Goal: Task Accomplishment & Management: Complete application form

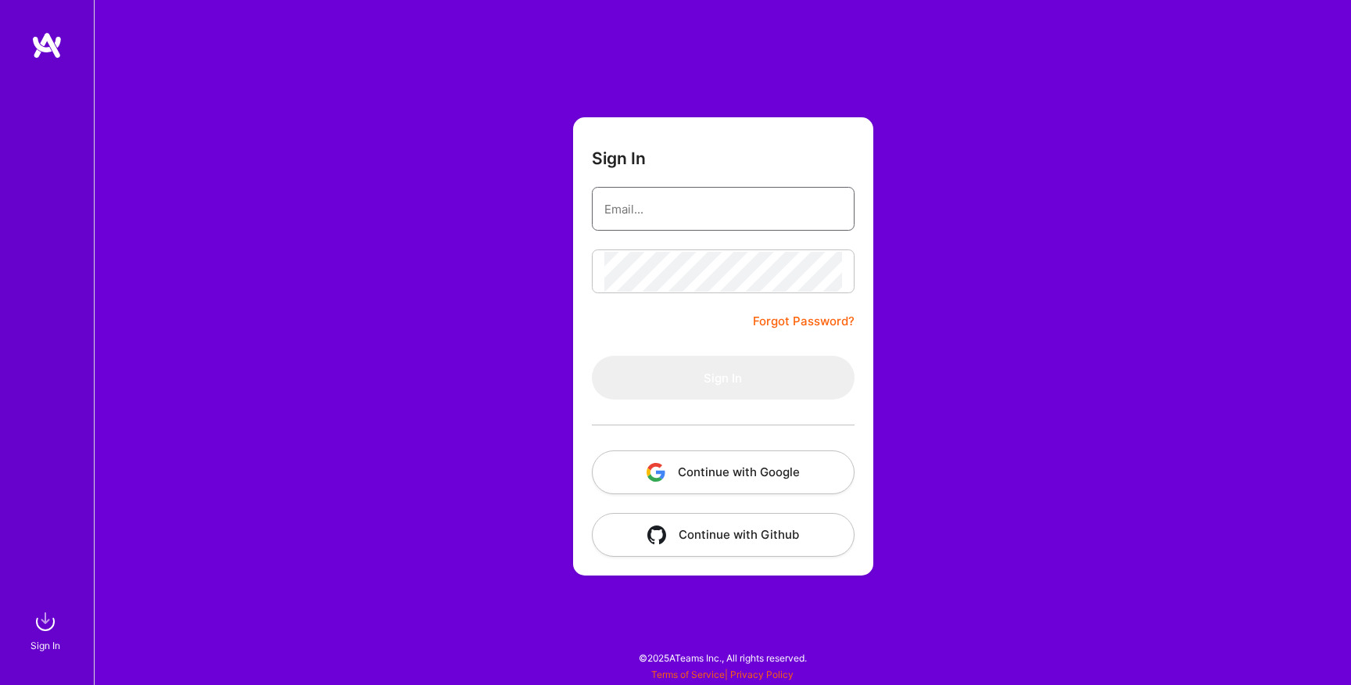
type input "[EMAIL_ADDRESS][DOMAIN_NAME]"
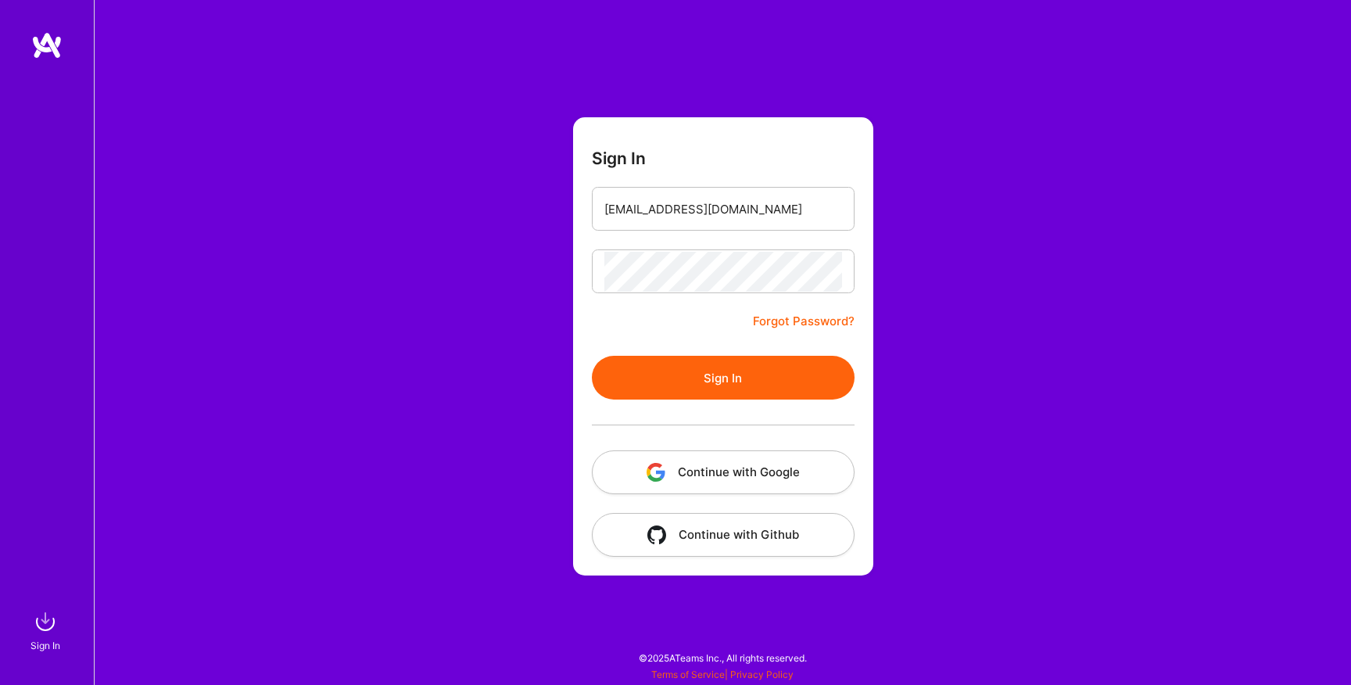
click at [639, 388] on button "Sign In" at bounding box center [723, 378] width 263 height 44
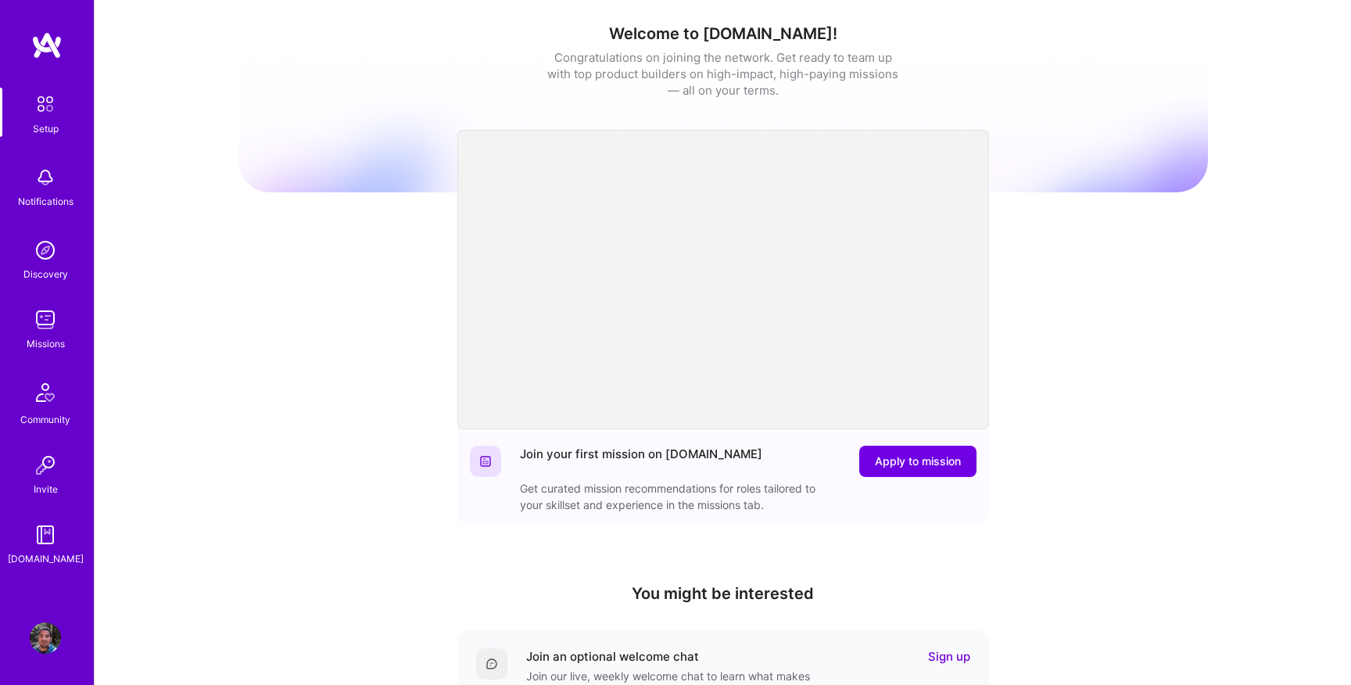
click at [45, 316] on img at bounding box center [45, 319] width 31 height 31
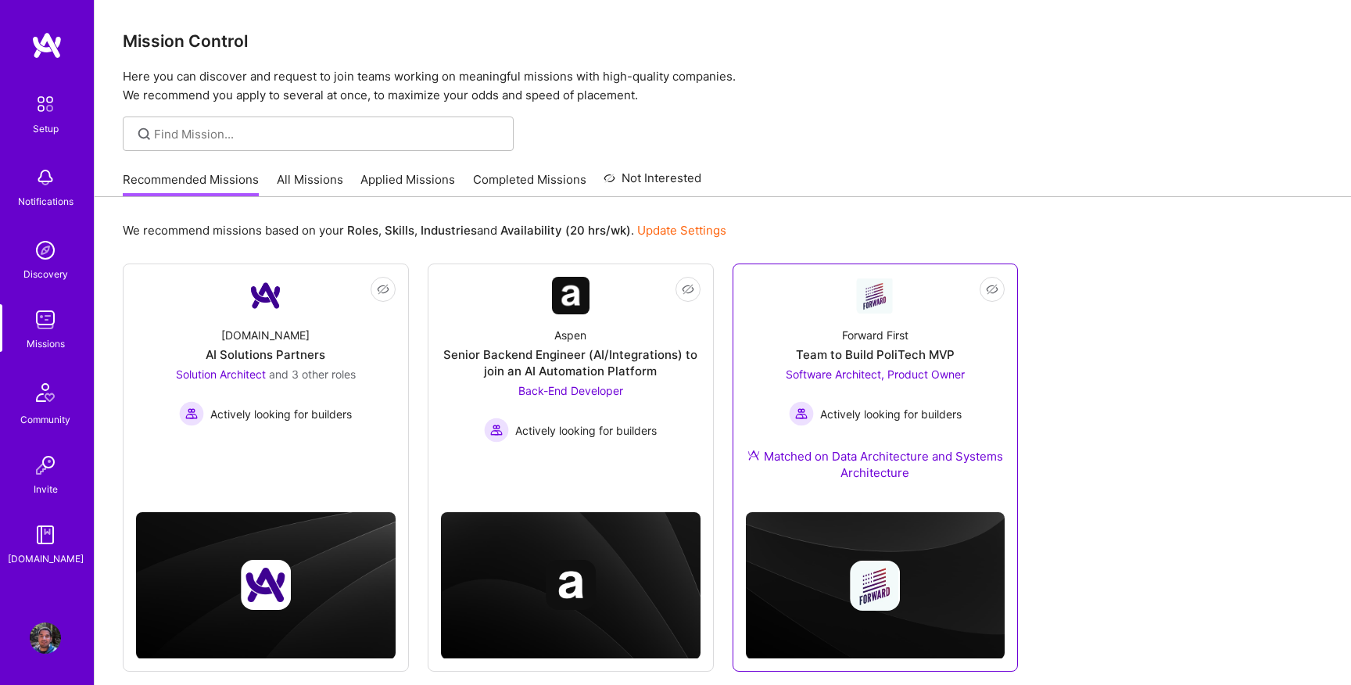
click at [897, 384] on div "Software Architect, Product Owner Actively looking for builders" at bounding box center [875, 396] width 179 height 60
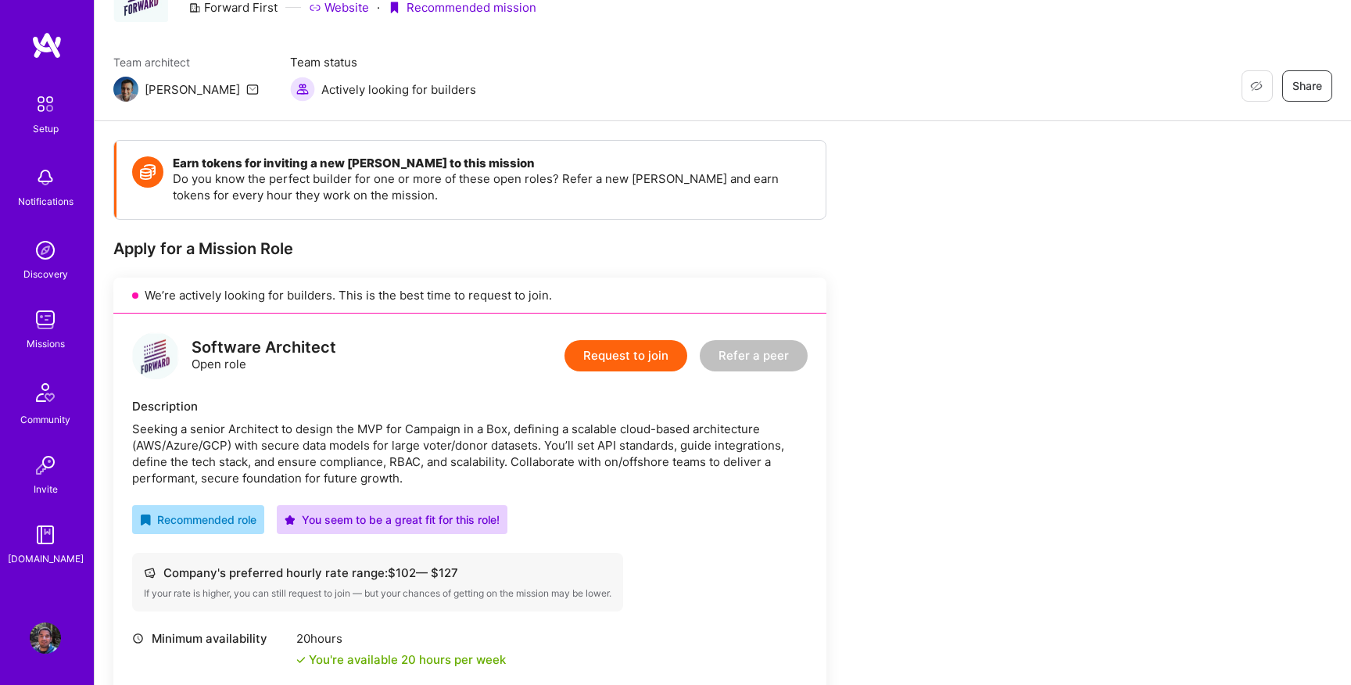
scroll to position [116, 0]
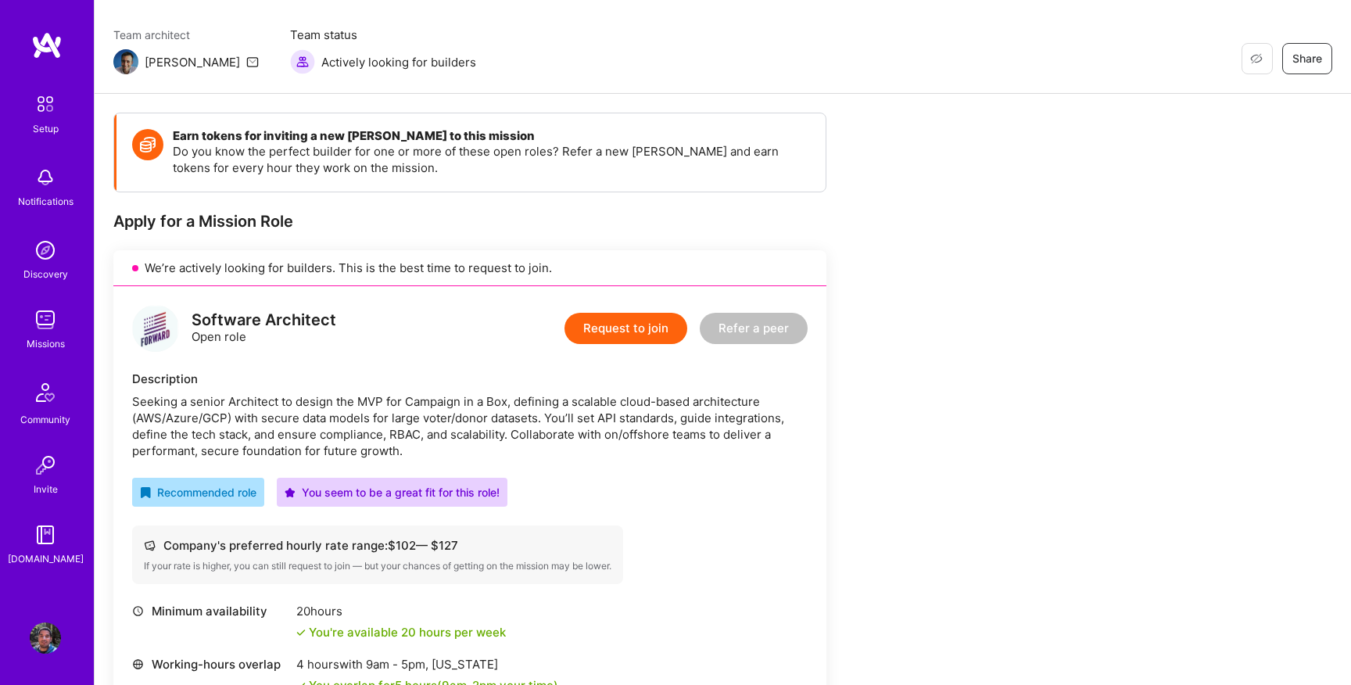
click at [644, 328] on button "Request to join" at bounding box center [625, 328] width 123 height 31
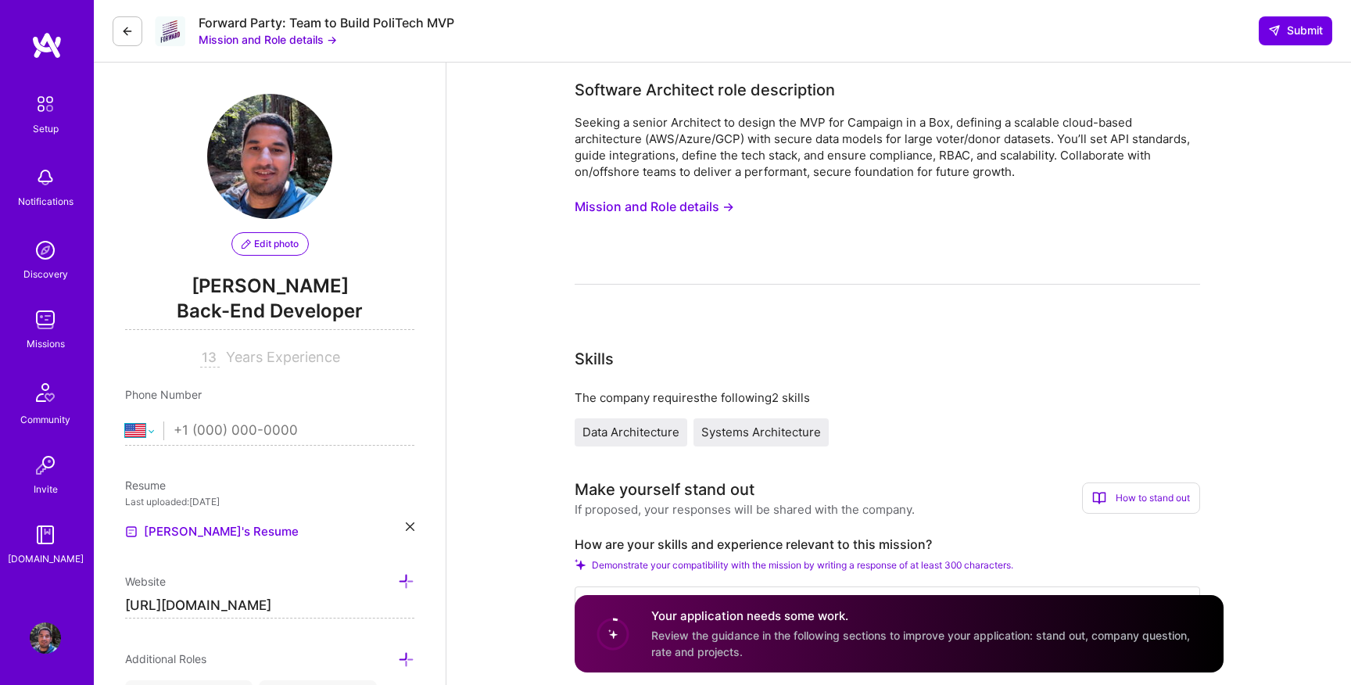
click at [147, 431] on select "[GEOGRAPHIC_DATA] [GEOGRAPHIC_DATA] [GEOGRAPHIC_DATA] [GEOGRAPHIC_DATA] [US_STA…" at bounding box center [144, 430] width 38 height 19
select select "CA"
click at [125, 421] on select "[GEOGRAPHIC_DATA] [GEOGRAPHIC_DATA] [GEOGRAPHIC_DATA] [GEOGRAPHIC_DATA] [US_STA…" at bounding box center [144, 430] width 38 height 19
click at [232, 435] on input "tel" at bounding box center [294, 430] width 241 height 45
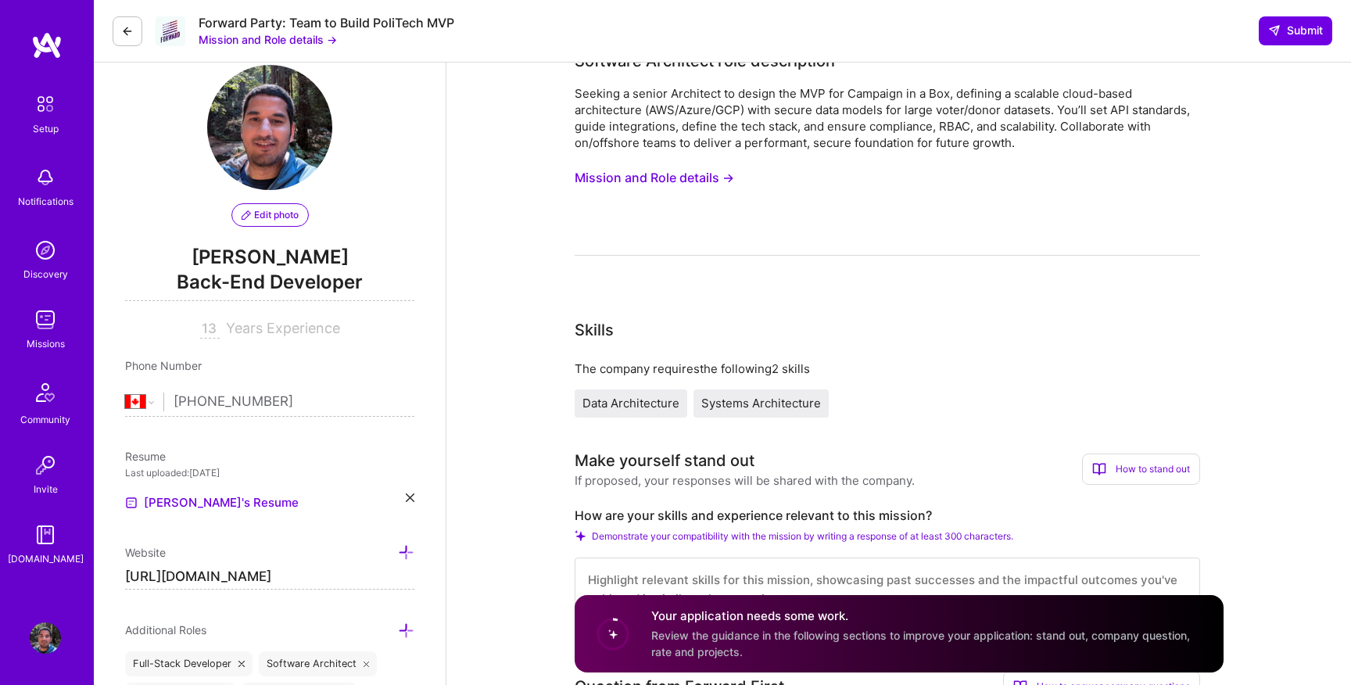
scroll to position [38, 0]
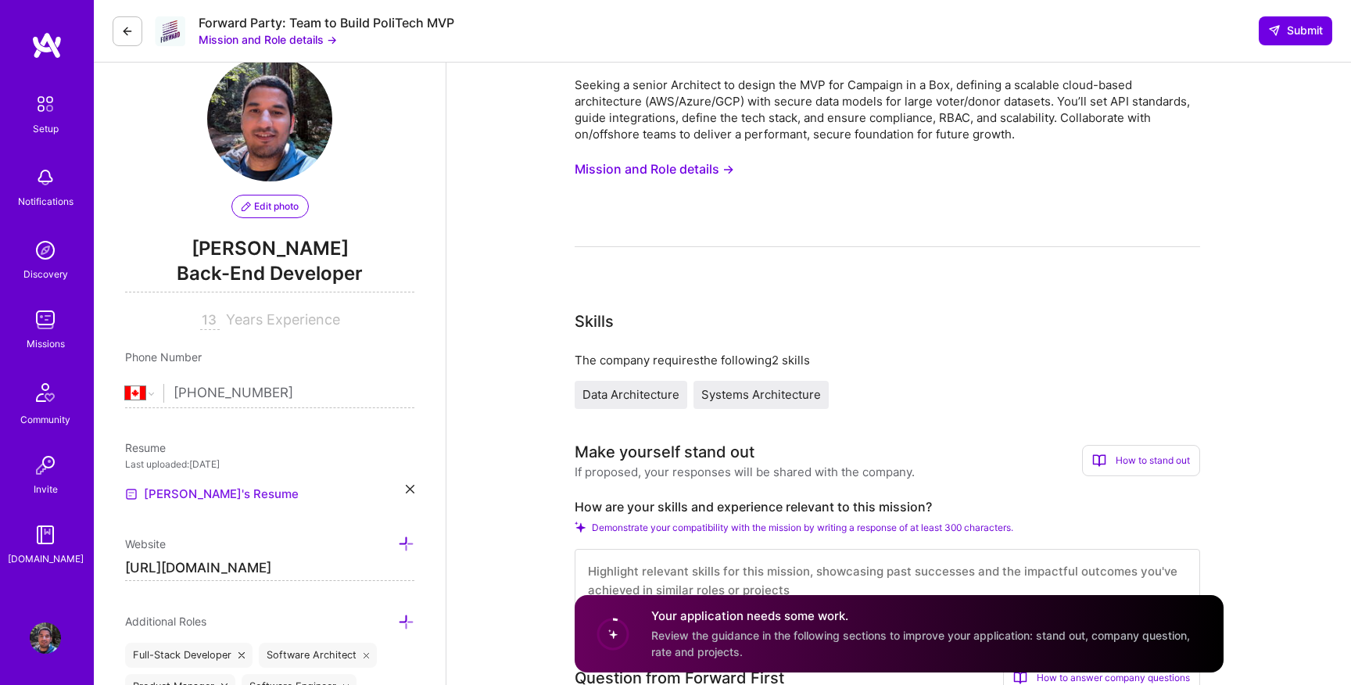
type input "[PHONE_NUMBER]"
click at [231, 496] on link "[PERSON_NAME]'s Resume" at bounding box center [212, 494] width 174 height 19
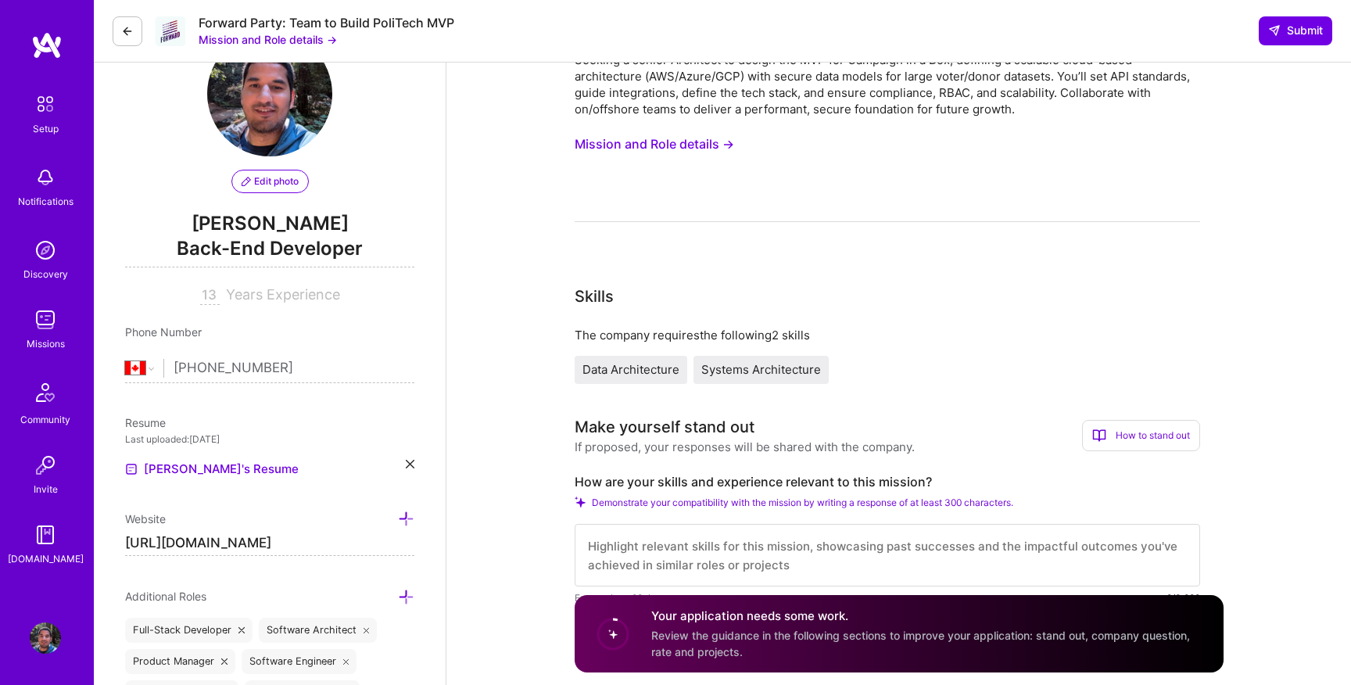
scroll to position [0, 0]
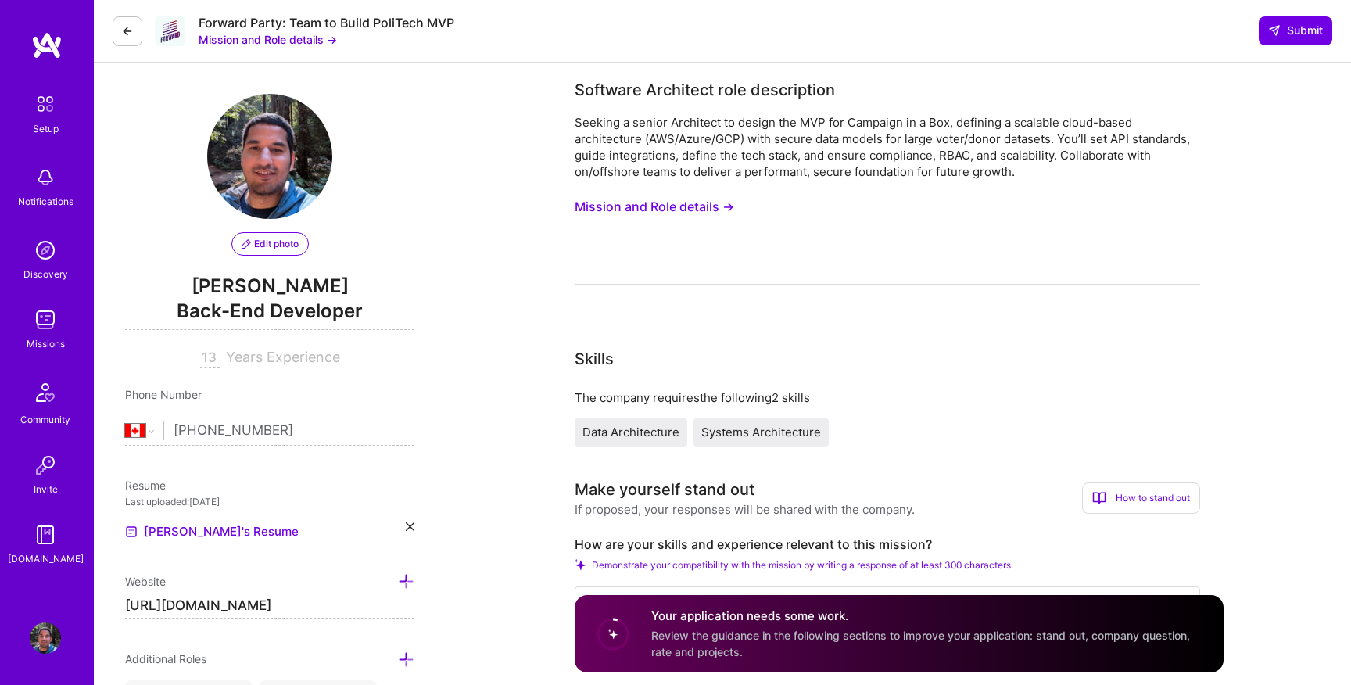
click at [704, 205] on button "Mission and Role details →" at bounding box center [654, 206] width 159 height 29
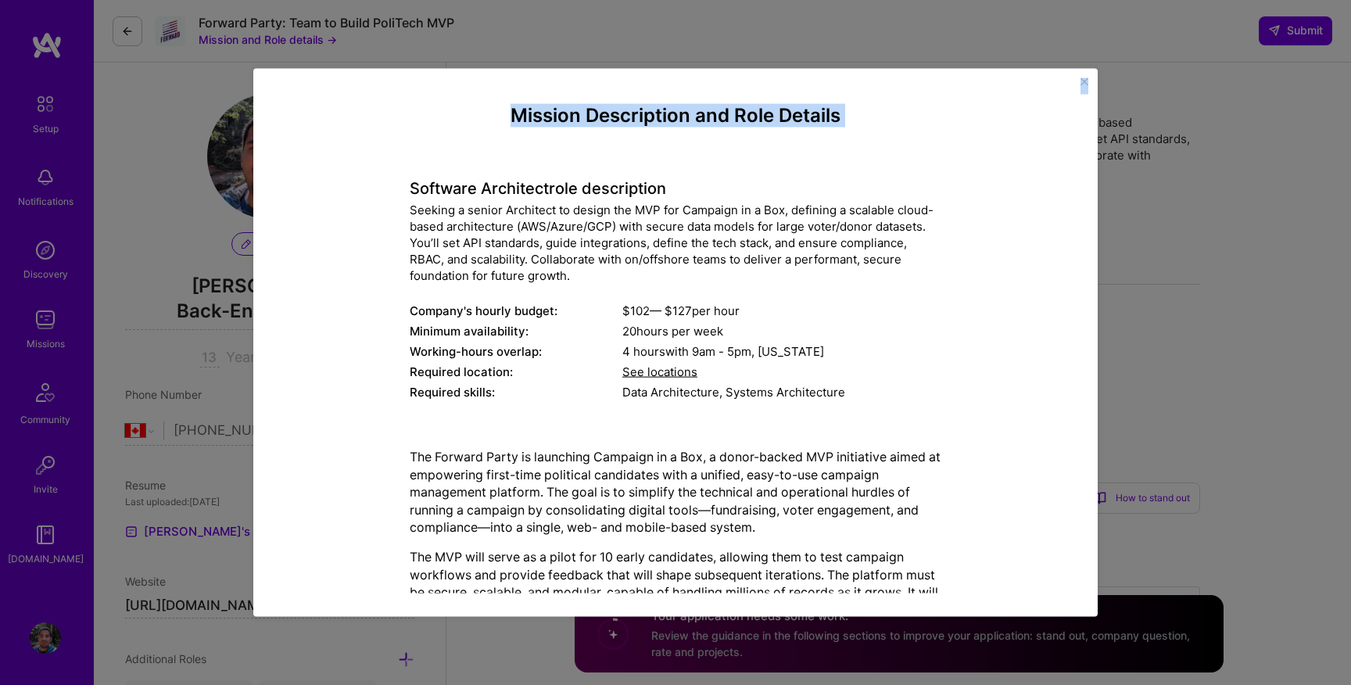
scroll to position [865, 0]
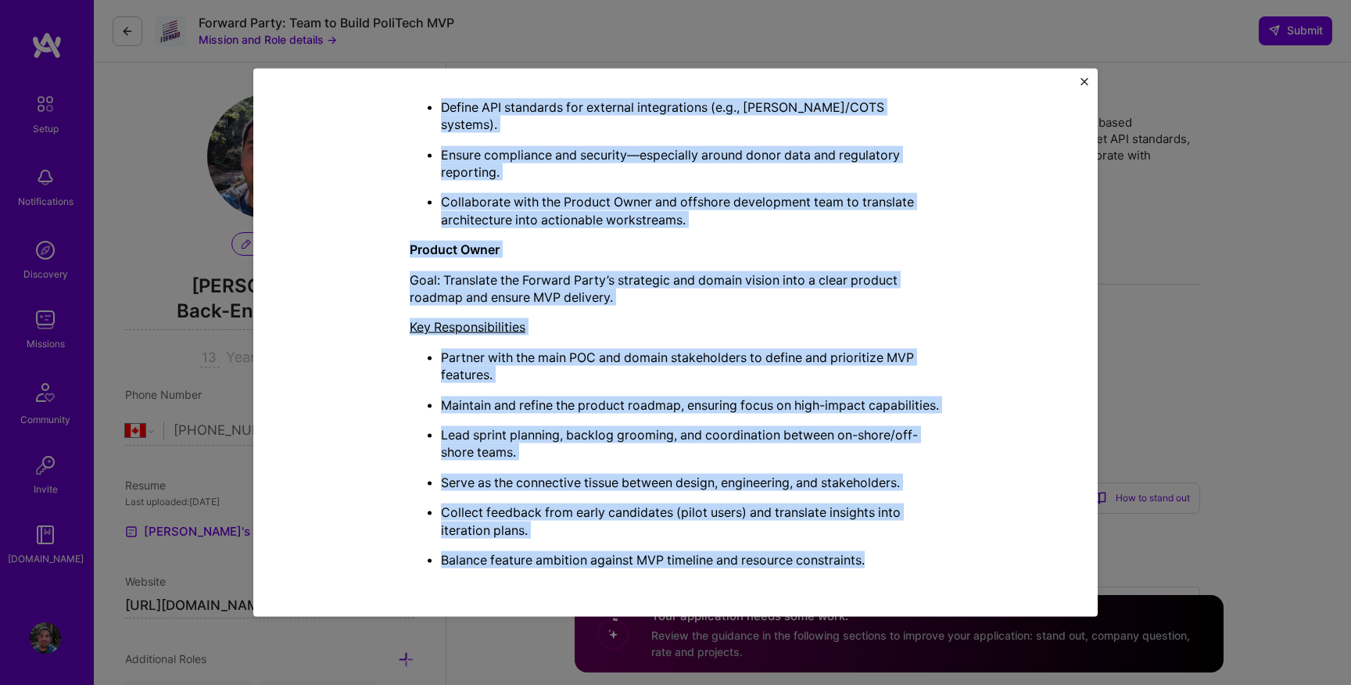
drag, startPoint x: 411, startPoint y: 187, endPoint x: 970, endPoint y: 584, distance: 685.7
click at [970, 584] on div "Mission Description and Role Details Software Architect role description Seekin…" at bounding box center [675, 342] width 797 height 501
copy div "Loremips Dolorsita cons adipiscinge Seddoei t incidi Utlaboree do magnaa eni AD…"
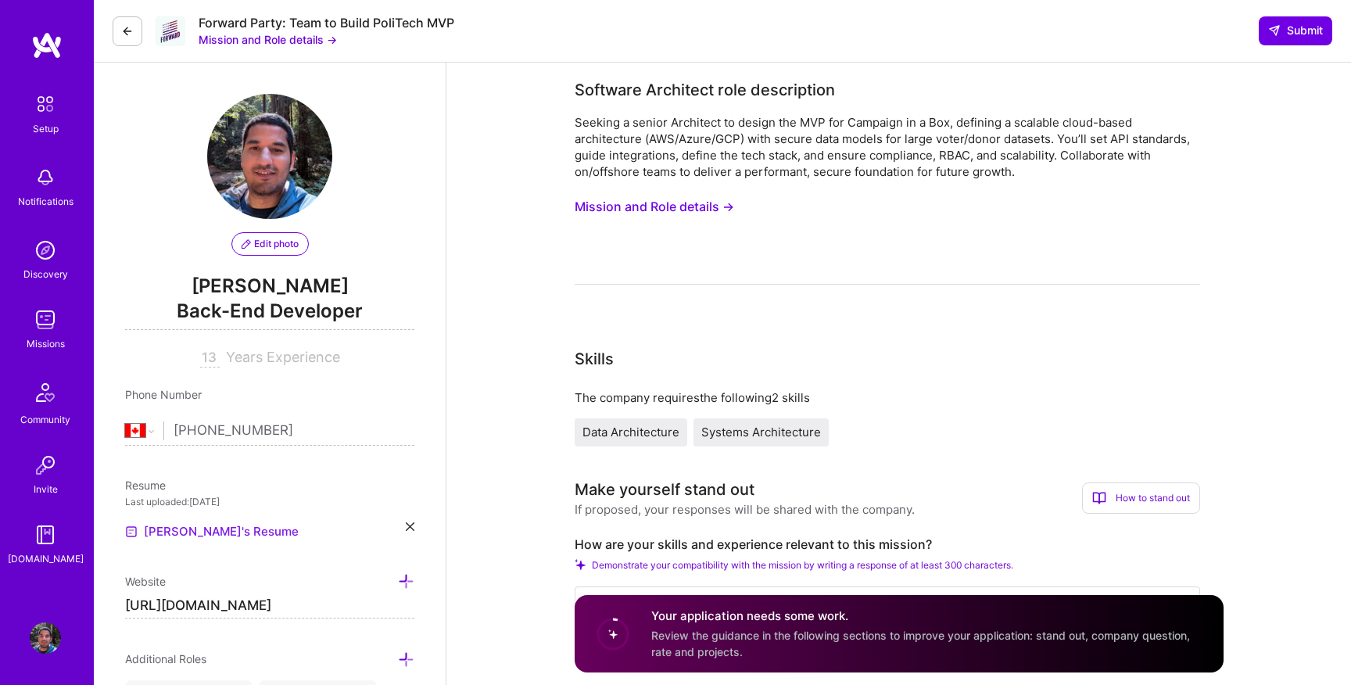
click at [217, 528] on link "[PERSON_NAME]'s Resume" at bounding box center [212, 531] width 174 height 19
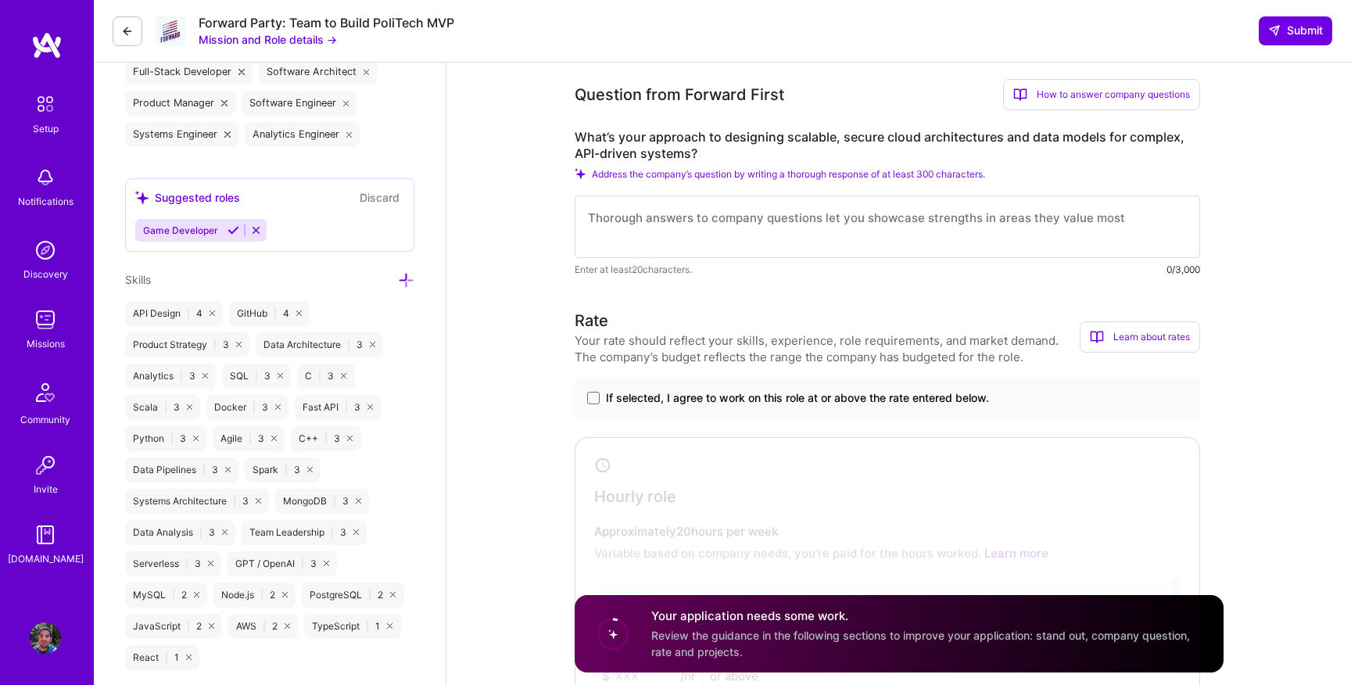
scroll to position [575, 0]
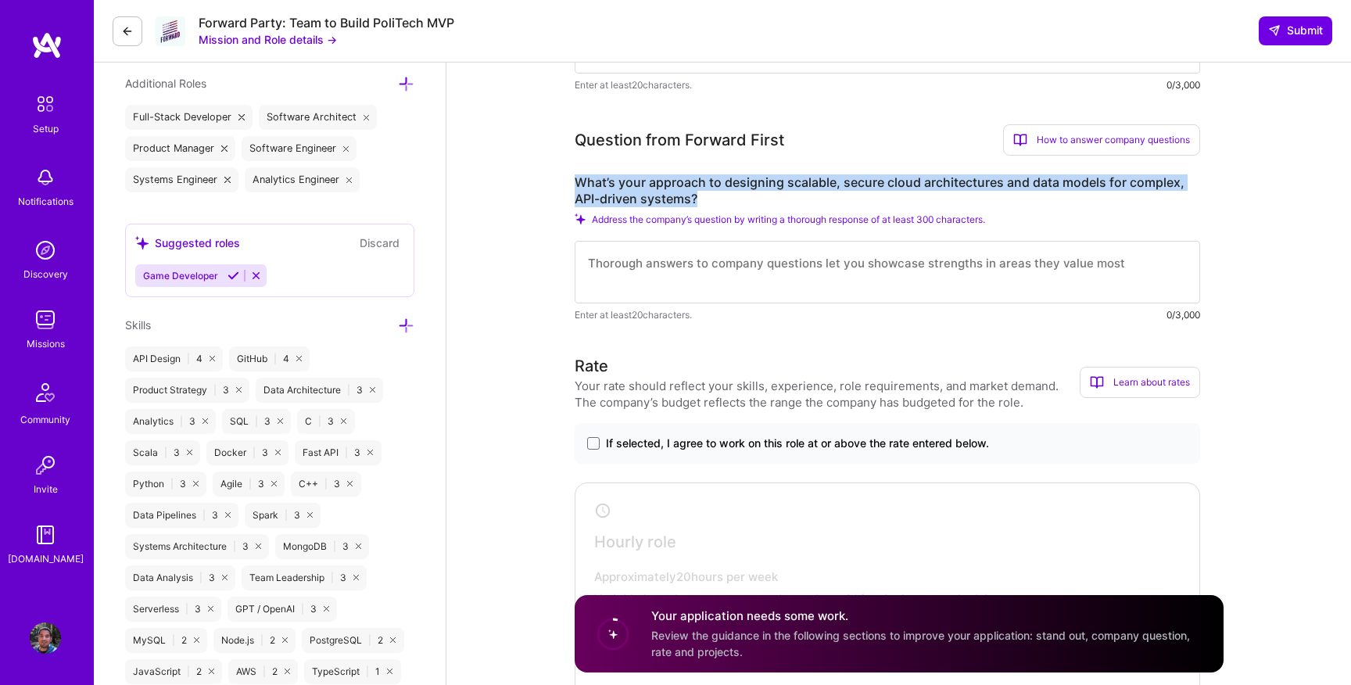
drag, startPoint x: 575, startPoint y: 180, endPoint x: 735, endPoint y: 195, distance: 160.9
click at [735, 195] on label "What’s your approach to designing scalable, secure cloud architectures and data…" at bounding box center [887, 190] width 625 height 33
copy label "What’s your approach to designing scalable, secure cloud architectures and data…"
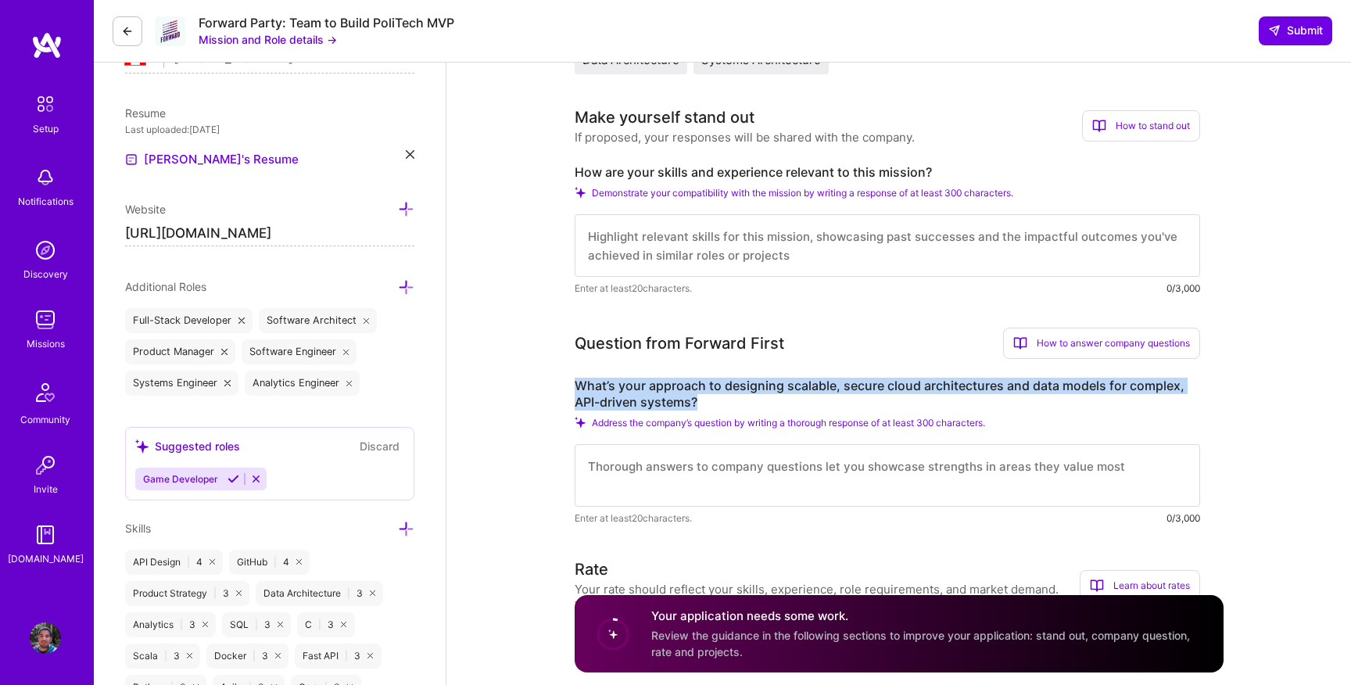
scroll to position [326, 0]
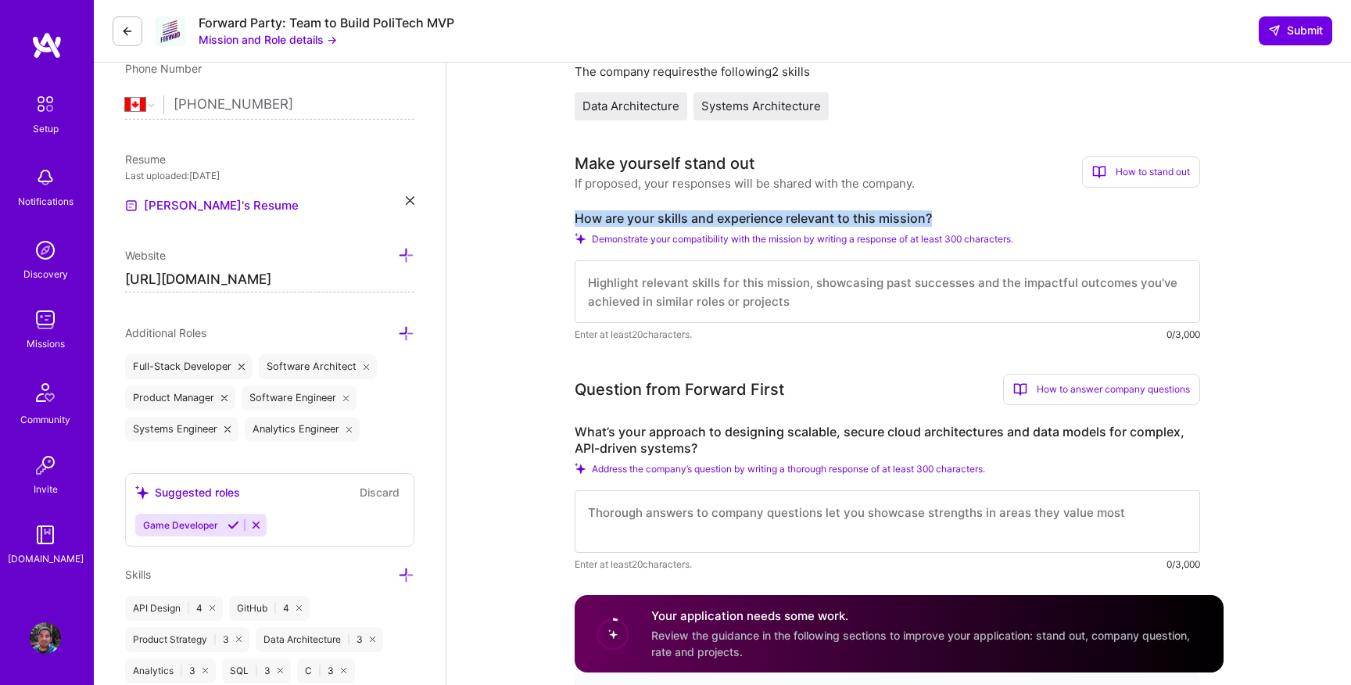
drag, startPoint x: 554, startPoint y: 215, endPoint x: 980, endPoint y: 221, distance: 426.1
copy label "How are your skills and experience relevant to this mission?"
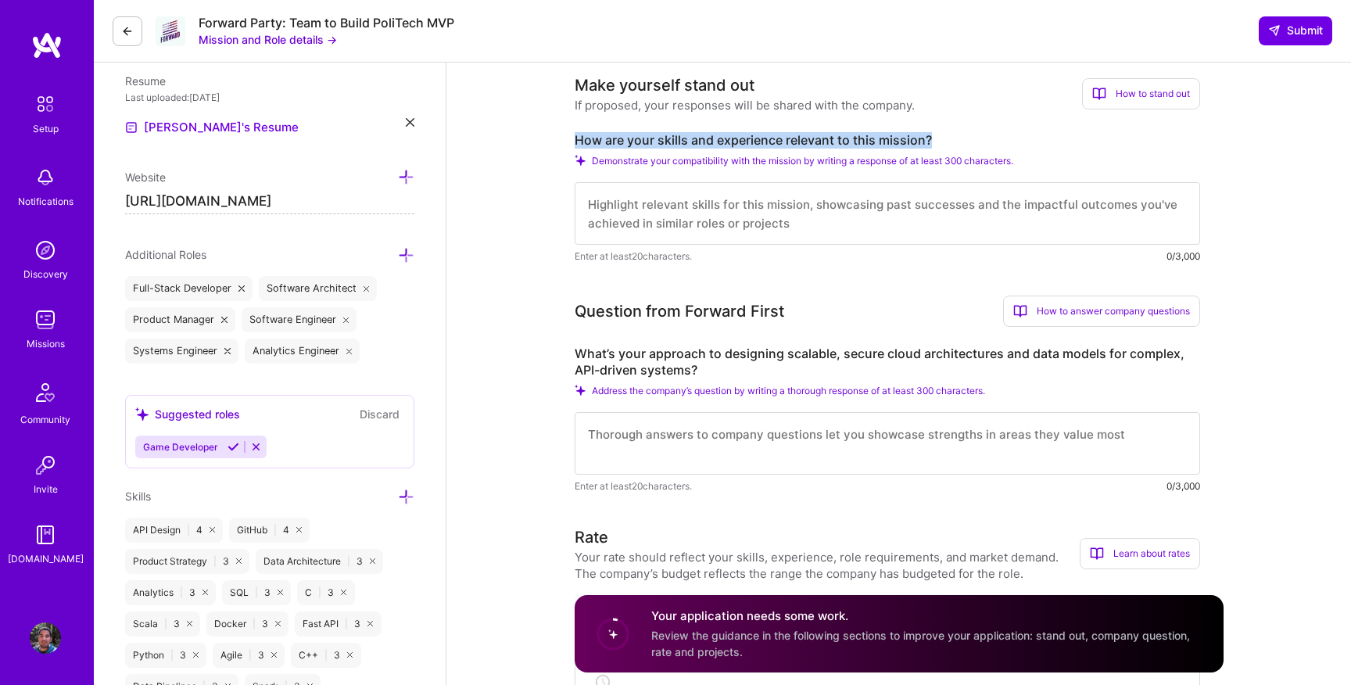
scroll to position [414, 0]
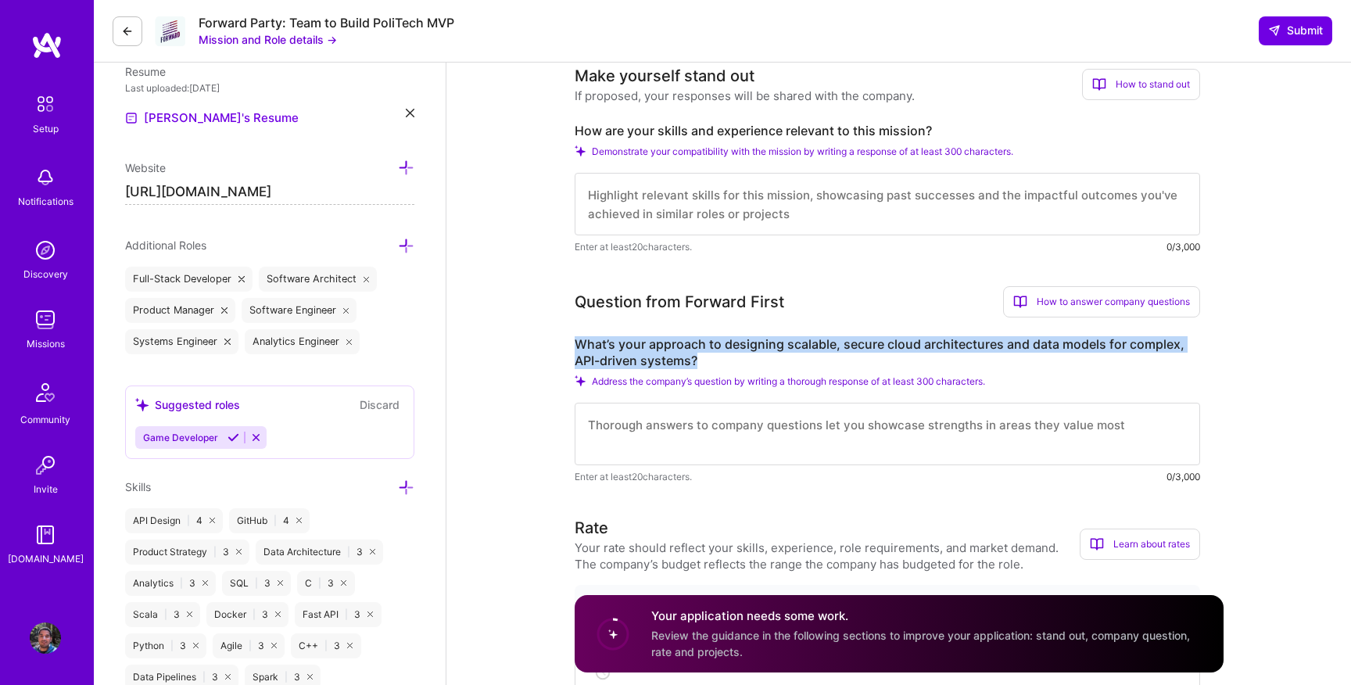
drag, startPoint x: 557, startPoint y: 344, endPoint x: 729, endPoint y: 364, distance: 172.4
copy label "What’s your approach to designing scalable, secure cloud architectures and data…"
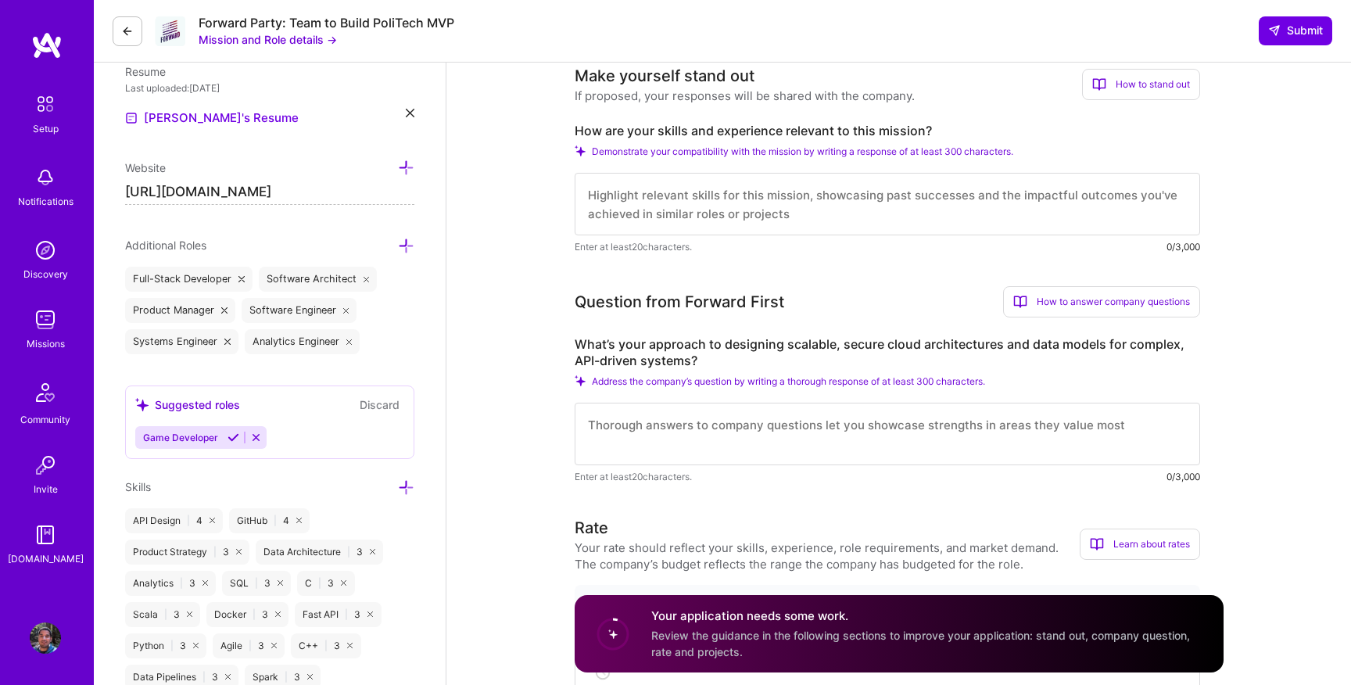
click at [673, 209] on textarea at bounding box center [887, 204] width 625 height 63
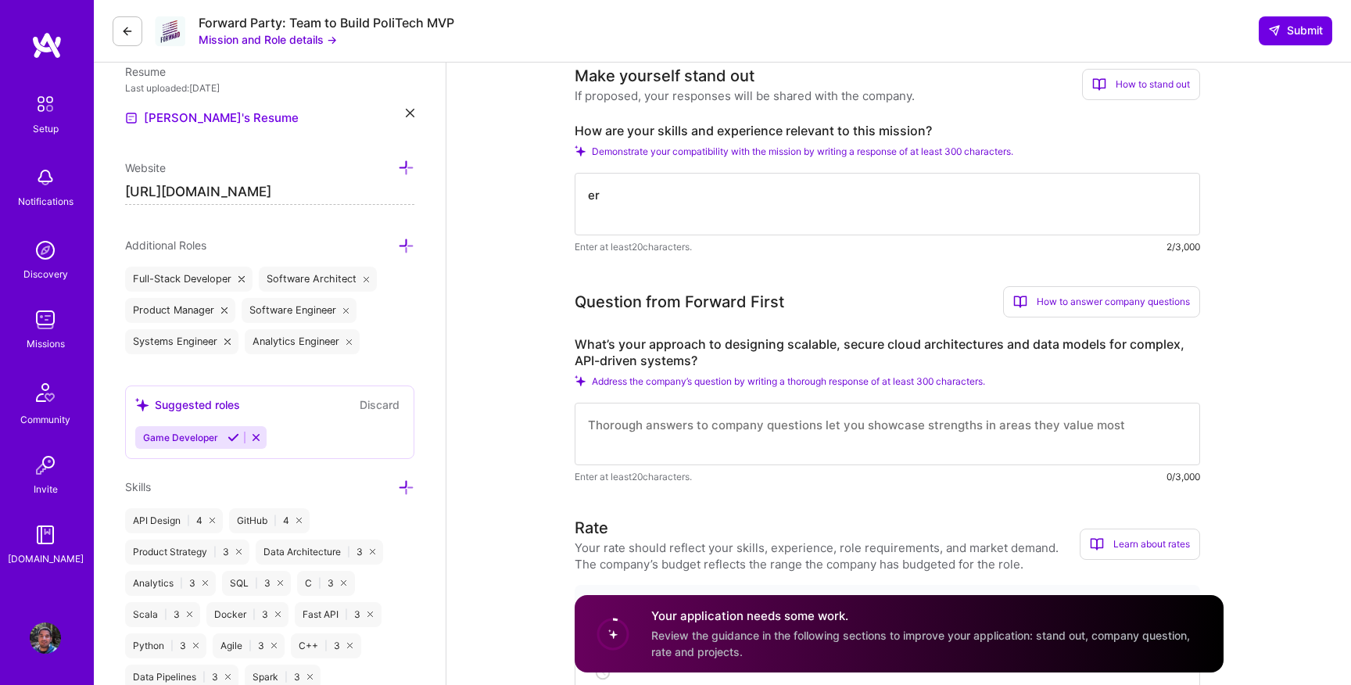
type textarea "e"
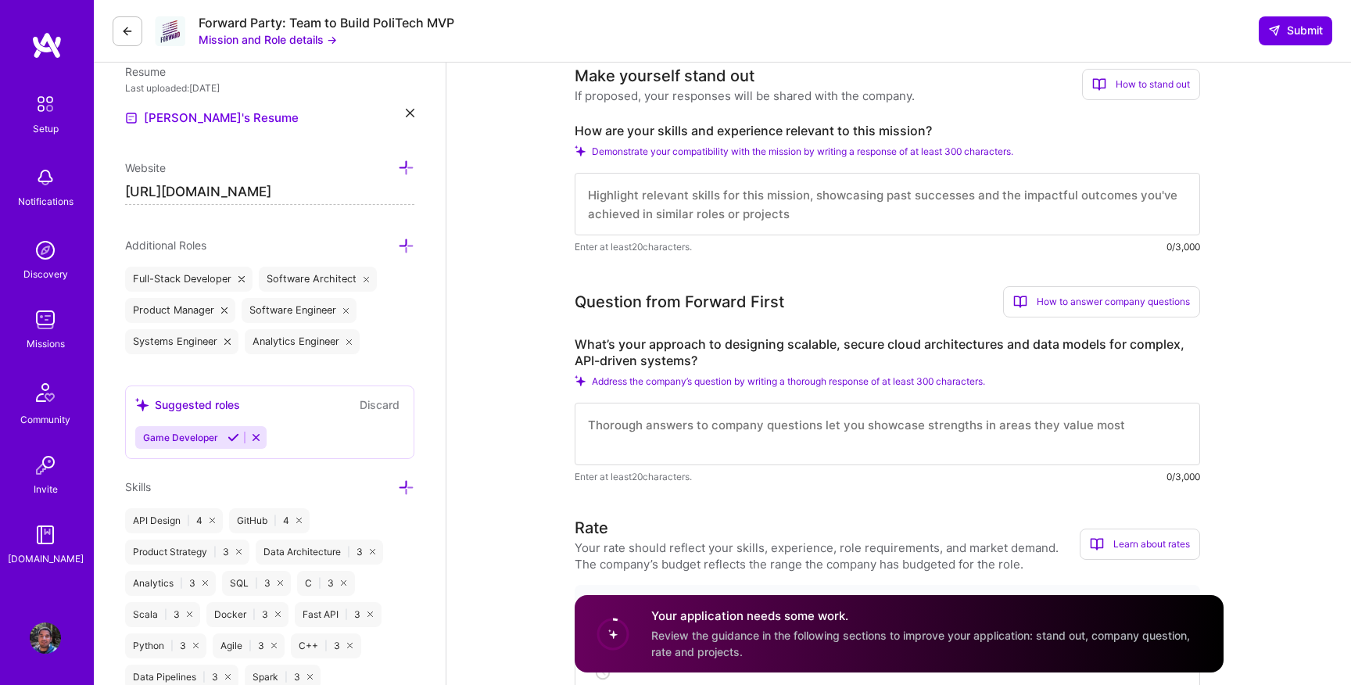
click at [680, 426] on textarea at bounding box center [887, 434] width 625 height 63
click at [666, 192] on textarea at bounding box center [887, 204] width 625 height 63
paste textarea "Lo ipsumd sit ametcons ad elitseddo eiu temporin utla-etdoloremag, aliquaenima …"
type textarea "Lo ipsumd sit ametcons ad elitseddo eiu temporin utla-etdoloremag, aliquaenima …"
paste textarea "Lo ipsumd sit ametcons ad elitseddo eiu temporin utla-etdoloremag, aliquaenima …"
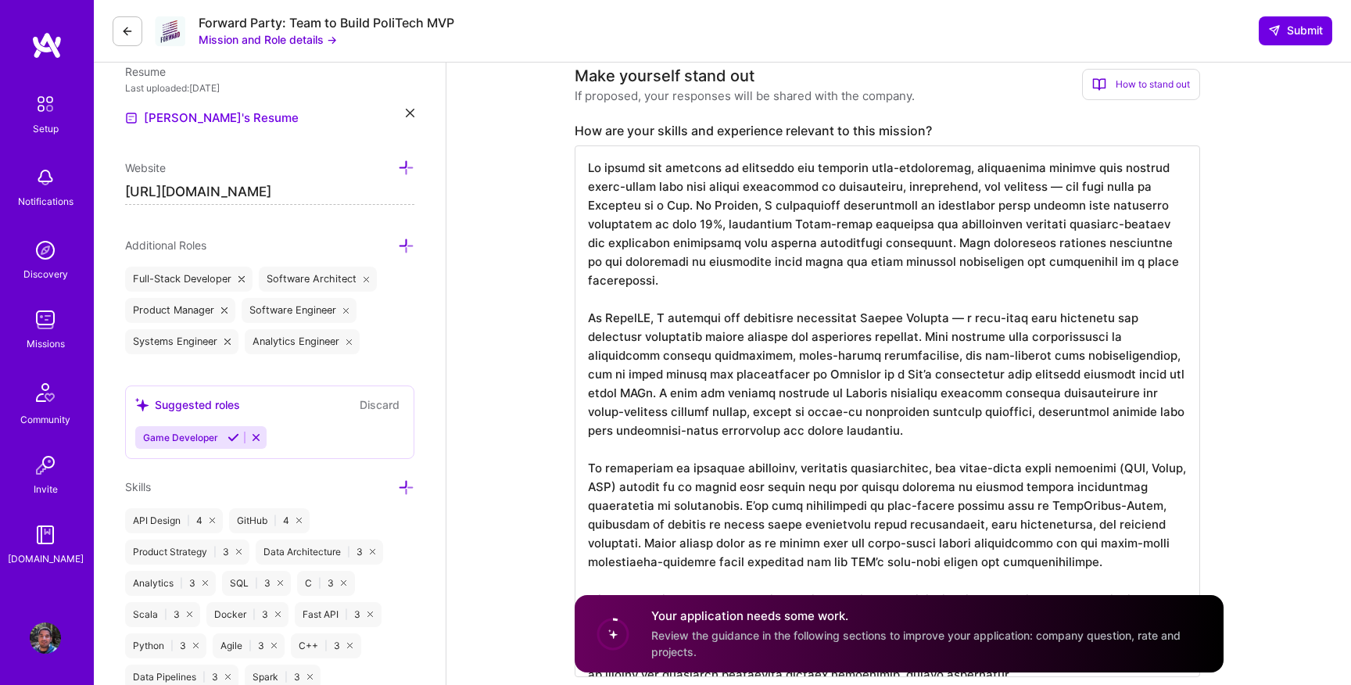
drag, startPoint x: 1019, startPoint y: 188, endPoint x: 689, endPoint y: 201, distance: 330.2
click at [689, 201] on textarea at bounding box center [887, 411] width 625 height 532
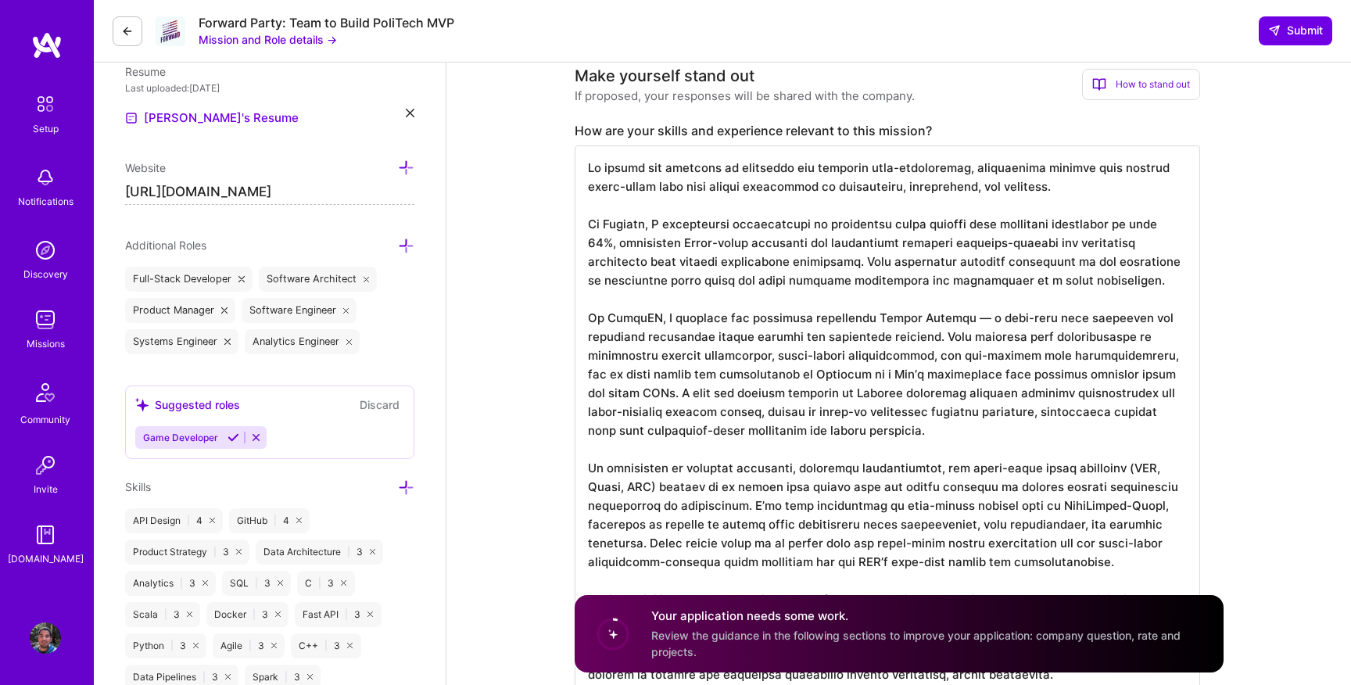
scroll to position [2, 0]
click at [704, 231] on textarea at bounding box center [887, 420] width 625 height 550
drag, startPoint x: 1008, startPoint y: 222, endPoint x: 1139, endPoint y: 227, distance: 130.6
click at [1139, 227] on textarea at bounding box center [887, 420] width 625 height 550
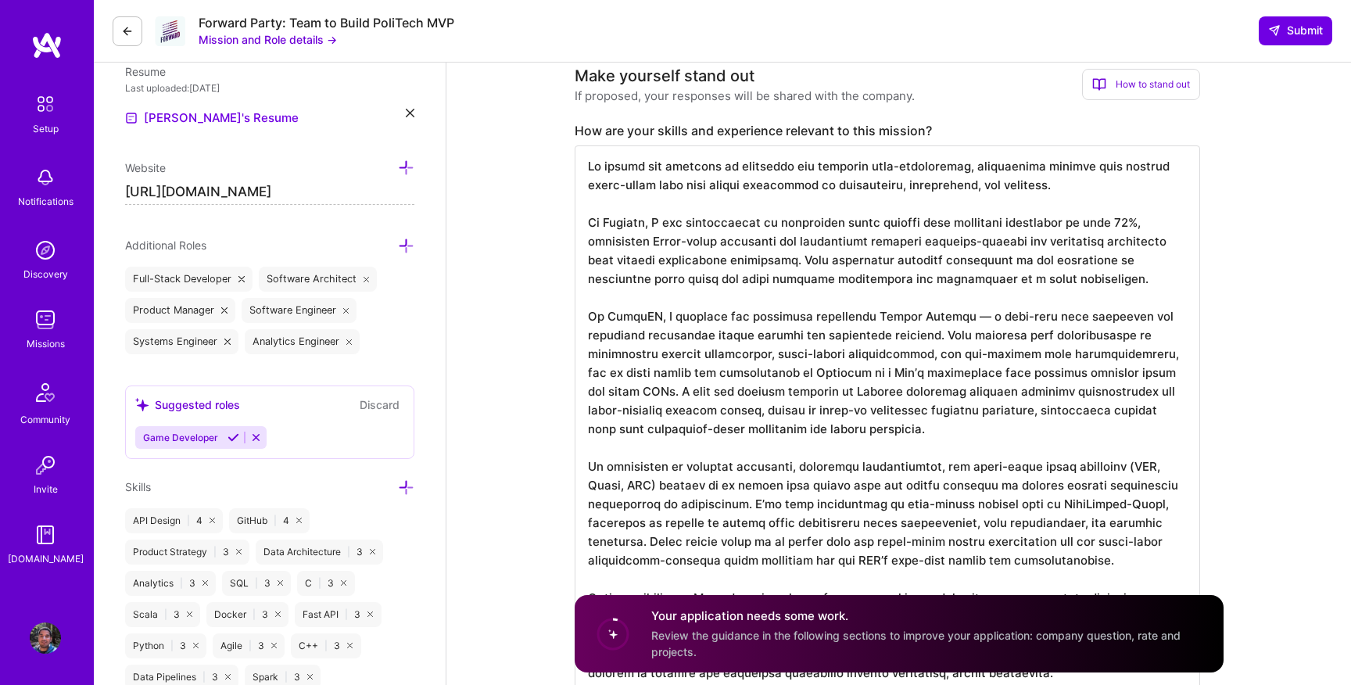
click at [1139, 227] on textarea at bounding box center [887, 420] width 625 height 550
drag, startPoint x: 1073, startPoint y: 224, endPoint x: 1141, endPoint y: 224, distance: 68.0
click at [1141, 224] on textarea at bounding box center [887, 420] width 625 height 550
drag, startPoint x: 1070, startPoint y: 224, endPoint x: 679, endPoint y: 237, distance: 391.1
click at [679, 237] on textarea at bounding box center [887, 420] width 625 height 550
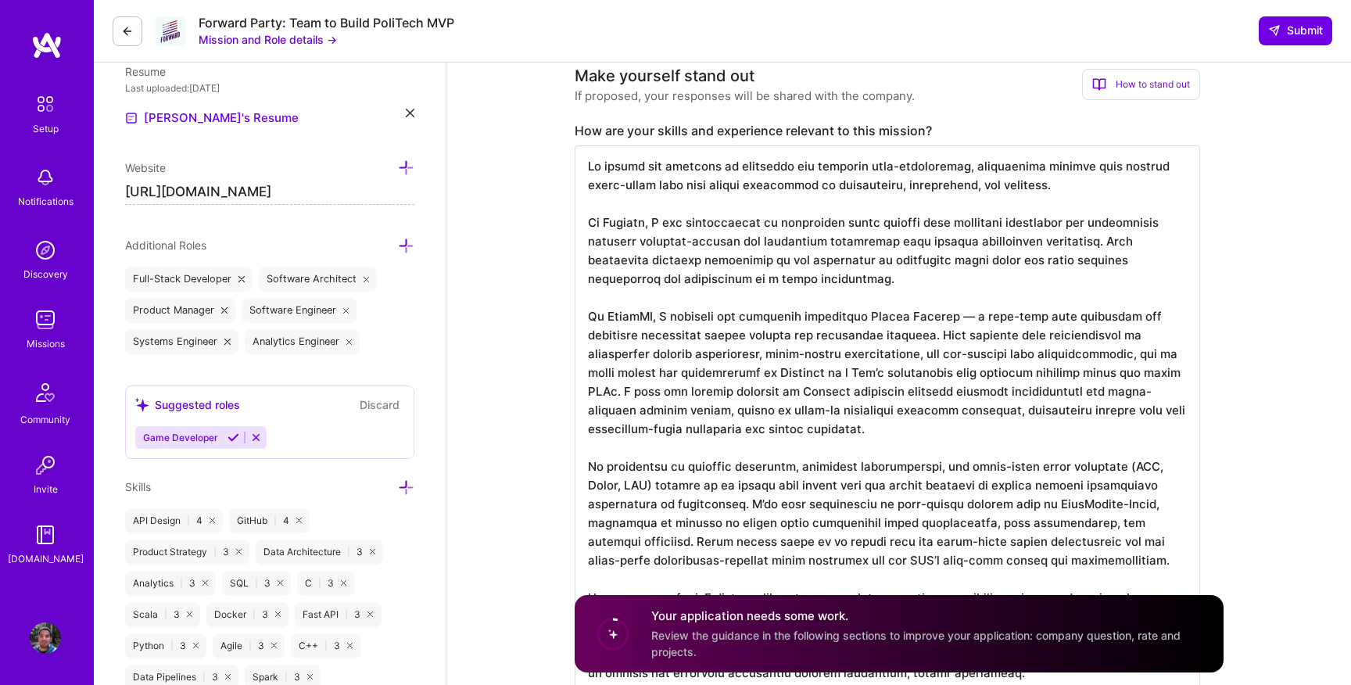
drag, startPoint x: 667, startPoint y: 224, endPoint x: 777, endPoint y: 224, distance: 110.2
click at [777, 224] on textarea at bounding box center [887, 420] width 625 height 550
click at [667, 222] on textarea at bounding box center [887, 420] width 625 height 550
drag, startPoint x: 1011, startPoint y: 222, endPoint x: 926, endPoint y: 248, distance: 88.3
click at [926, 248] on textarea at bounding box center [887, 420] width 625 height 550
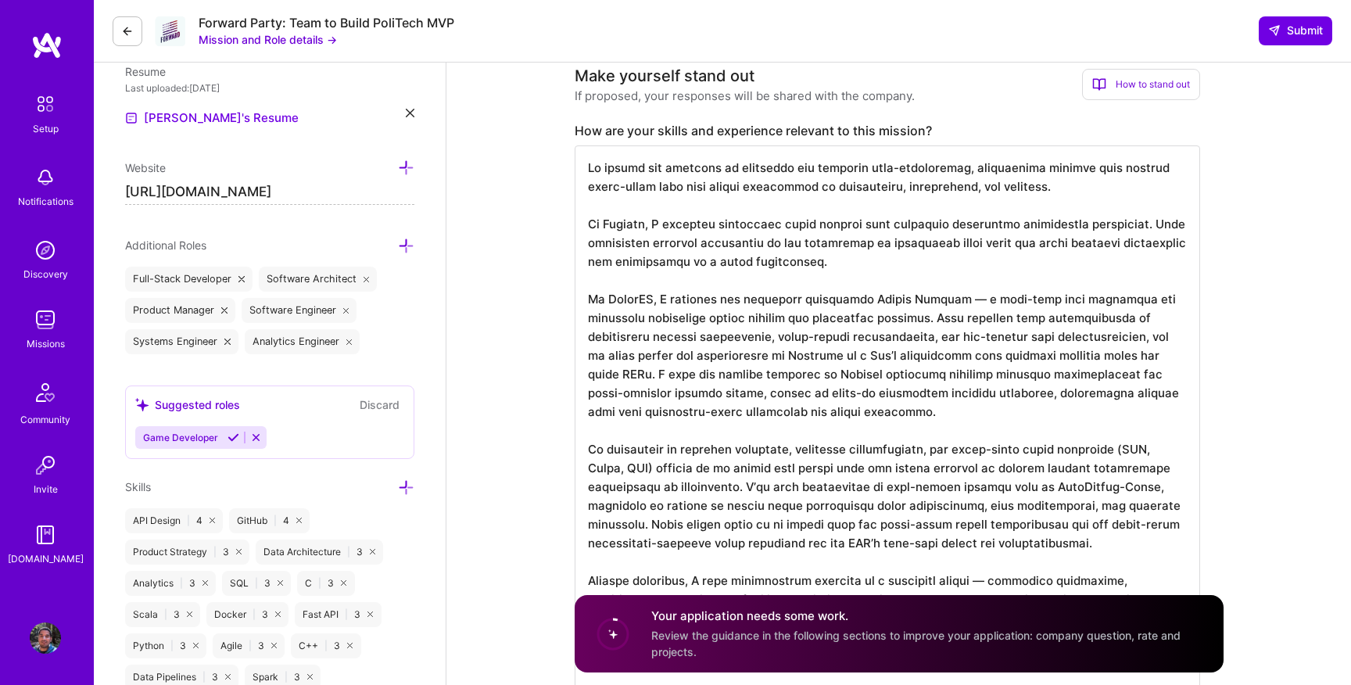
scroll to position [0, 0]
click at [615, 247] on textarea at bounding box center [887, 411] width 625 height 532
click at [1013, 224] on textarea at bounding box center [887, 411] width 625 height 532
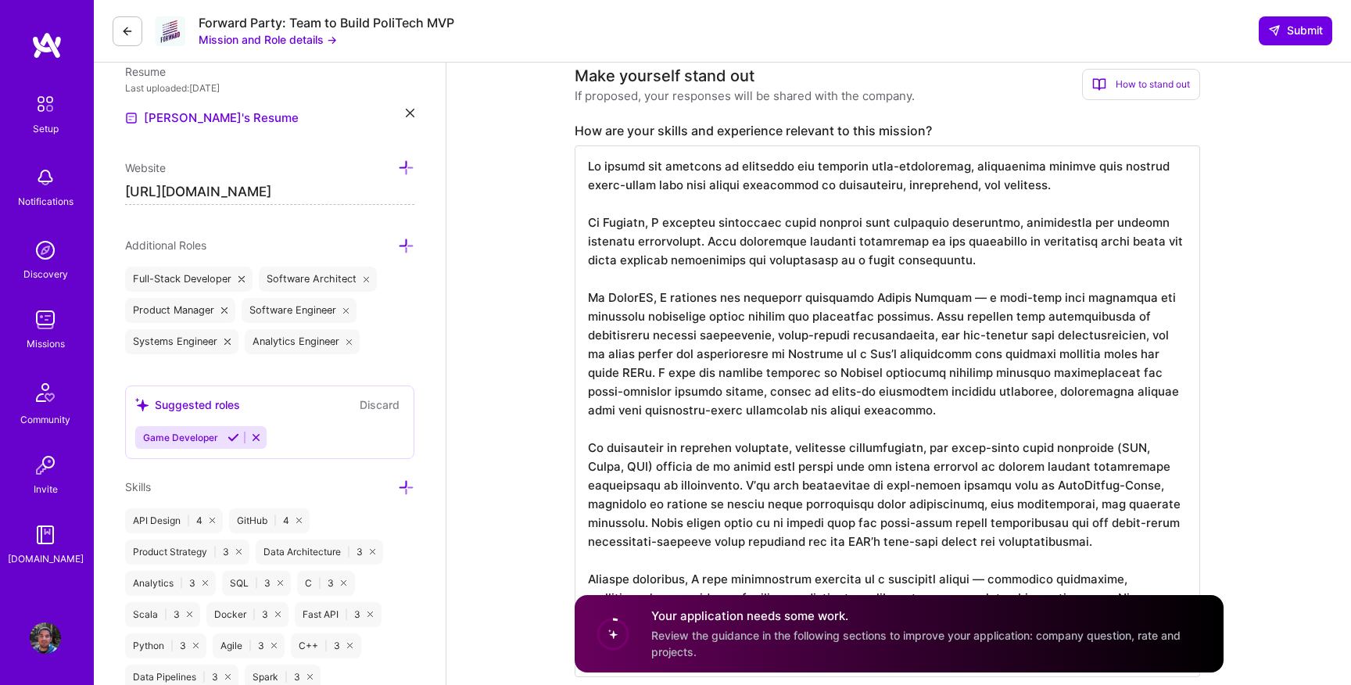
click at [972, 298] on textarea at bounding box center [887, 411] width 625 height 532
drag, startPoint x: 1063, startPoint y: 298, endPoint x: 1136, endPoint y: 298, distance: 72.7
click at [1136, 298] on textarea at bounding box center [887, 411] width 625 height 532
drag, startPoint x: 1029, startPoint y: 335, endPoint x: 1048, endPoint y: 342, distance: 20.0
click at [1048, 342] on textarea at bounding box center [887, 411] width 625 height 532
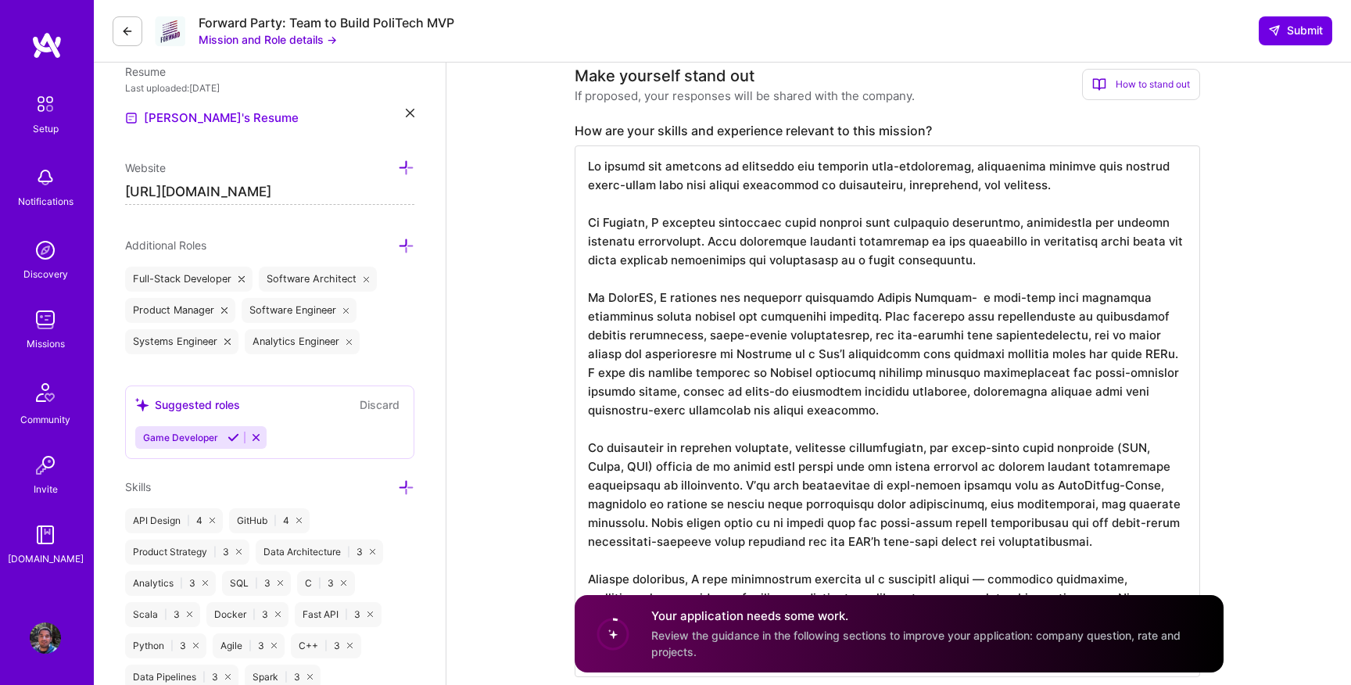
drag, startPoint x: 1027, startPoint y: 335, endPoint x: 1099, endPoint y: 358, distance: 75.6
click at [1099, 358] on textarea at bounding box center [887, 411] width 625 height 532
click at [1077, 356] on textarea at bounding box center [887, 411] width 625 height 532
drag, startPoint x: 1029, startPoint y: 335, endPoint x: 1100, endPoint y: 355, distance: 74.0
click at [1100, 355] on textarea at bounding box center [887, 411] width 625 height 532
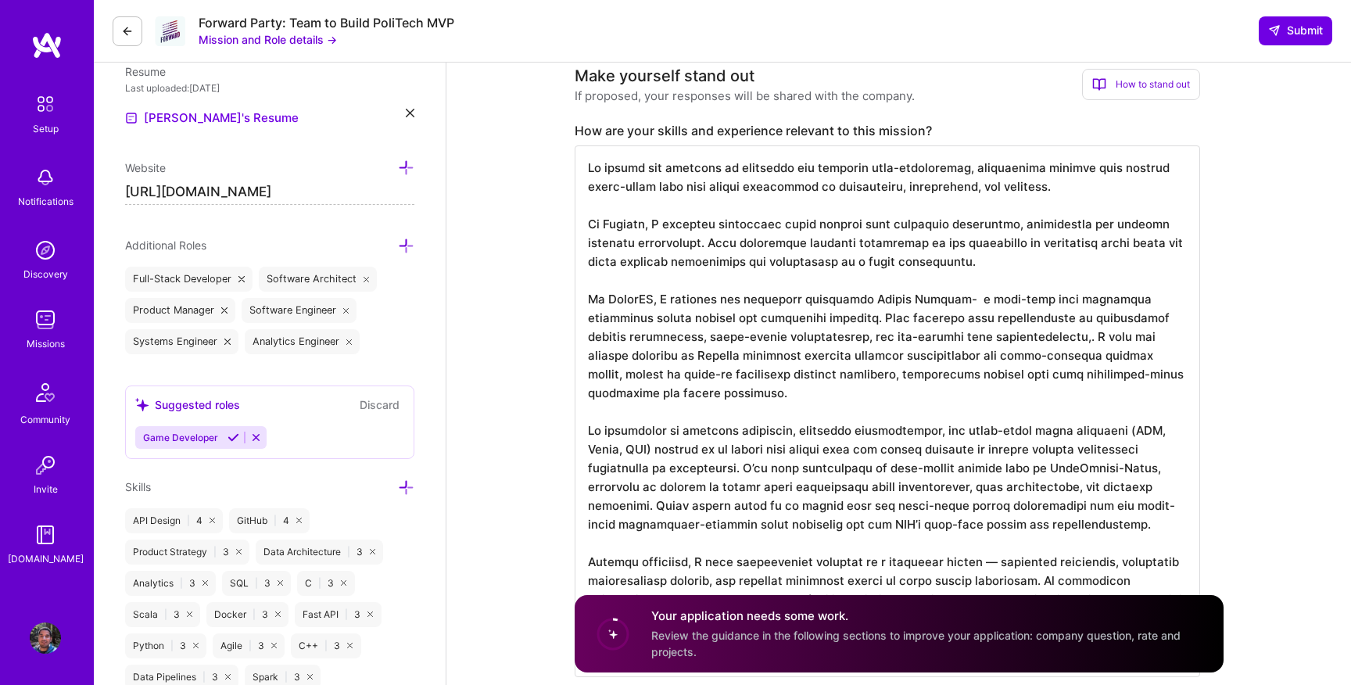
scroll to position [0, 0]
click at [1034, 335] on textarea at bounding box center [887, 401] width 625 height 513
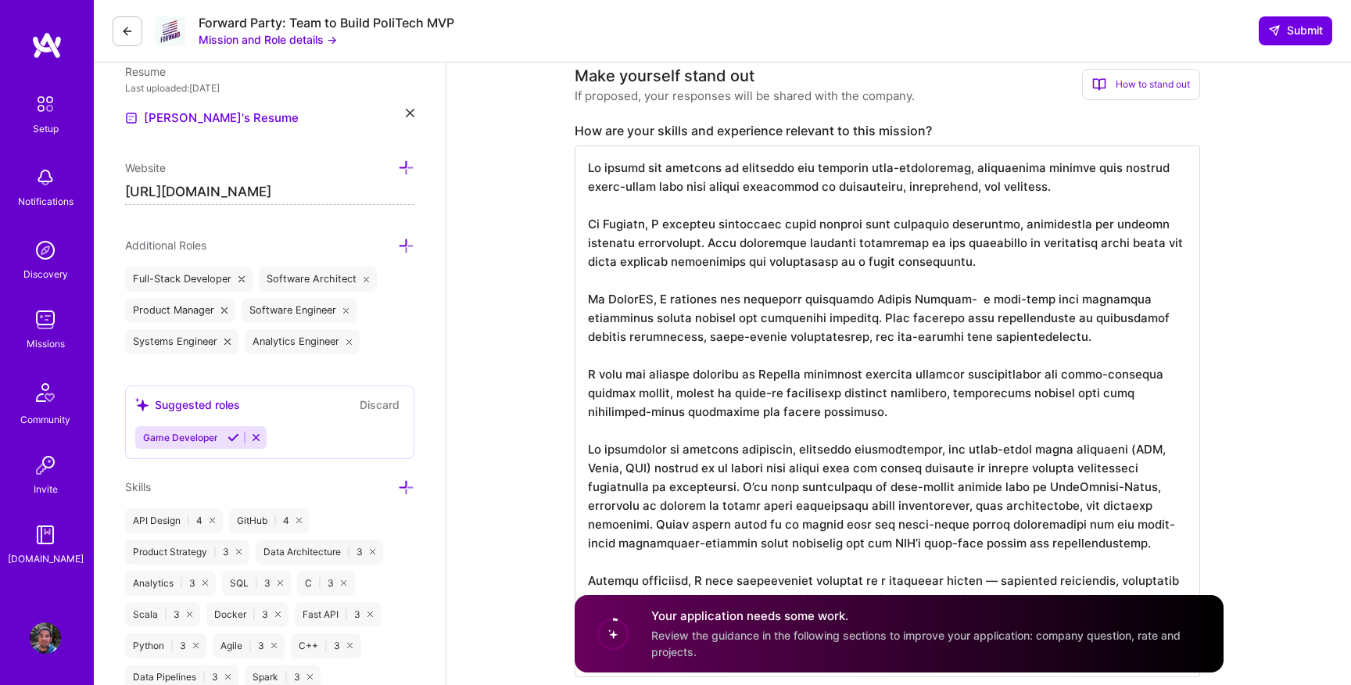
click at [611, 374] on textarea at bounding box center [887, 411] width 625 height 532
click at [825, 414] on textarea at bounding box center [887, 411] width 625 height 532
drag, startPoint x: 964, startPoint y: 448, endPoint x: 1117, endPoint y: 450, distance: 153.2
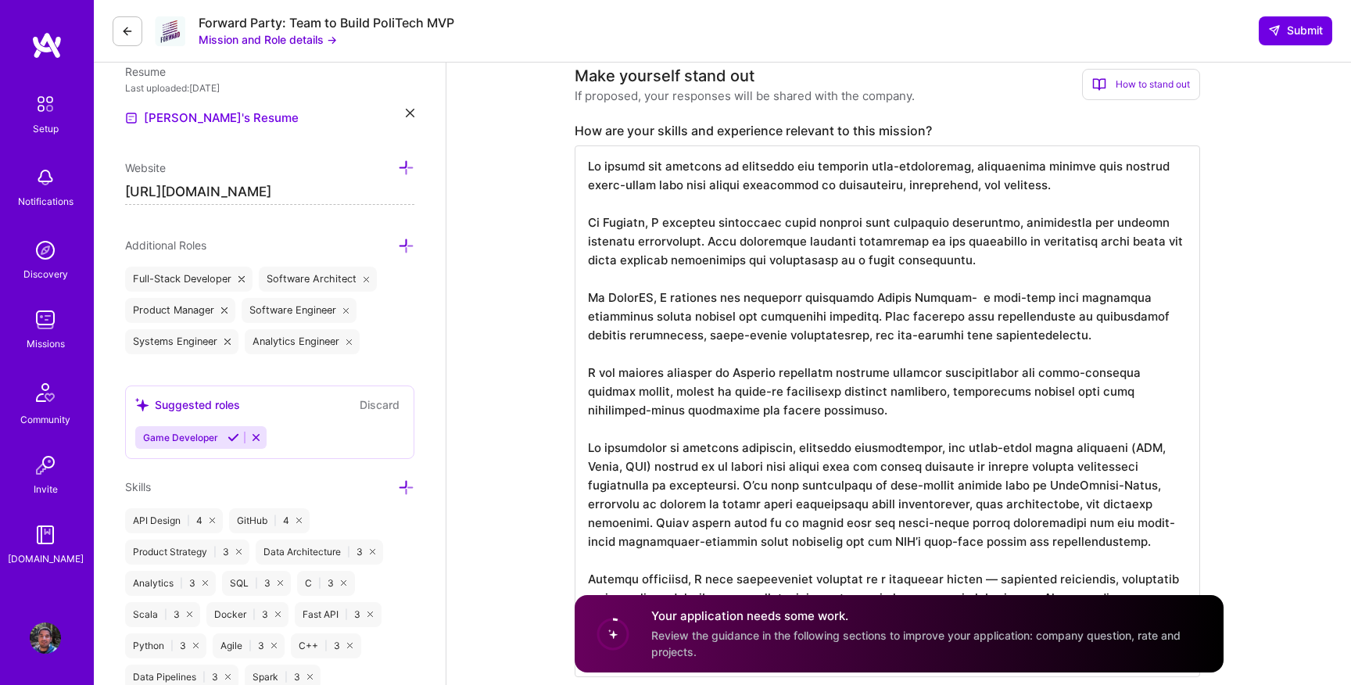
click at [1117, 450] on textarea at bounding box center [887, 411] width 625 height 532
click at [936, 453] on textarea at bounding box center [887, 411] width 625 height 532
drag, startPoint x: 934, startPoint y: 450, endPoint x: 659, endPoint y: 465, distance: 275.6
click at [659, 465] on textarea at bounding box center [887, 411] width 625 height 532
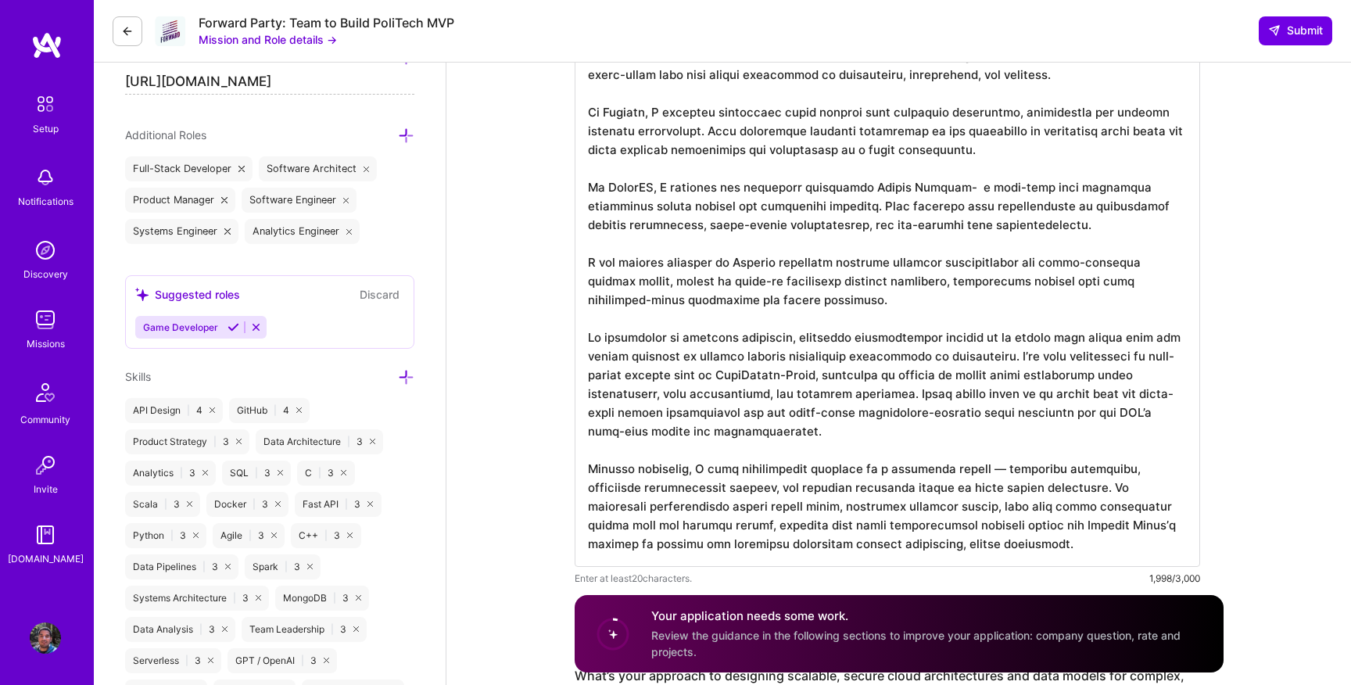
scroll to position [533, 0]
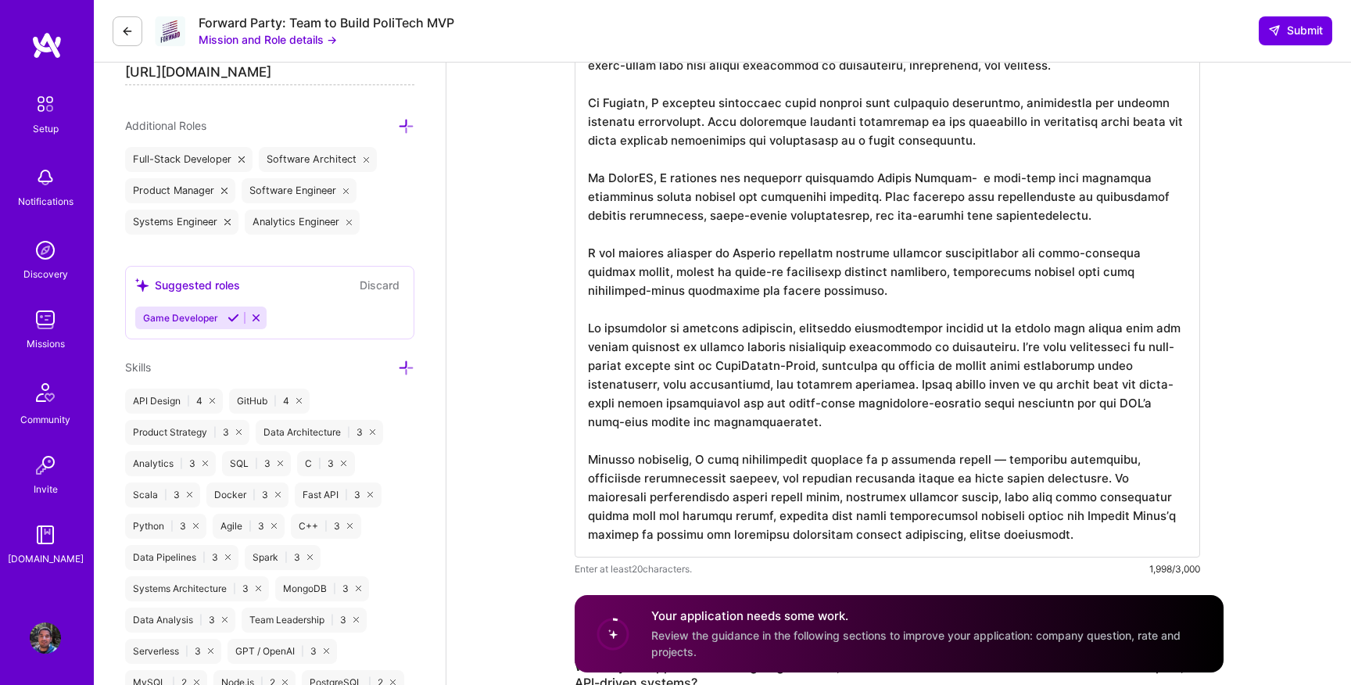
drag, startPoint x: 657, startPoint y: 385, endPoint x: 783, endPoint y: 381, distance: 126.7
click at [783, 381] on textarea at bounding box center [887, 292] width 625 height 532
click at [942, 441] on textarea at bounding box center [887, 292] width 625 height 532
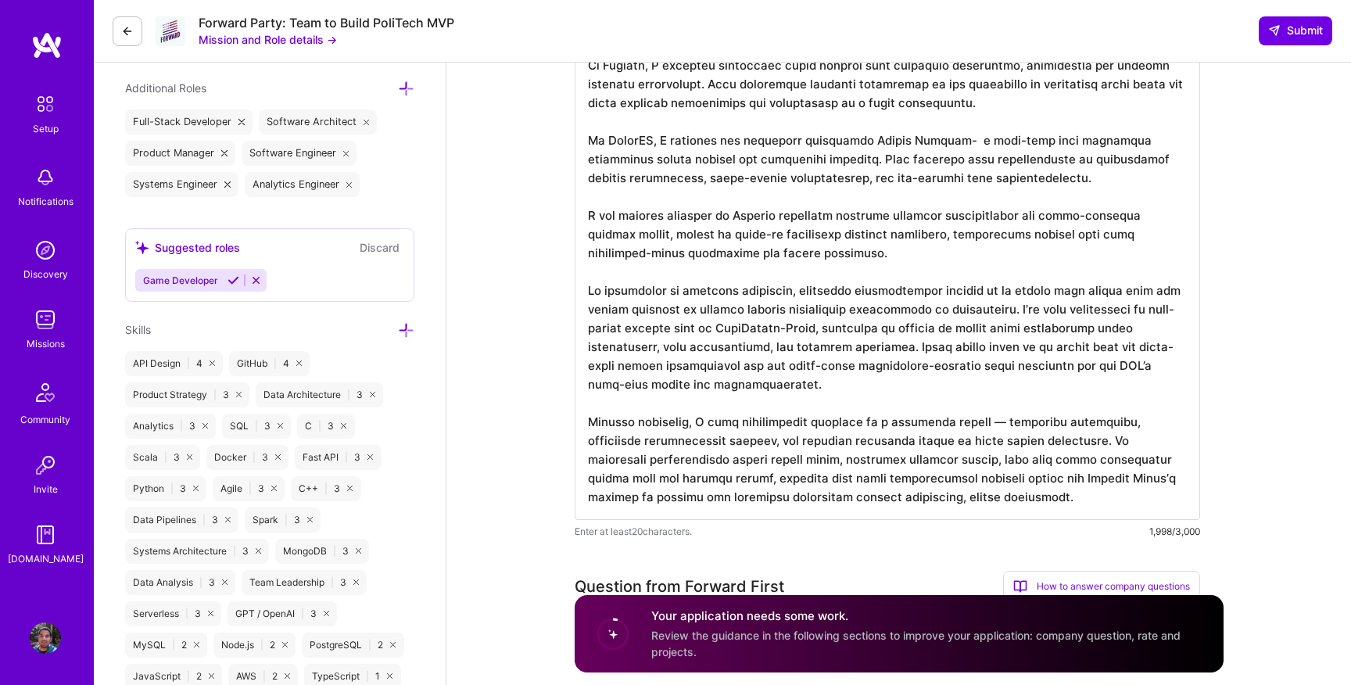
scroll to position [574, 0]
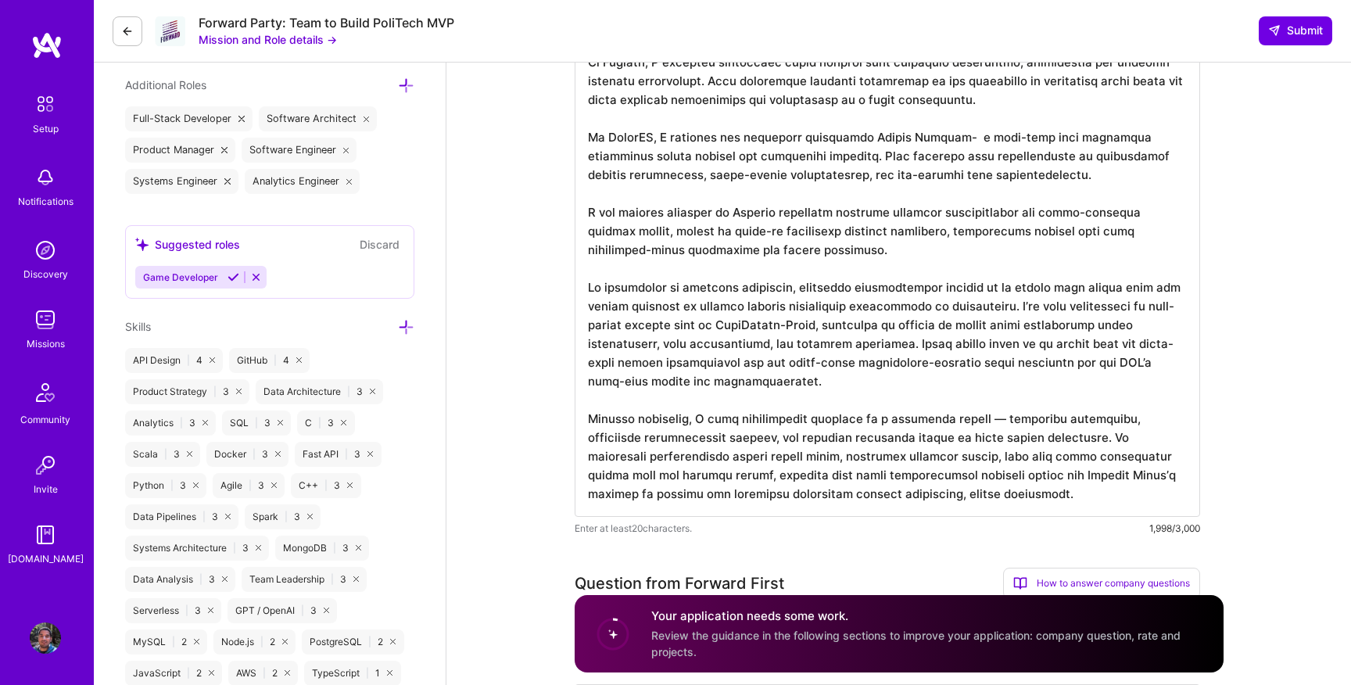
drag, startPoint x: 692, startPoint y: 419, endPoint x: 569, endPoint y: 419, distance: 122.7
click at [879, 417] on textarea at bounding box center [887, 251] width 625 height 532
drag, startPoint x: 967, startPoint y: 434, endPoint x: 976, endPoint y: 488, distance: 54.6
click at [976, 488] on textarea at bounding box center [887, 251] width 625 height 532
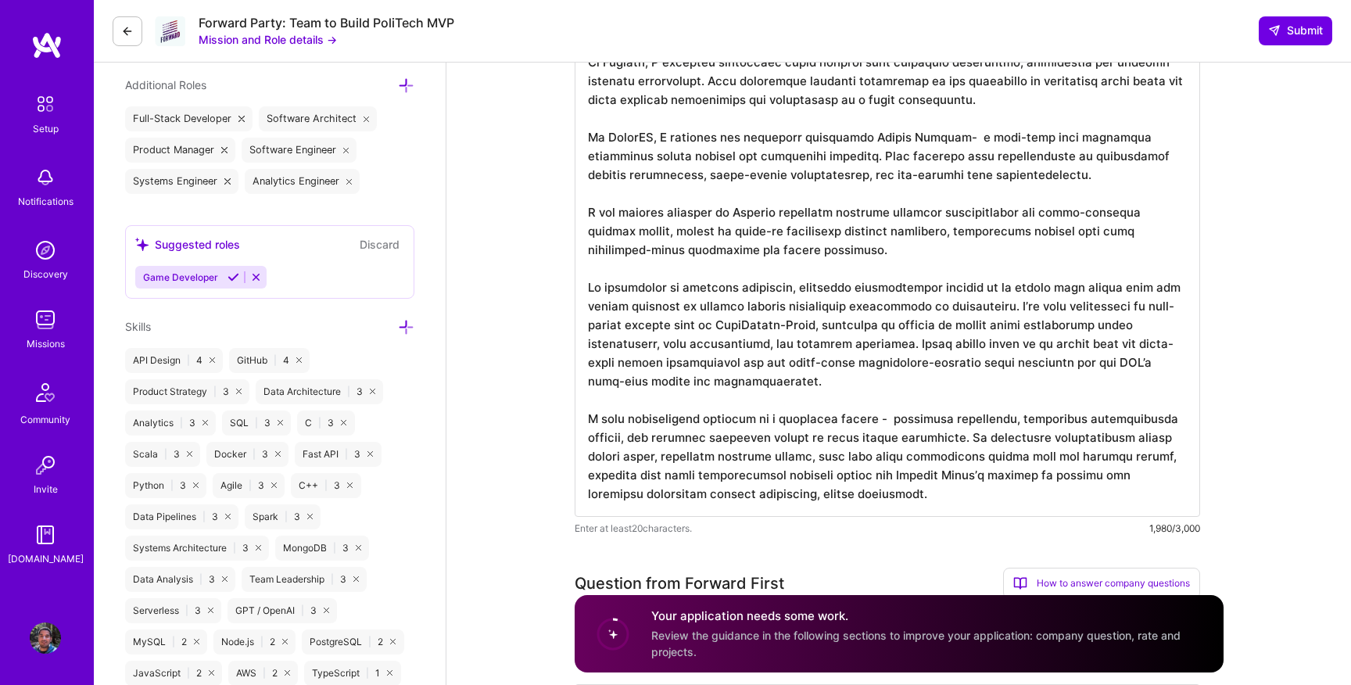
click at [976, 489] on textarea at bounding box center [887, 251] width 625 height 532
drag, startPoint x: 660, startPoint y: 457, endPoint x: 816, endPoint y: 453, distance: 156.4
click at [816, 453] on textarea at bounding box center [887, 251] width 625 height 532
drag, startPoint x: 980, startPoint y: 457, endPoint x: 689, endPoint y: 495, distance: 293.3
click at [689, 495] on textarea at bounding box center [887, 251] width 625 height 532
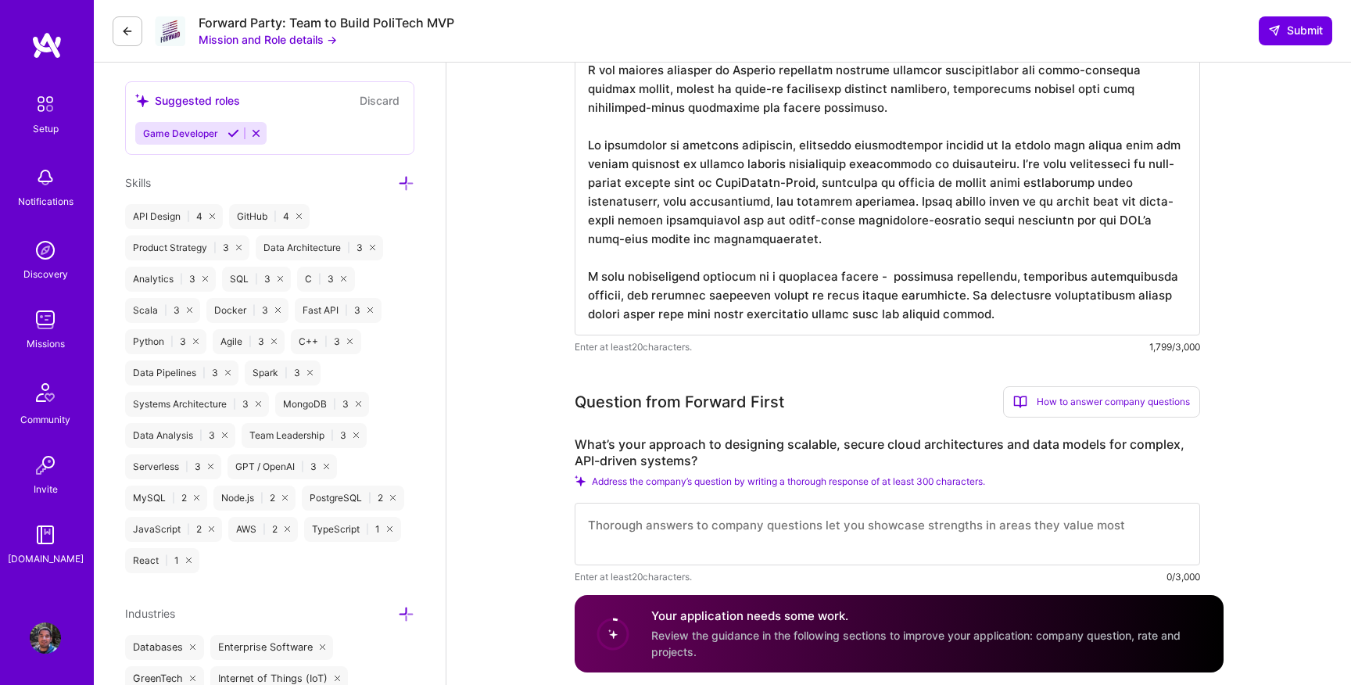
scroll to position [779, 0]
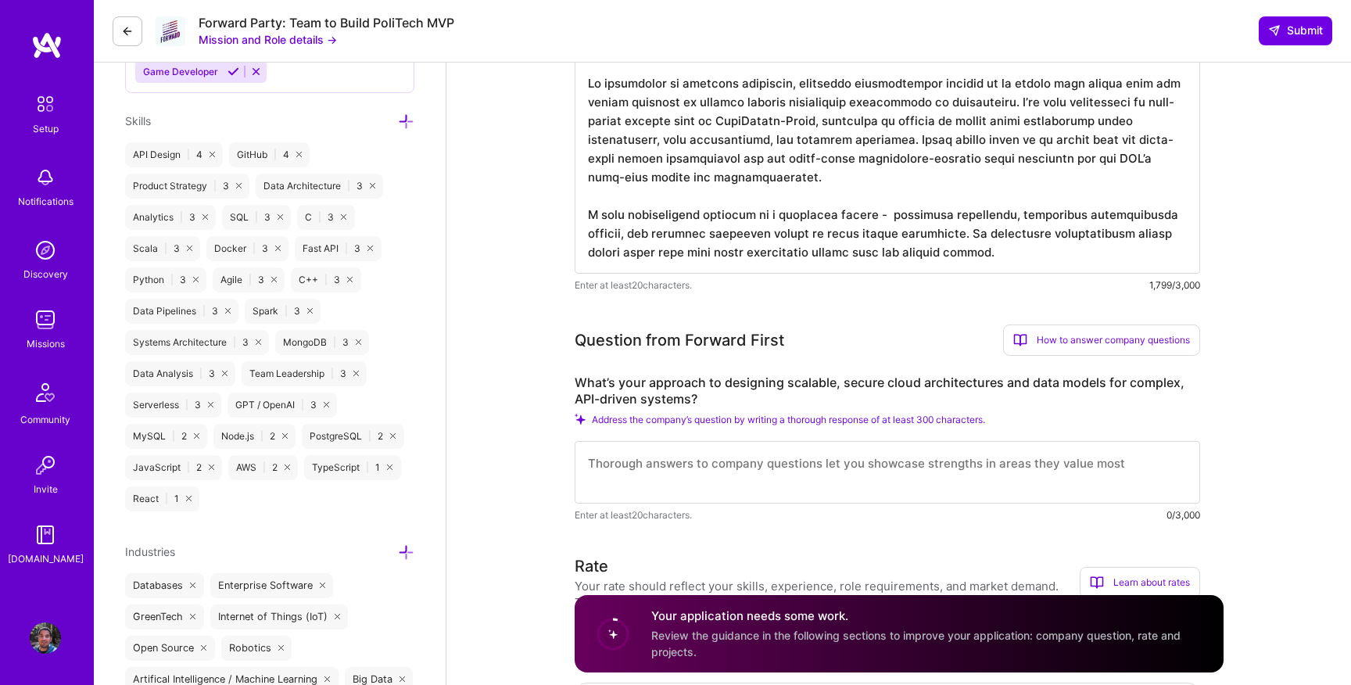
type textarea "My career has centered on designing and building high-performance, distributed …"
click at [700, 458] on textarea at bounding box center [887, 472] width 625 height 63
paste textarea "Lo ipsumdol sitame cons adipis-elitse doeiusmodtemp — incididuntu laboree dolor…"
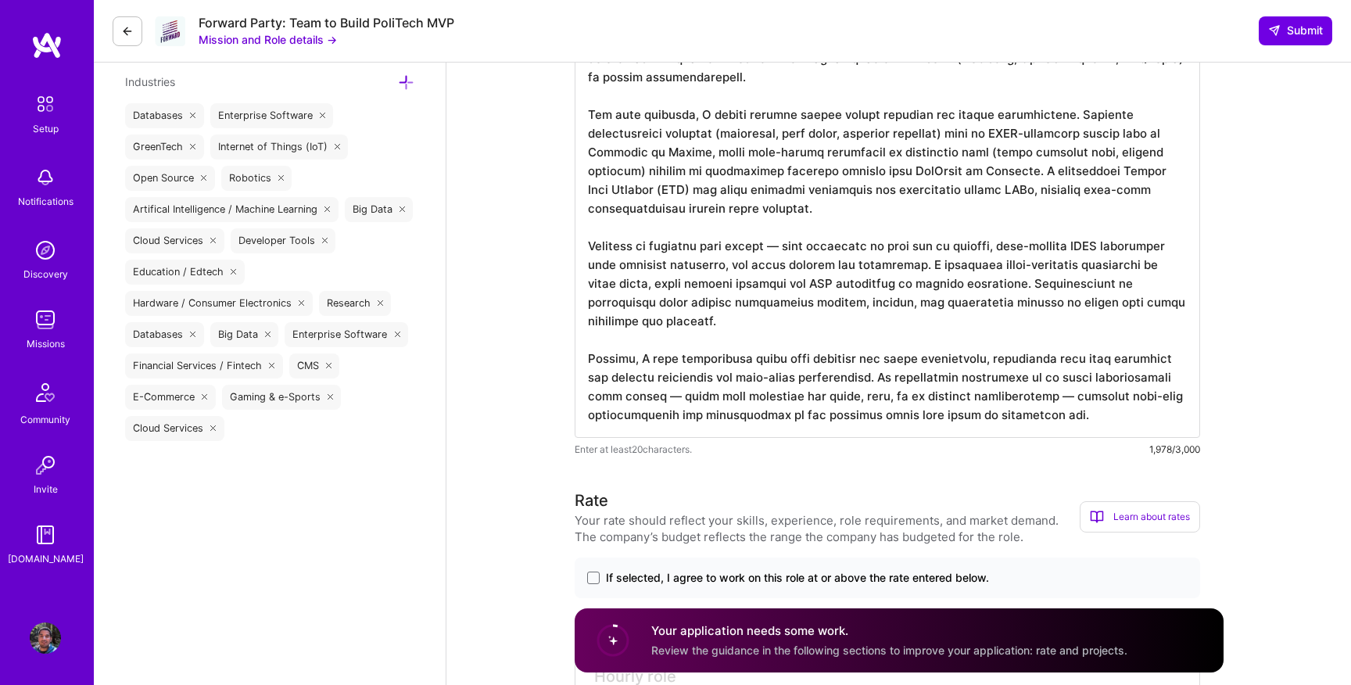
scroll to position [1504, 0]
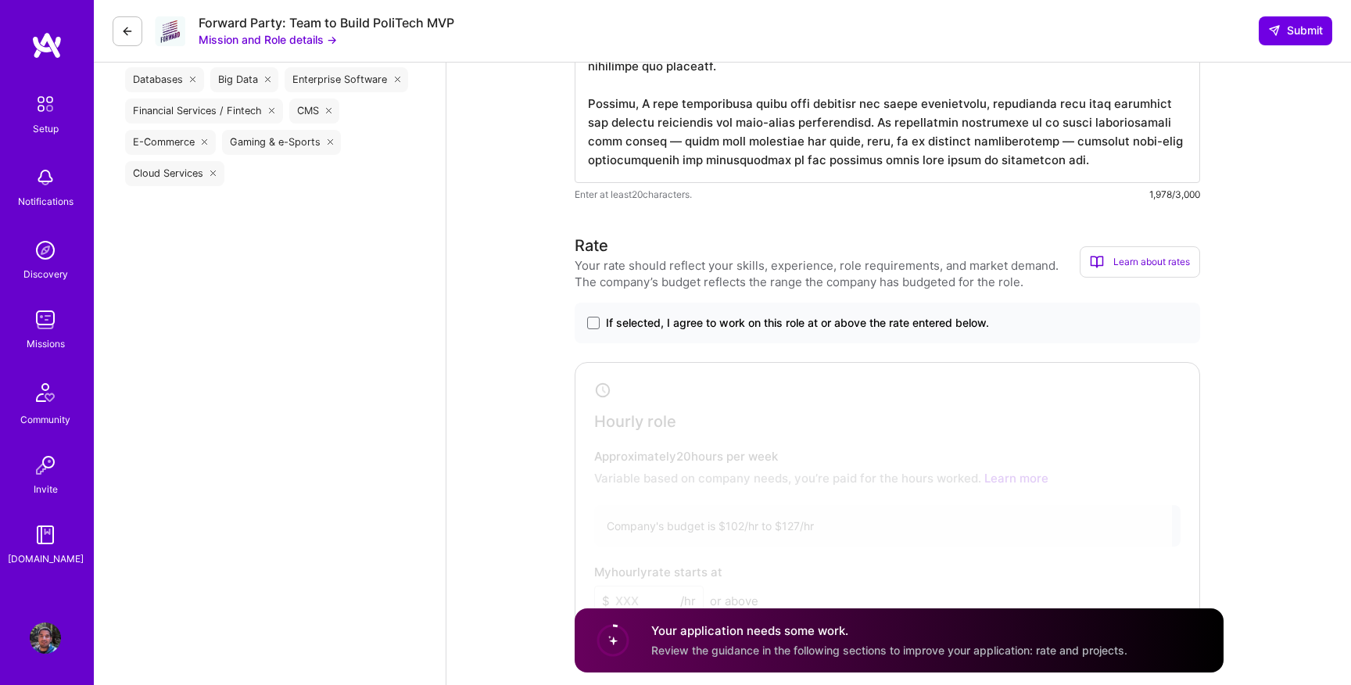
click at [655, 392] on div at bounding box center [875, 496] width 593 height 258
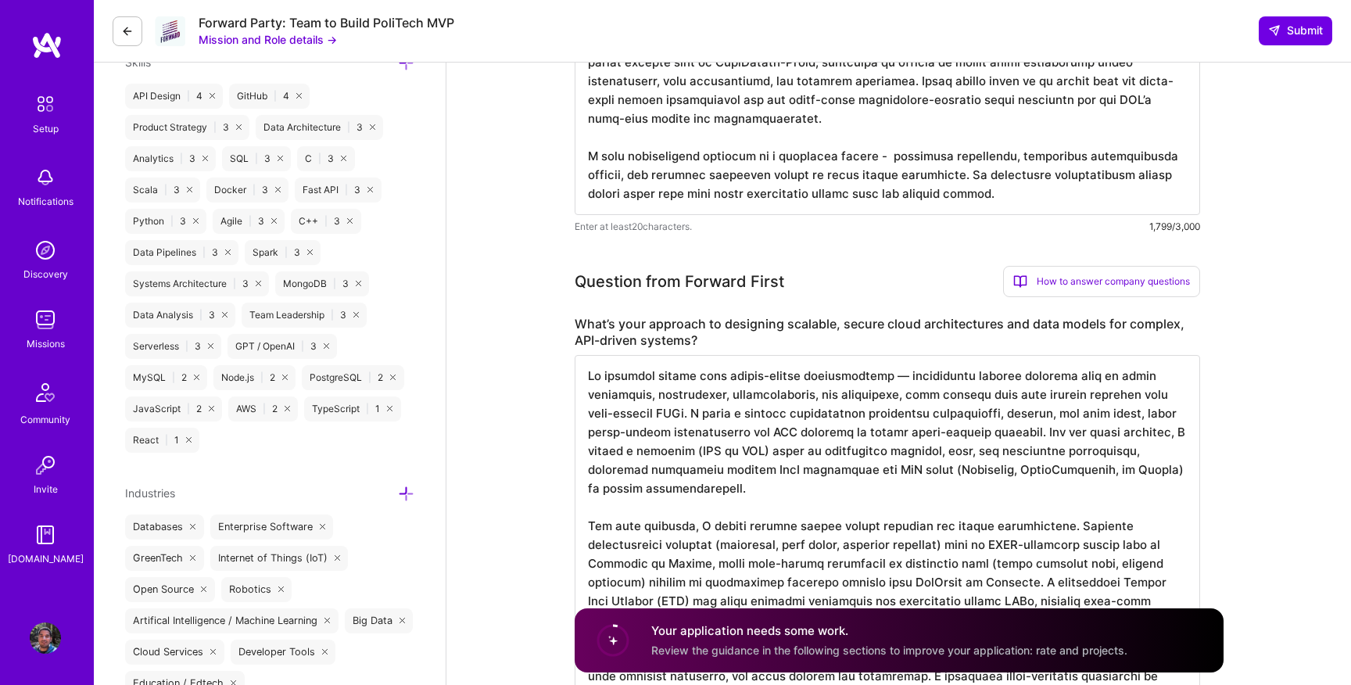
scroll to position [925, 0]
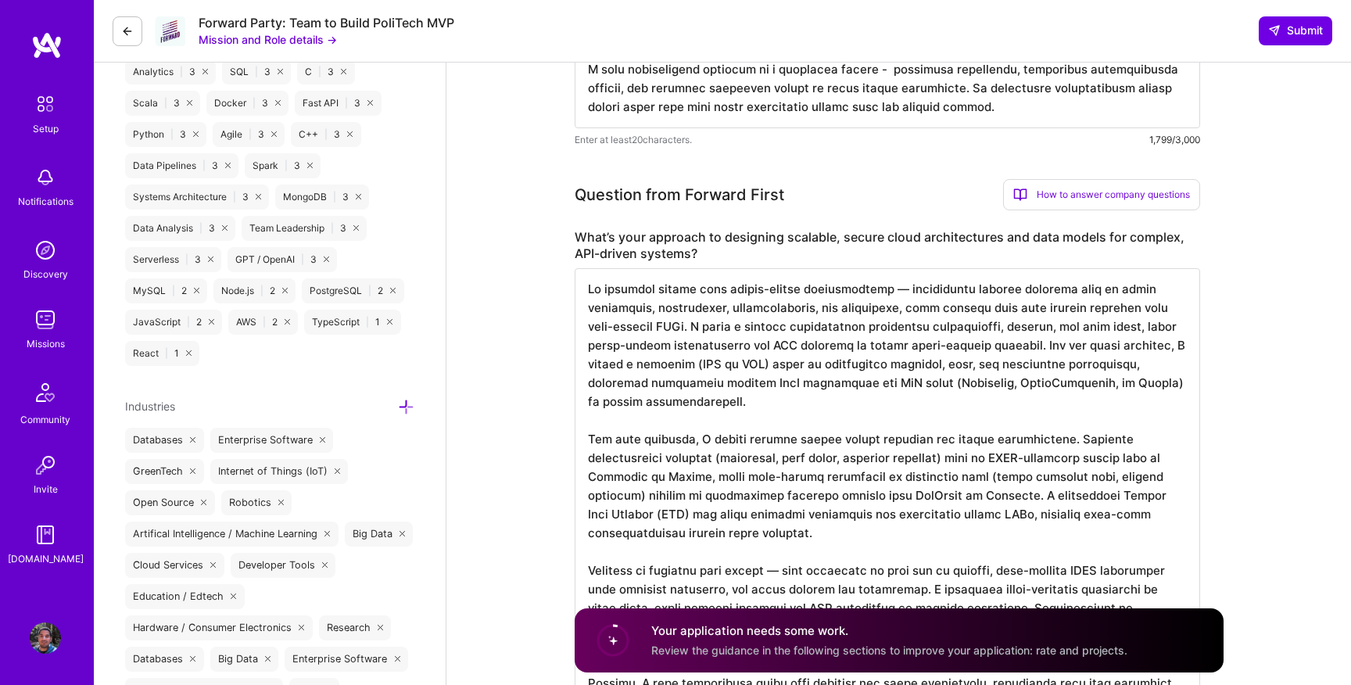
click at [589, 292] on textarea at bounding box center [887, 515] width 625 height 494
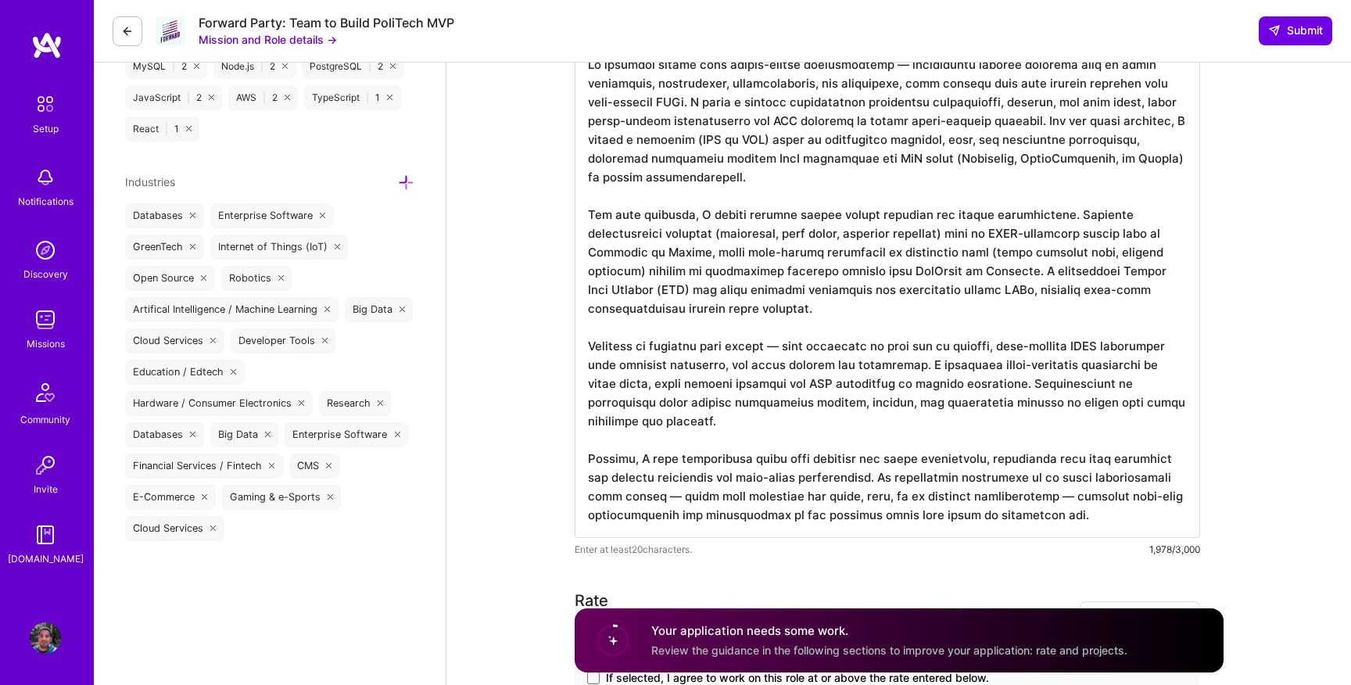
scroll to position [1376, 0]
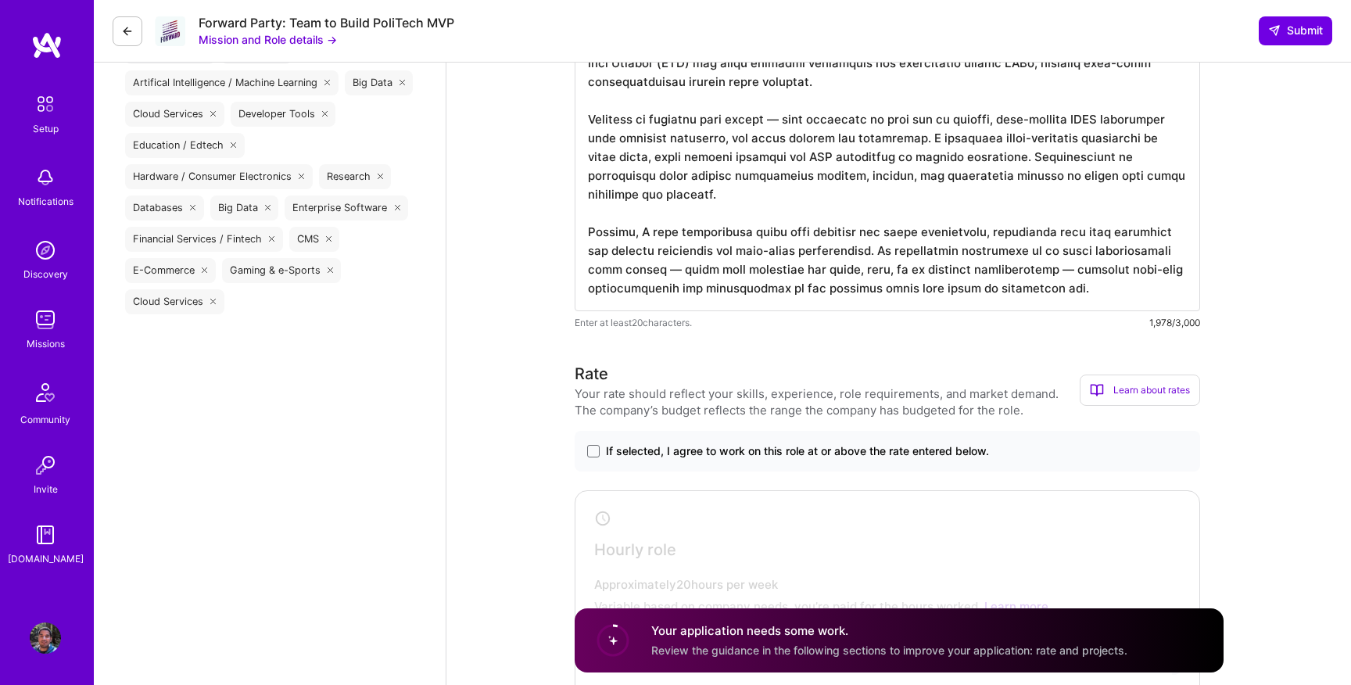
click at [1080, 285] on textarea at bounding box center [887, 64] width 625 height 494
paste textarea "lo ipsumdolo sitametc adi elitse doeiu temporincidid utlabo etdo magnaali eni a…"
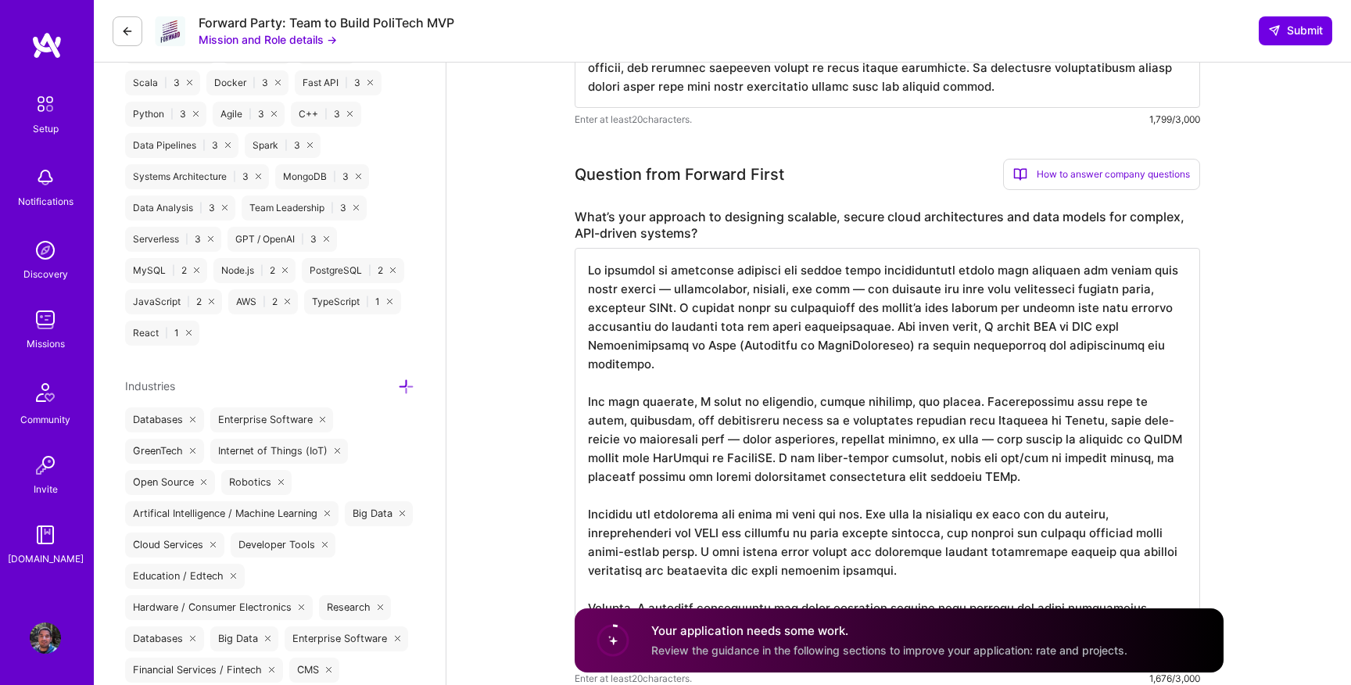
scroll to position [980, 0]
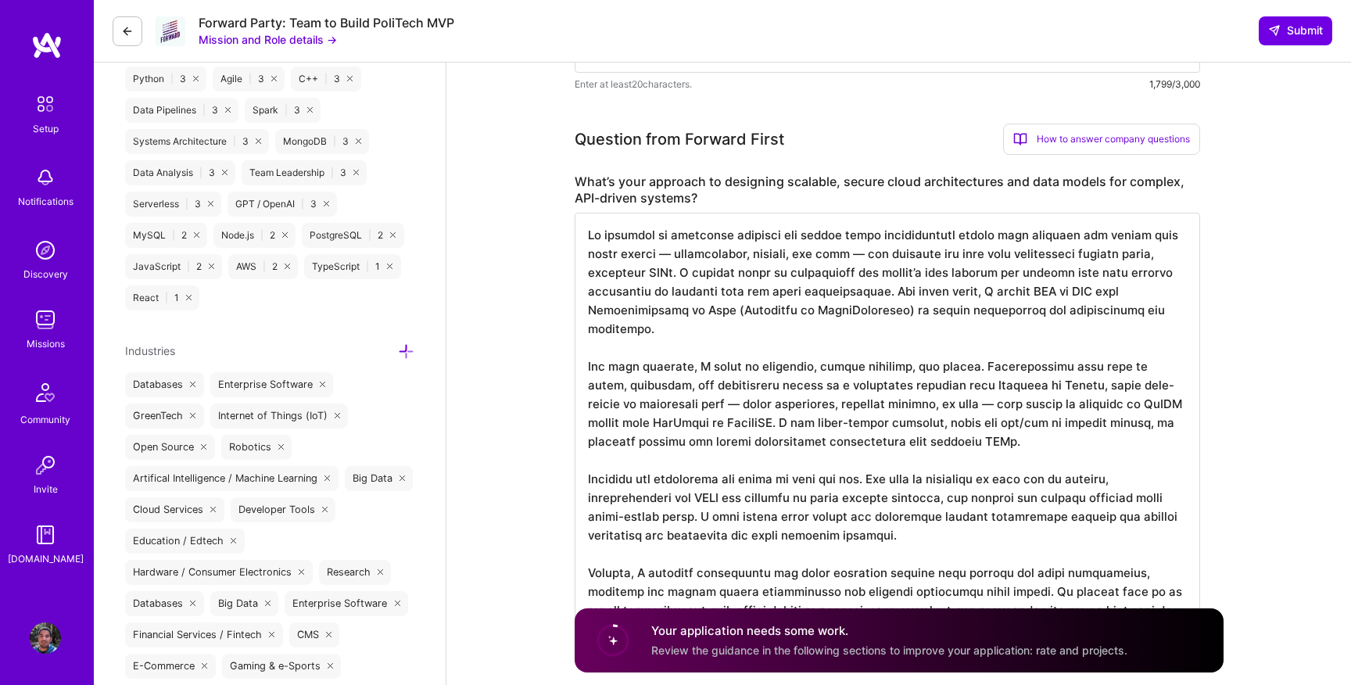
click at [664, 256] on textarea at bounding box center [887, 422] width 625 height 419
click at [852, 254] on textarea at bounding box center [887, 422] width 625 height 419
click at [678, 275] on textarea at bounding box center [887, 422] width 625 height 419
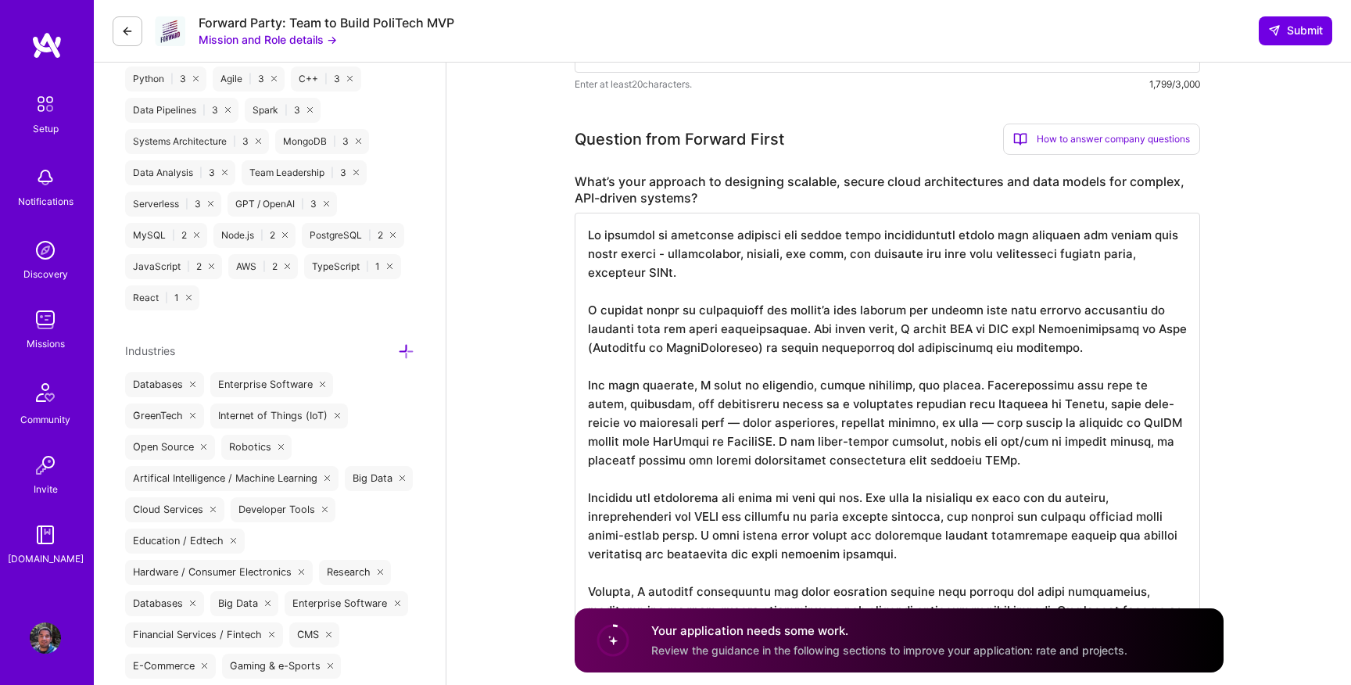
drag, startPoint x: 807, startPoint y: 328, endPoint x: 1102, endPoint y: 368, distance: 298.2
click at [1102, 368] on textarea at bounding box center [887, 432] width 625 height 438
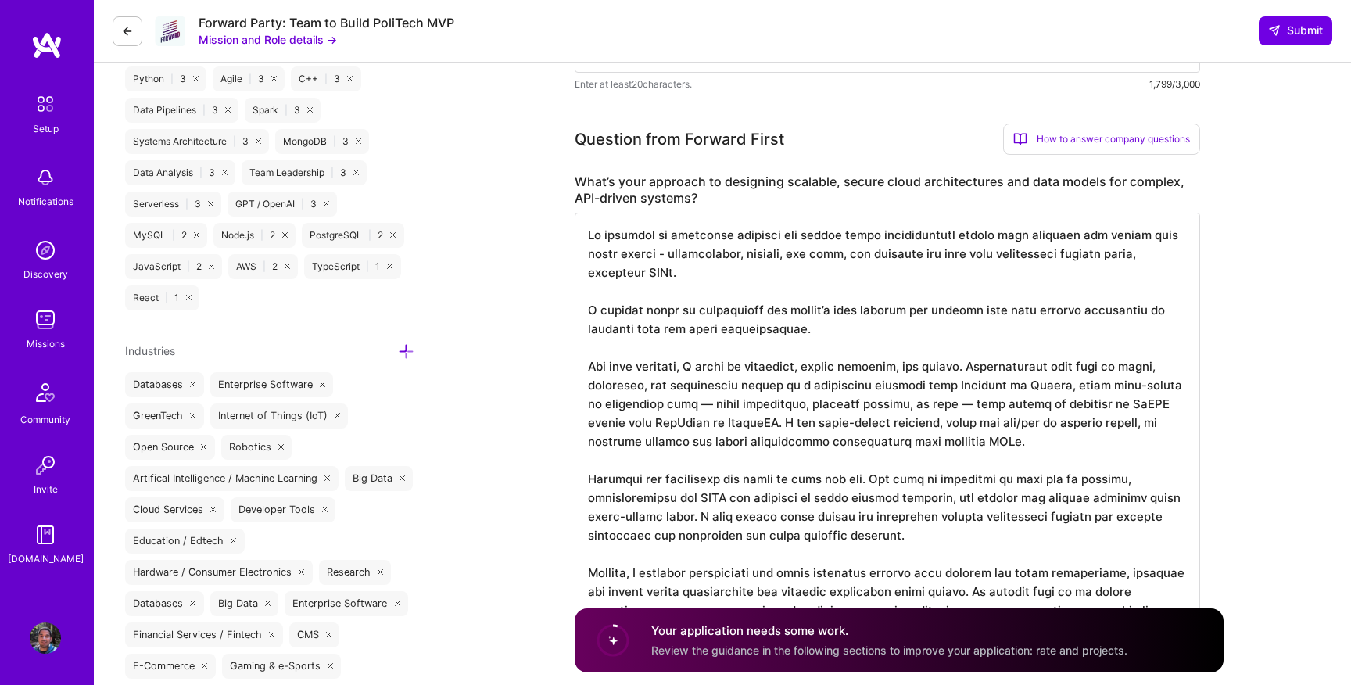
click at [585, 310] on textarea at bounding box center [887, 422] width 625 height 419
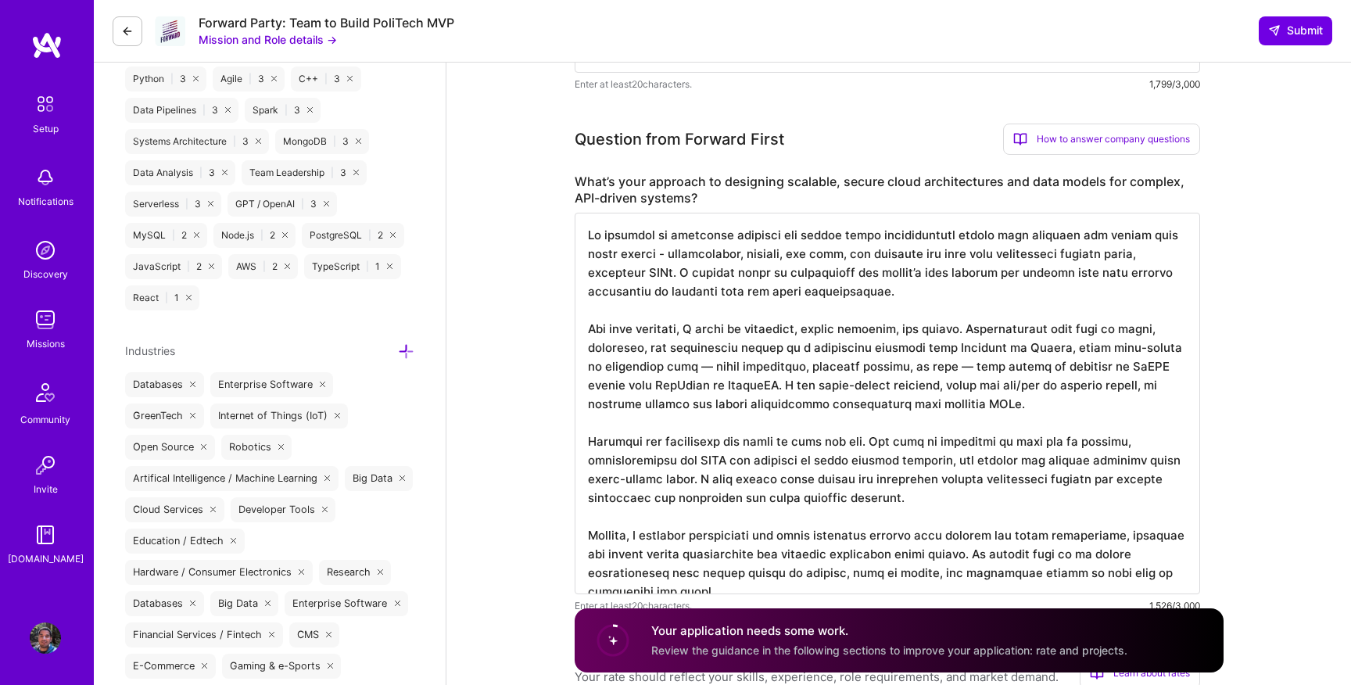
drag, startPoint x: 969, startPoint y: 330, endPoint x: 900, endPoint y: 331, distance: 68.8
click at [900, 331] on textarea at bounding box center [887, 403] width 625 height 381
drag, startPoint x: 833, startPoint y: 347, endPoint x: 965, endPoint y: 345, distance: 132.1
click at [965, 345] on textarea at bounding box center [887, 403] width 625 height 381
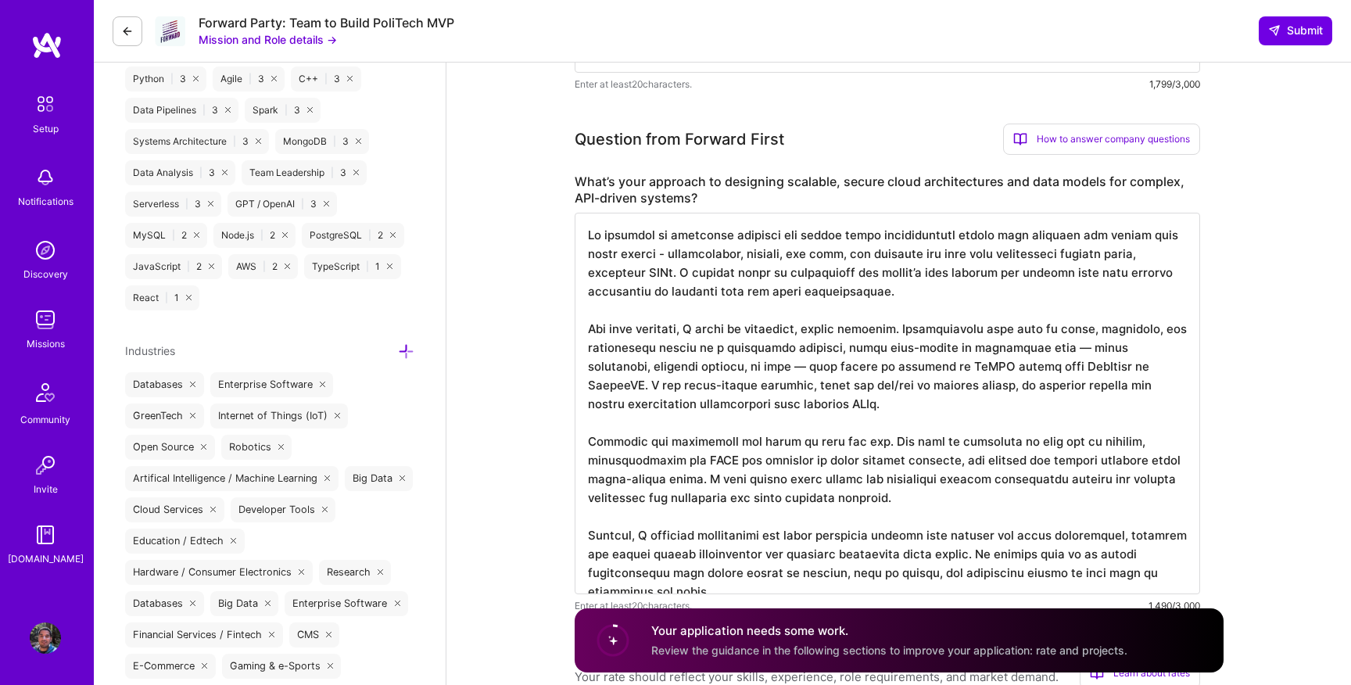
drag, startPoint x: 957, startPoint y: 348, endPoint x: 870, endPoint y: 347, distance: 86.8
click at [869, 348] on textarea at bounding box center [887, 403] width 625 height 381
drag, startPoint x: 952, startPoint y: 348, endPoint x: 641, endPoint y: 368, distance: 311.8
click at [641, 368] on textarea at bounding box center [887, 403] width 625 height 381
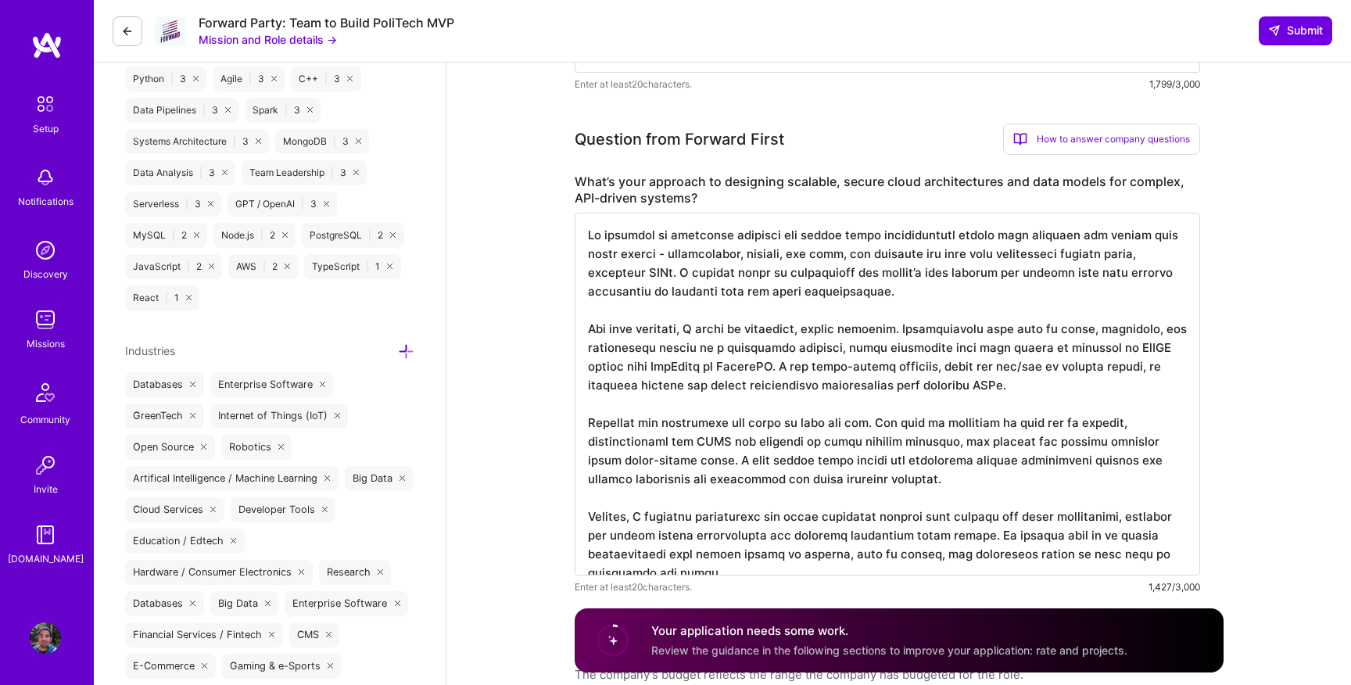
drag, startPoint x: 743, startPoint y: 366, endPoint x: 1173, endPoint y: 346, distance: 430.4
click at [1173, 346] on textarea at bounding box center [887, 394] width 625 height 363
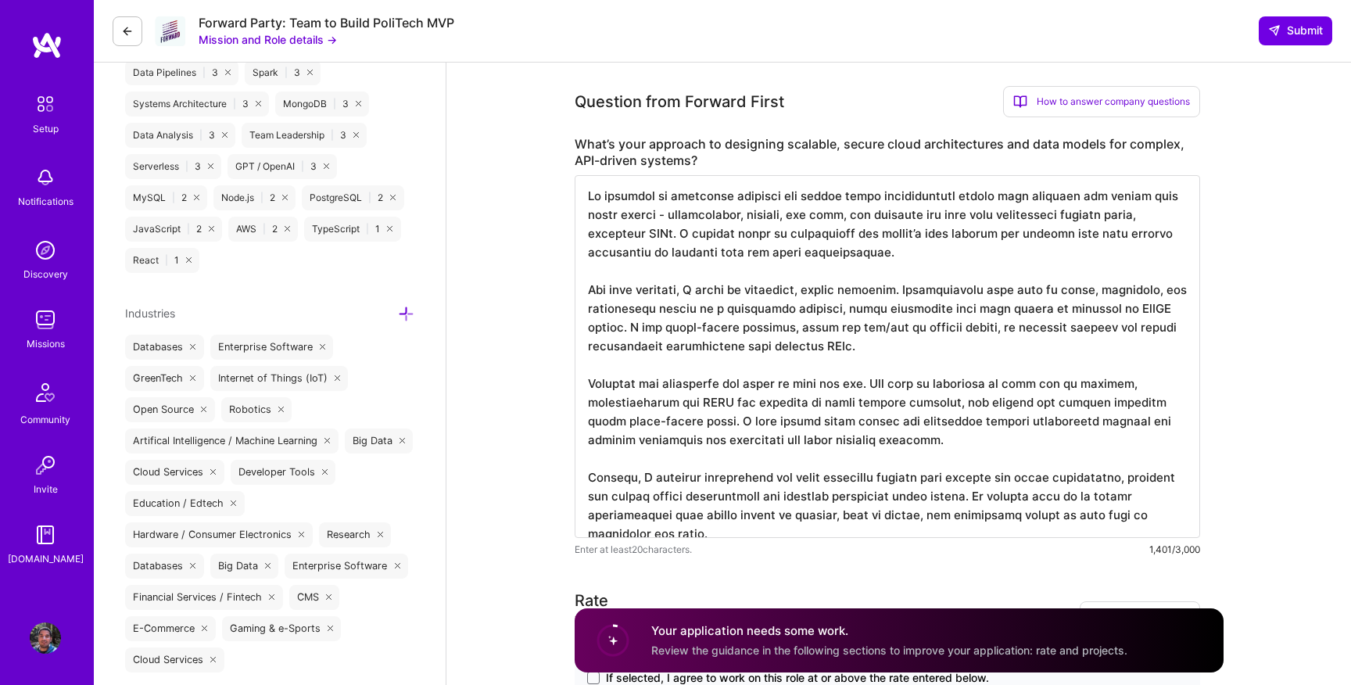
scroll to position [1020, 0]
drag, startPoint x: 869, startPoint y: 384, endPoint x: 586, endPoint y: 388, distance: 283.0
click at [586, 388] on textarea at bounding box center [887, 354] width 625 height 363
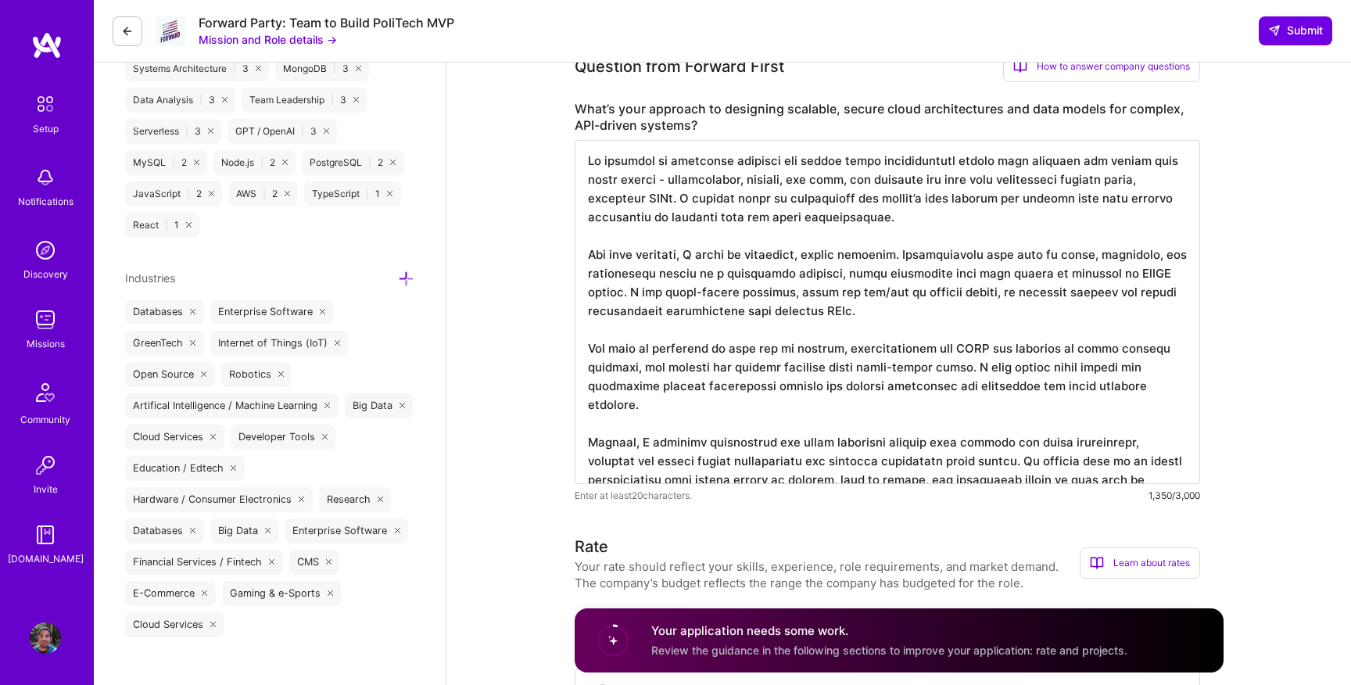
scroll to position [1055, 0]
drag, startPoint x: 587, startPoint y: 421, endPoint x: 955, endPoint y: 439, distance: 368.6
click at [955, 439] on textarea at bounding box center [887, 310] width 625 height 344
click at [613, 422] on textarea at bounding box center [887, 310] width 625 height 344
drag, startPoint x: 629, startPoint y: 422, endPoint x: 581, endPoint y: 426, distance: 47.8
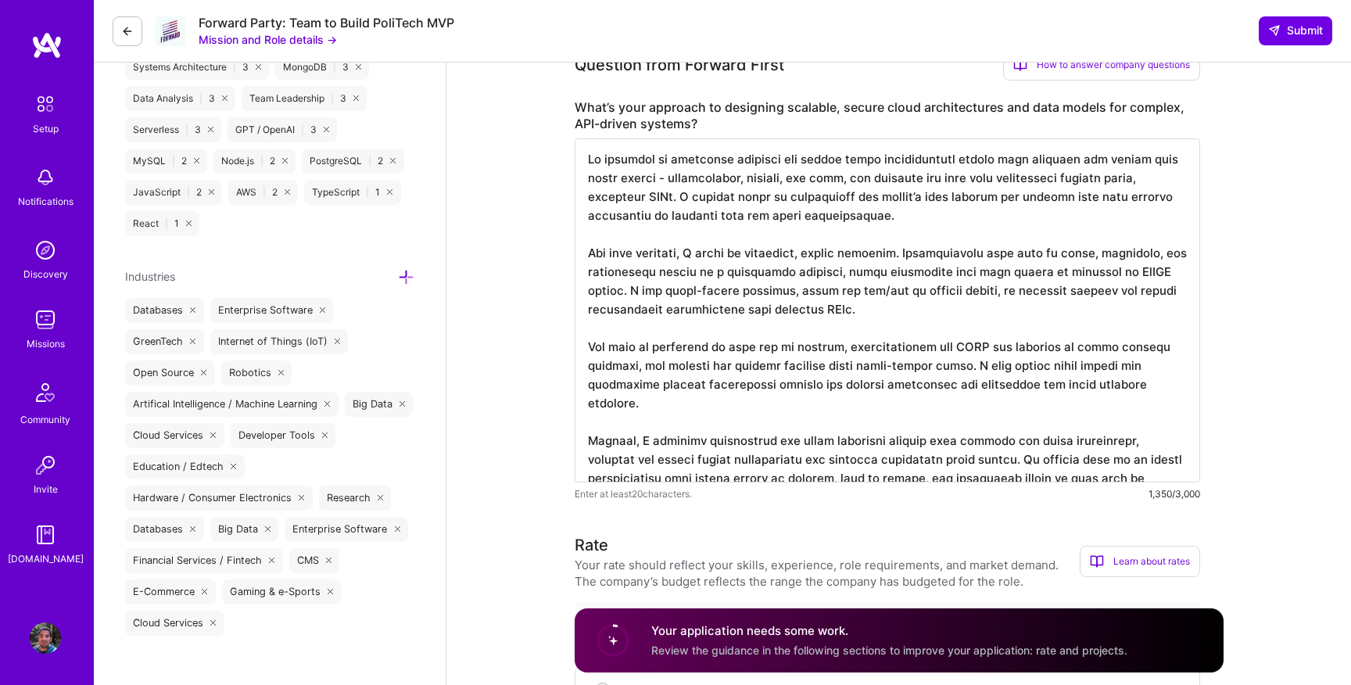
click at [581, 426] on textarea at bounding box center [887, 310] width 625 height 344
drag, startPoint x: 925, startPoint y: 424, endPoint x: 1048, endPoint y: 423, distance: 123.5
click at [1048, 423] on textarea at bounding box center [887, 310] width 625 height 344
drag, startPoint x: 1151, startPoint y: 421, endPoint x: 705, endPoint y: 442, distance: 446.1
click at [705, 442] on textarea at bounding box center [887, 310] width 625 height 344
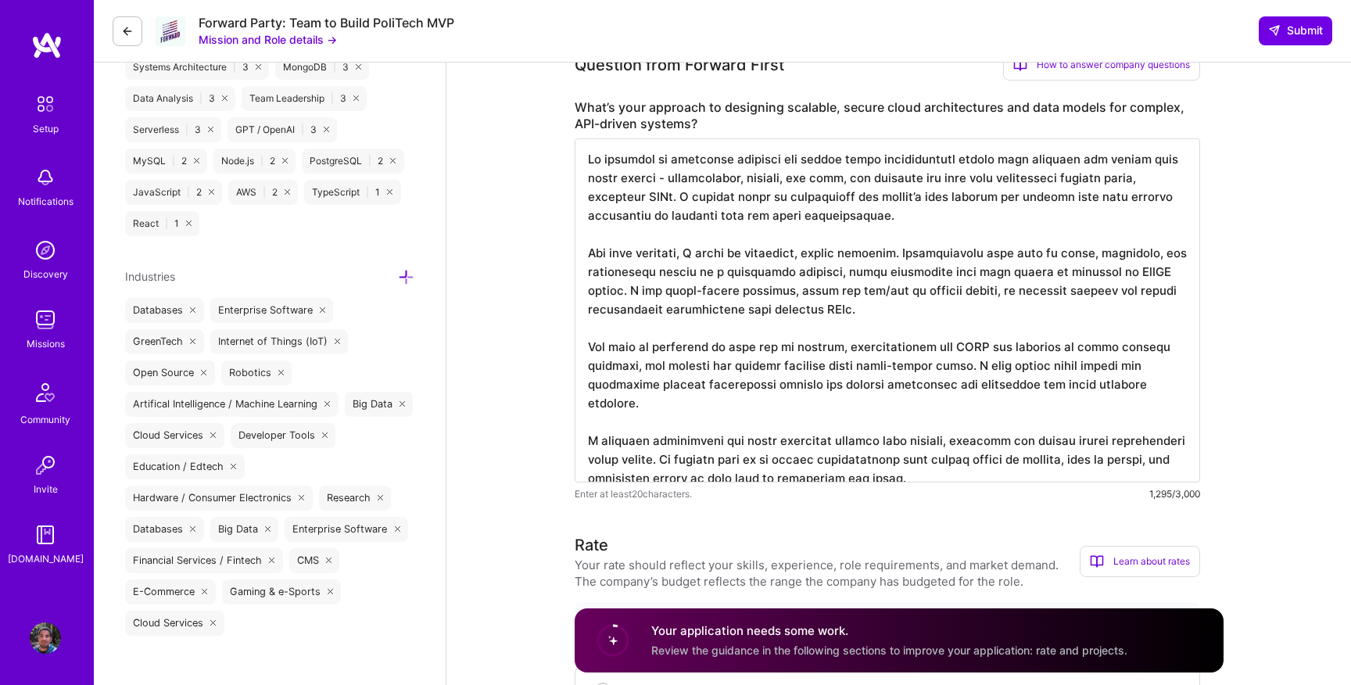
drag, startPoint x: 629, startPoint y: 440, endPoint x: 898, endPoint y: 453, distance: 269.2
click at [898, 453] on textarea at bounding box center [887, 310] width 625 height 344
click at [923, 460] on textarea at bounding box center [887, 310] width 625 height 344
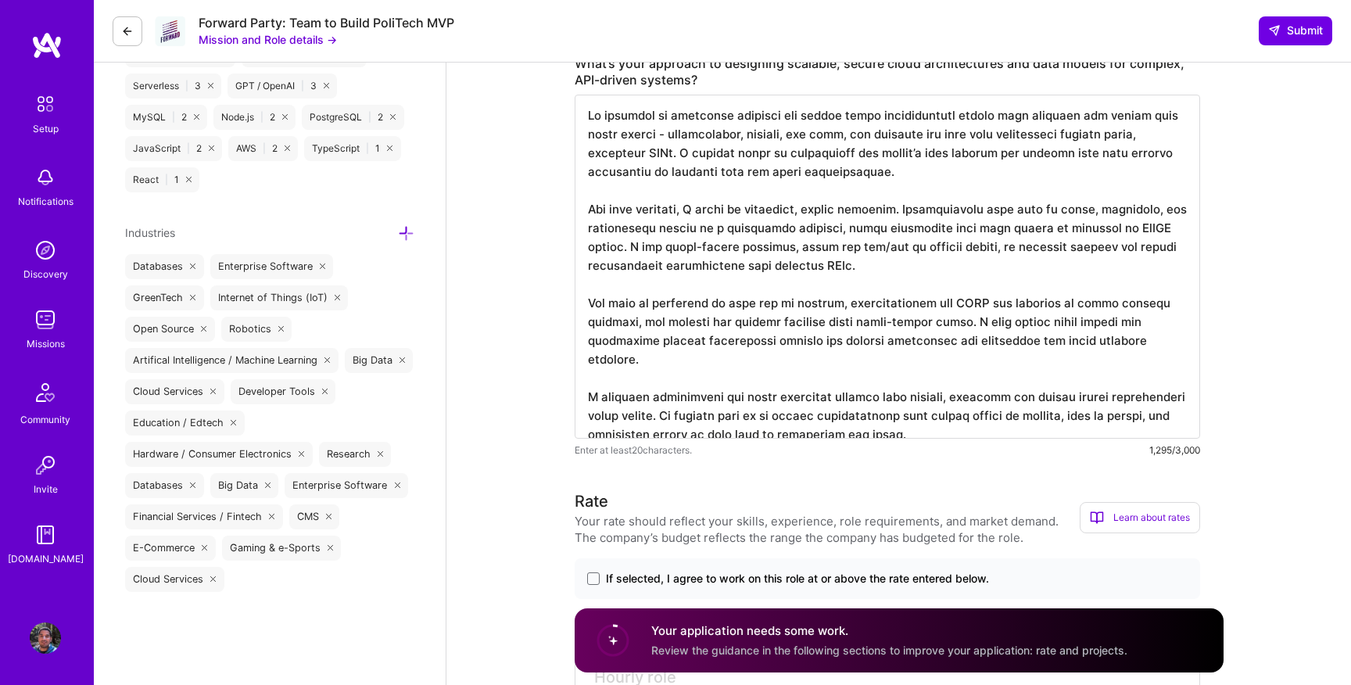
scroll to position [1123, 0]
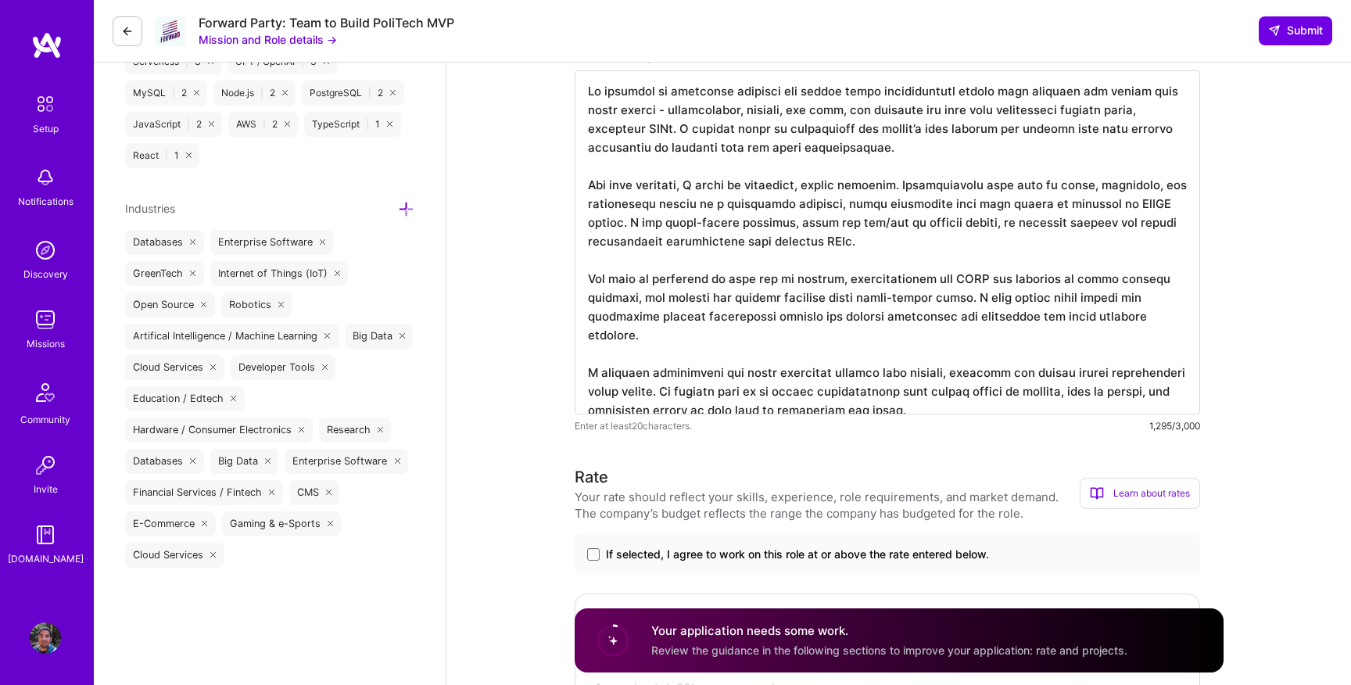
click at [600, 395] on textarea at bounding box center [887, 242] width 625 height 344
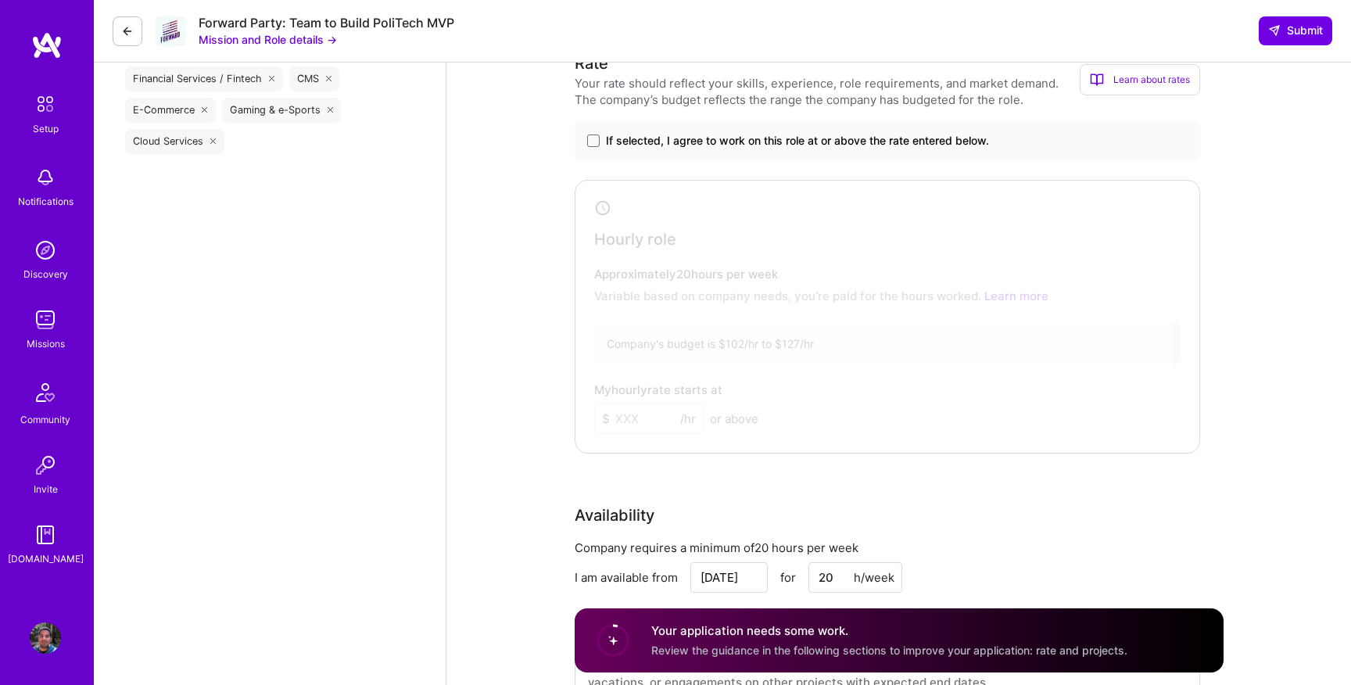
scroll to position [1291, 0]
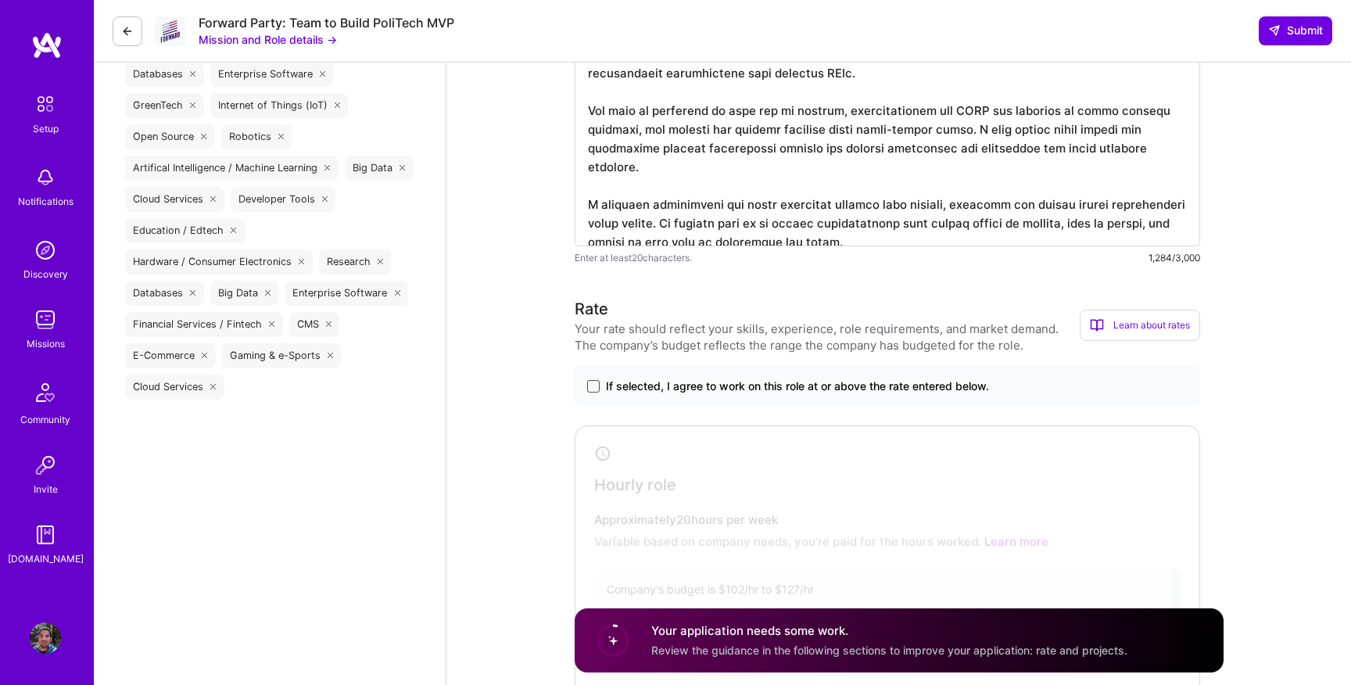
type textarea "Lo ipsumdol si ametconse adipisci eli seddoe tempo incididuntutl etdolo magn al…"
click at [593, 383] on span at bounding box center [593, 386] width 13 height 13
click at [0, 0] on input "If selected, I agree to work on this role at or above the rate entered below." at bounding box center [0, 0] width 0 height 0
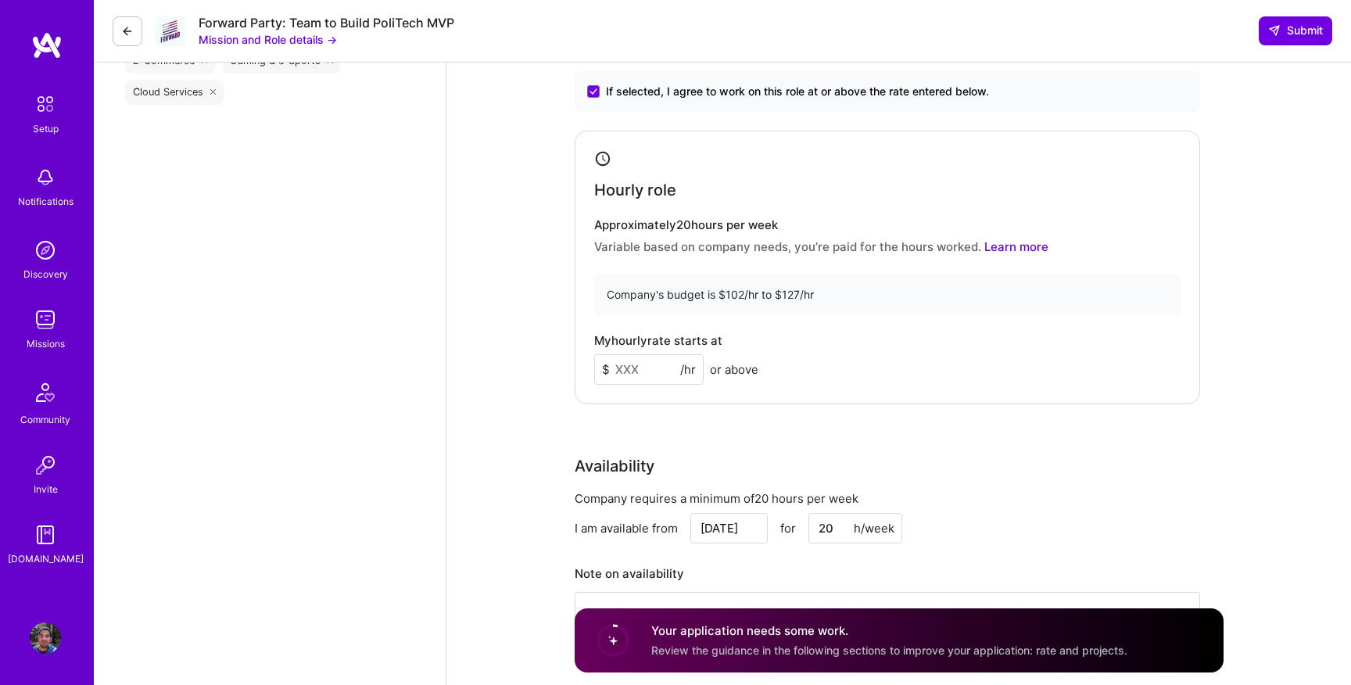
scroll to position [1599, 0]
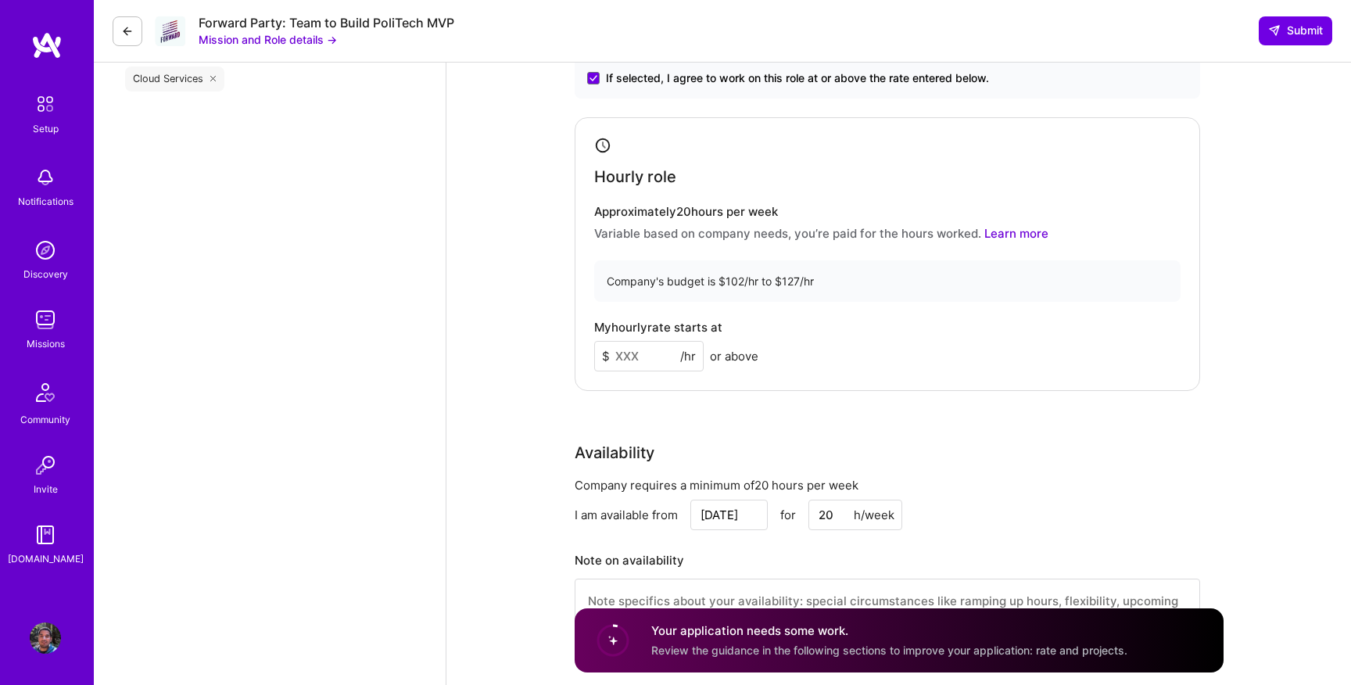
click at [620, 356] on input at bounding box center [648, 356] width 109 height 30
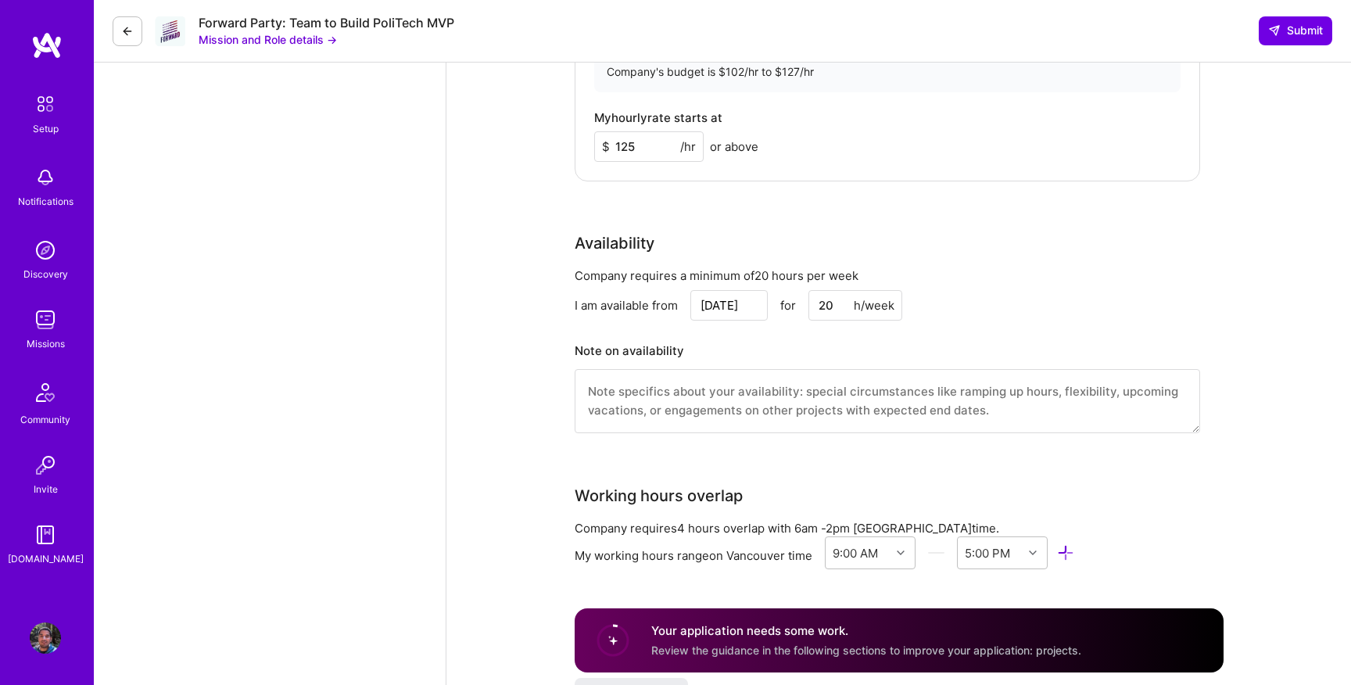
scroll to position [1892, 0]
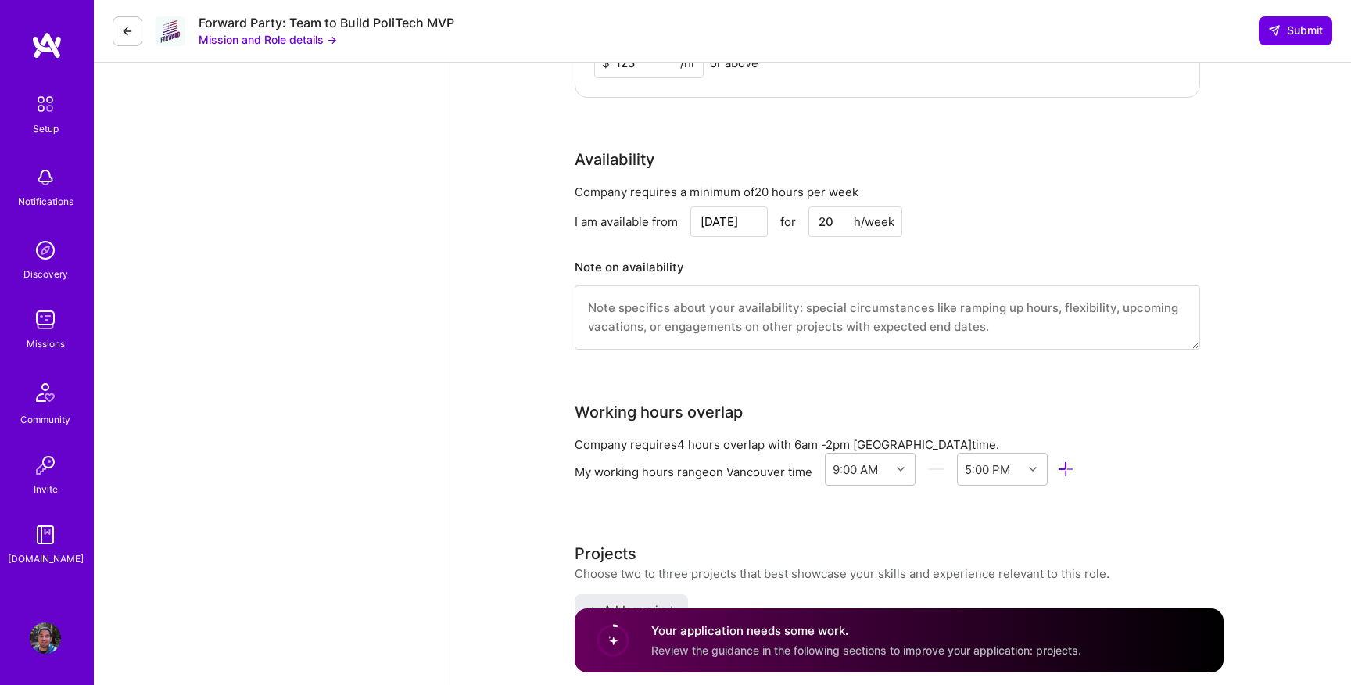
type input "125"
click at [737, 213] on input "[DATE]" at bounding box center [728, 221] width 77 height 30
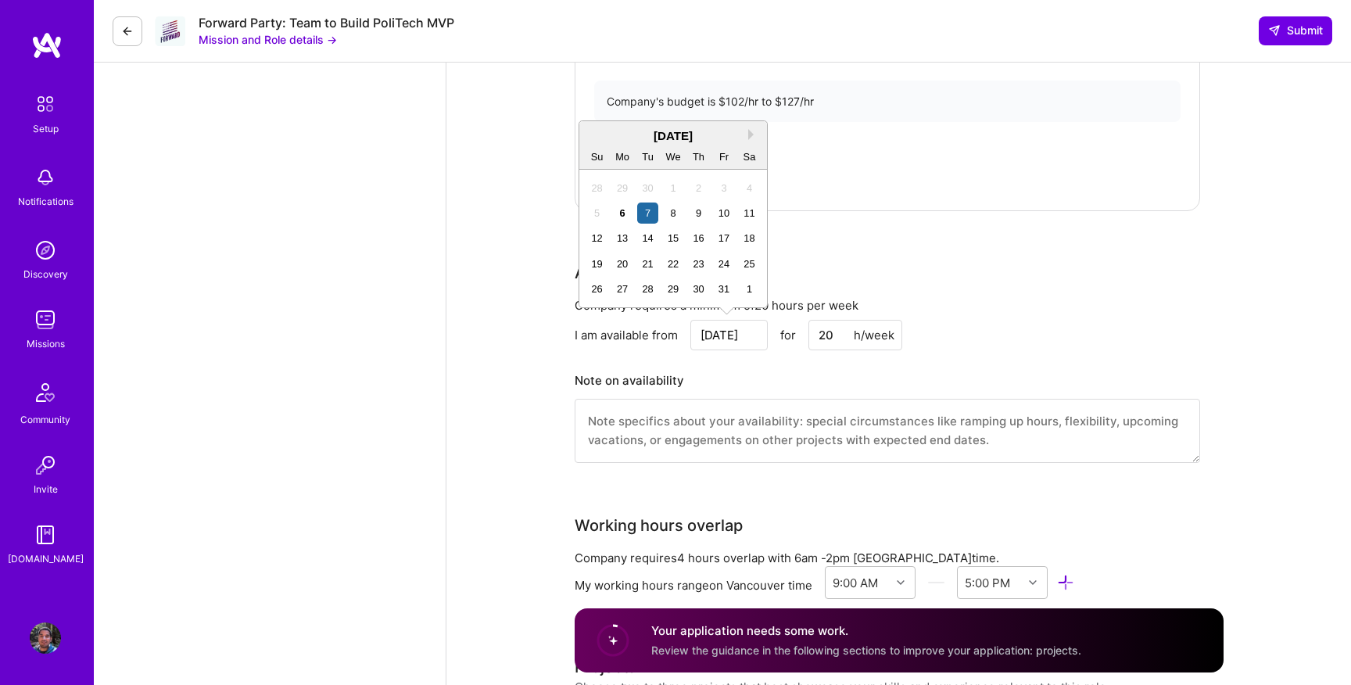
scroll to position [1776, 0]
click at [750, 141] on button "Next Month" at bounding box center [753, 136] width 11 height 11
click at [594, 138] on button "Previous Month" at bounding box center [592, 136] width 11 height 11
click at [747, 134] on div "[DATE]" at bounding box center [673, 138] width 188 height 16
click at [751, 137] on button "Next Month" at bounding box center [753, 136] width 11 height 11
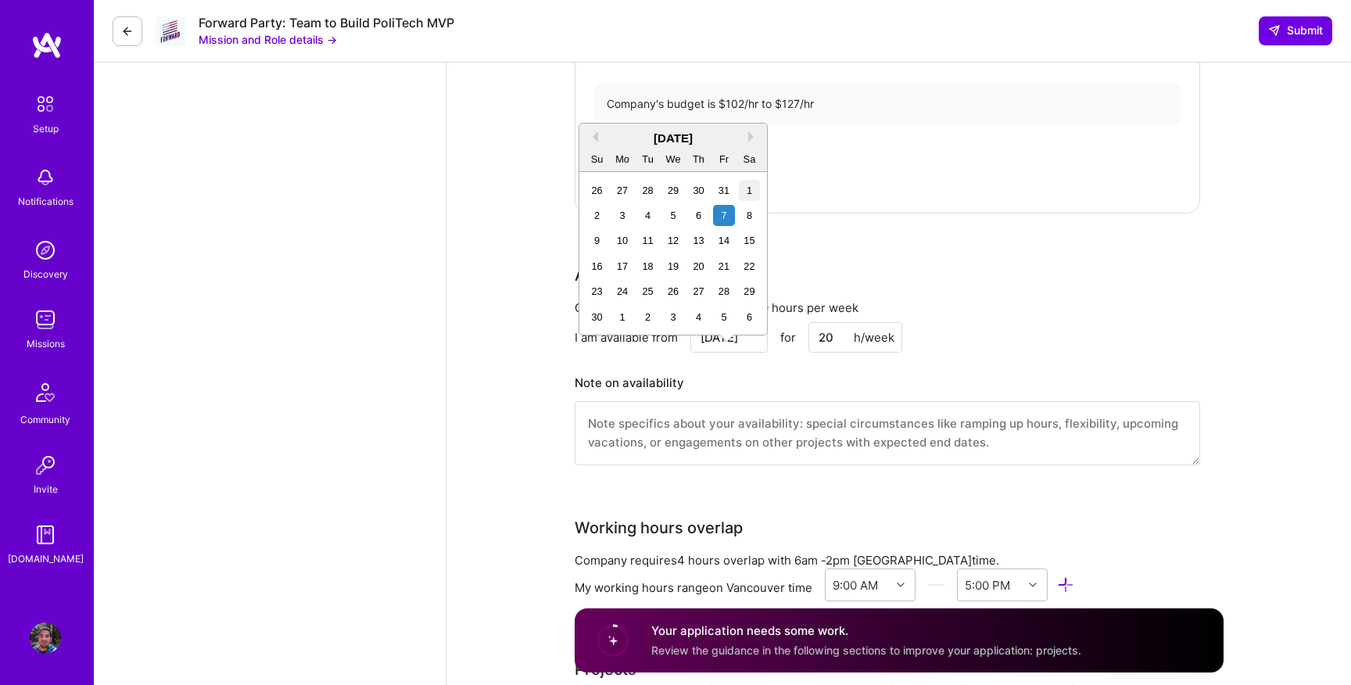
click at [753, 185] on div "1" at bounding box center [749, 190] width 21 height 21
type input "[DATE]"
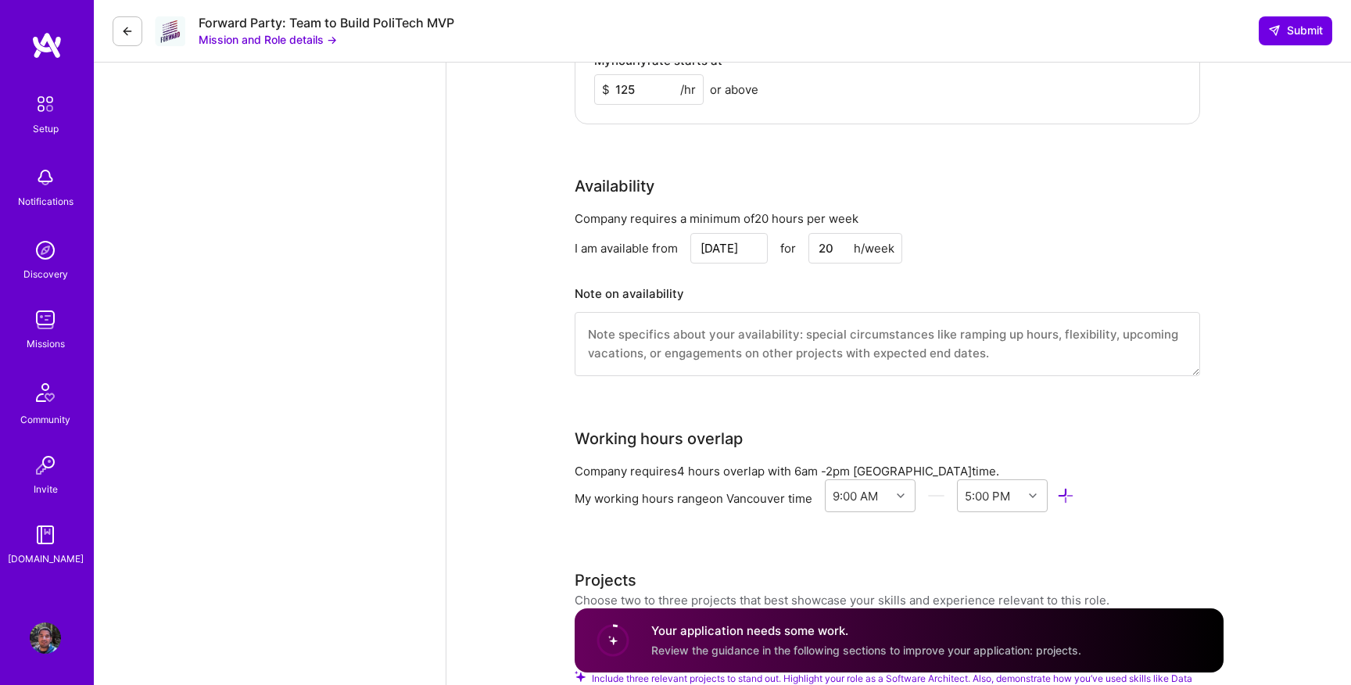
scroll to position [1880, 0]
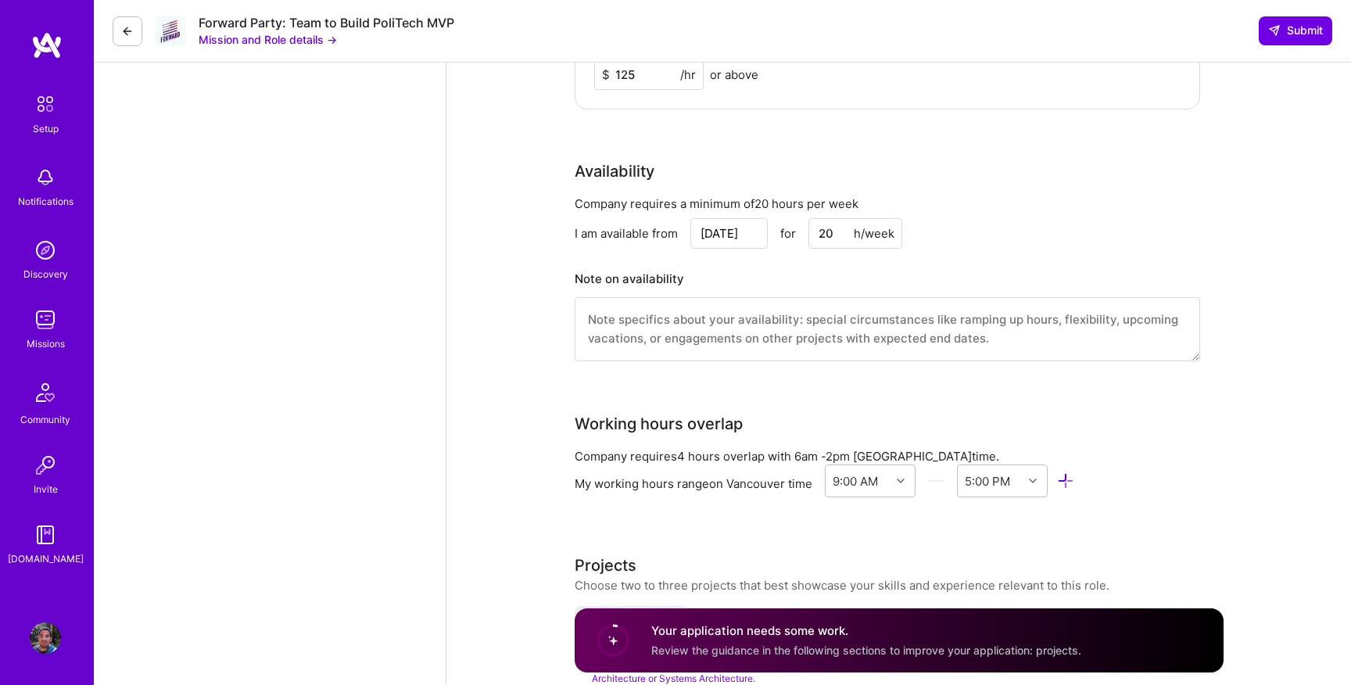
click at [616, 326] on textarea at bounding box center [887, 329] width 625 height 64
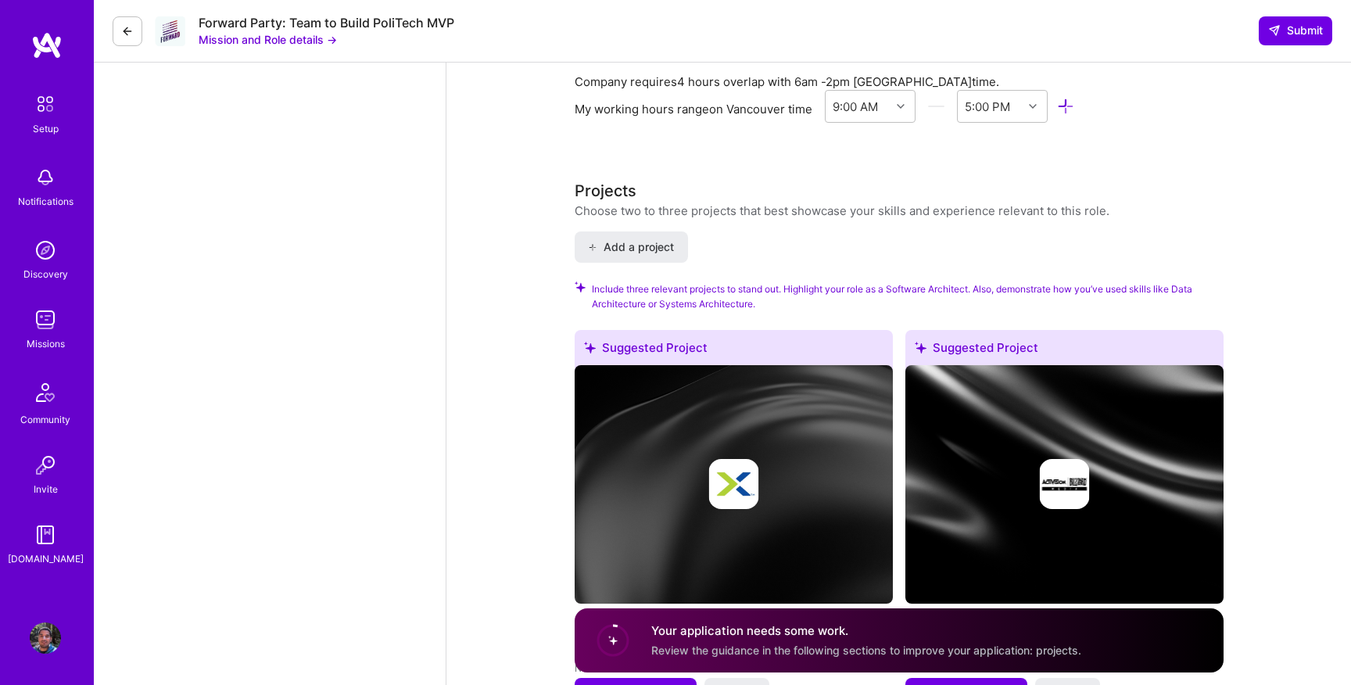
scroll to position [2013, 0]
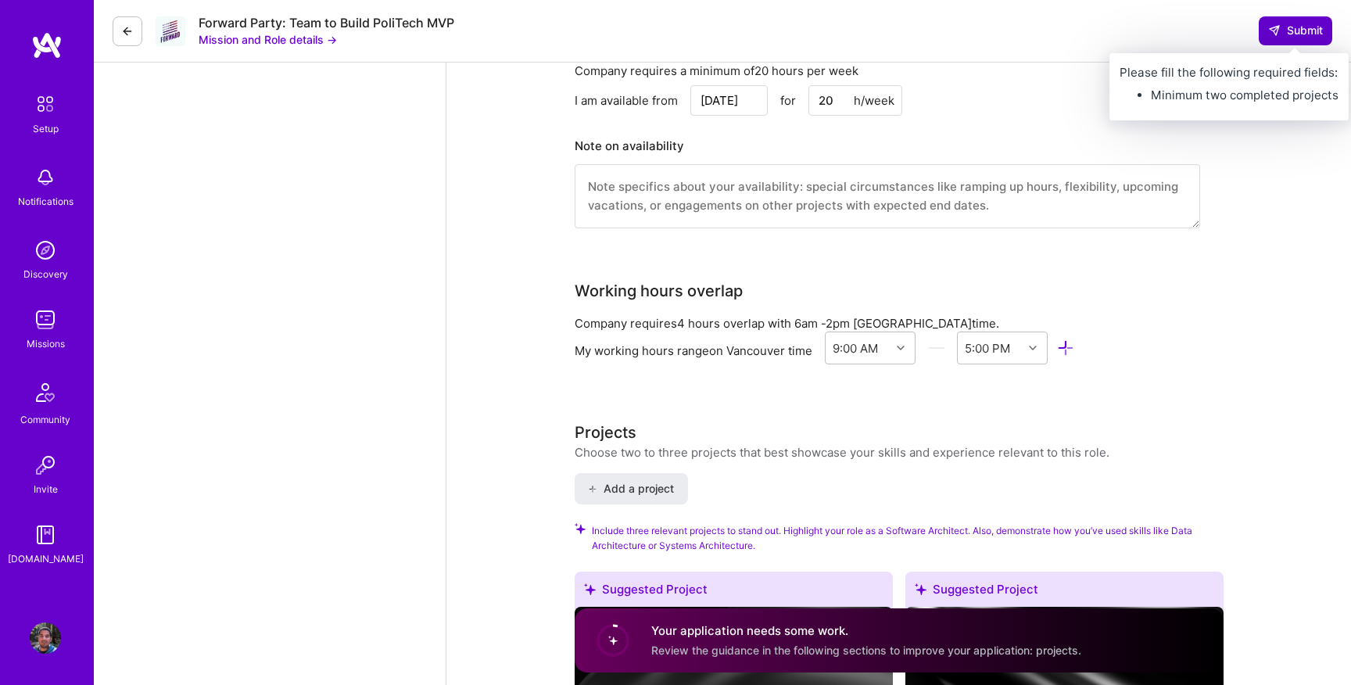
click at [1310, 39] on button "Submit" at bounding box center [1295, 30] width 73 height 28
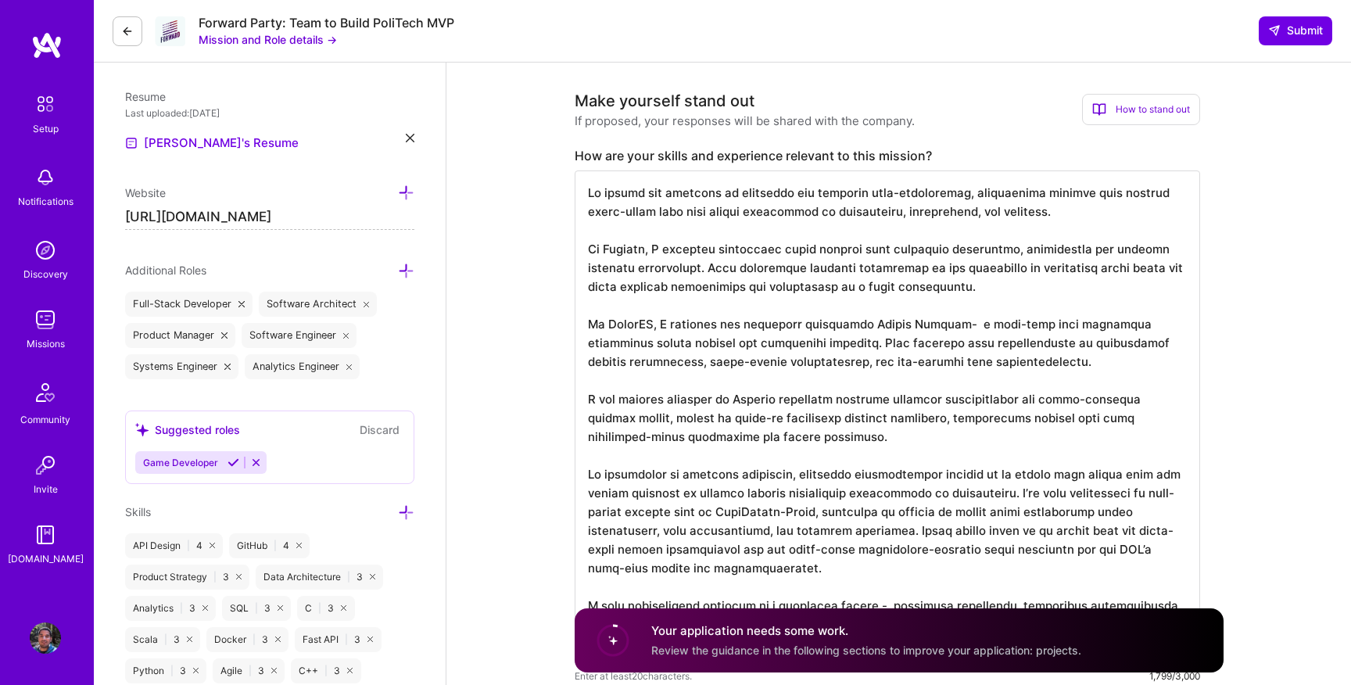
scroll to position [0, 0]
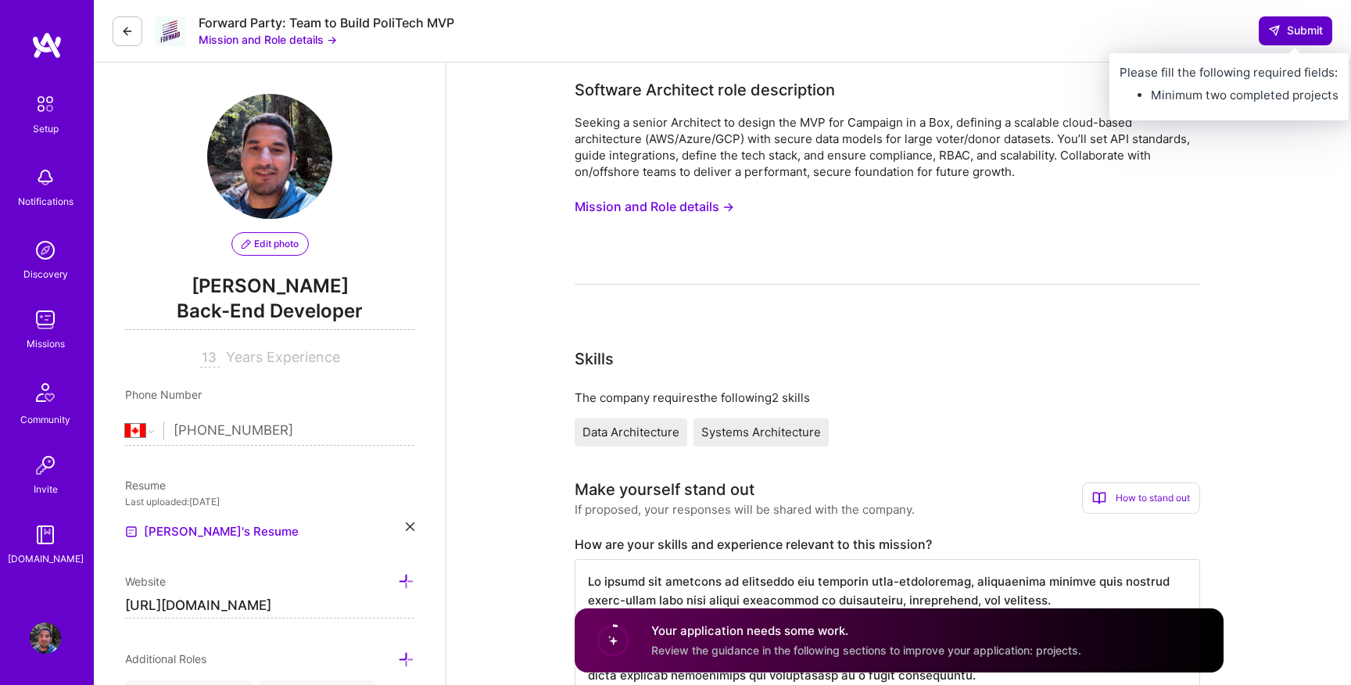
click at [1293, 33] on span "Submit" at bounding box center [1295, 31] width 55 height 16
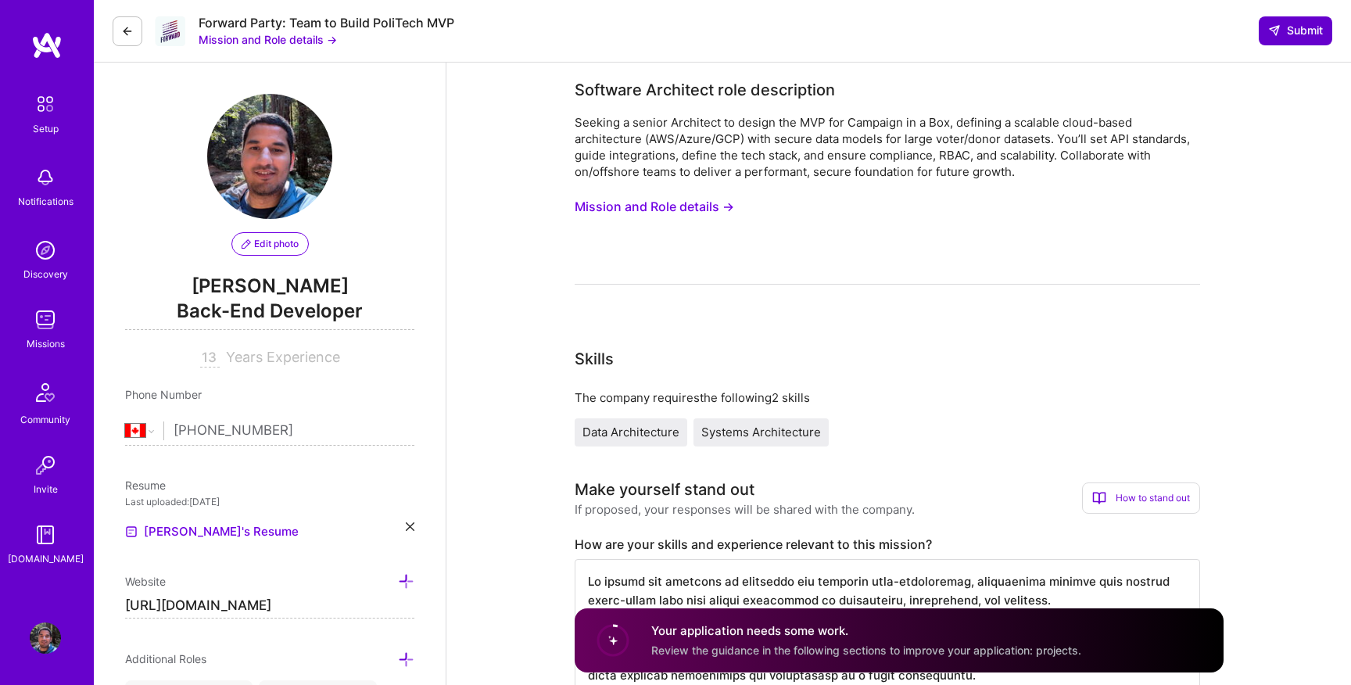
click at [1293, 33] on span "Submit" at bounding box center [1295, 31] width 55 height 16
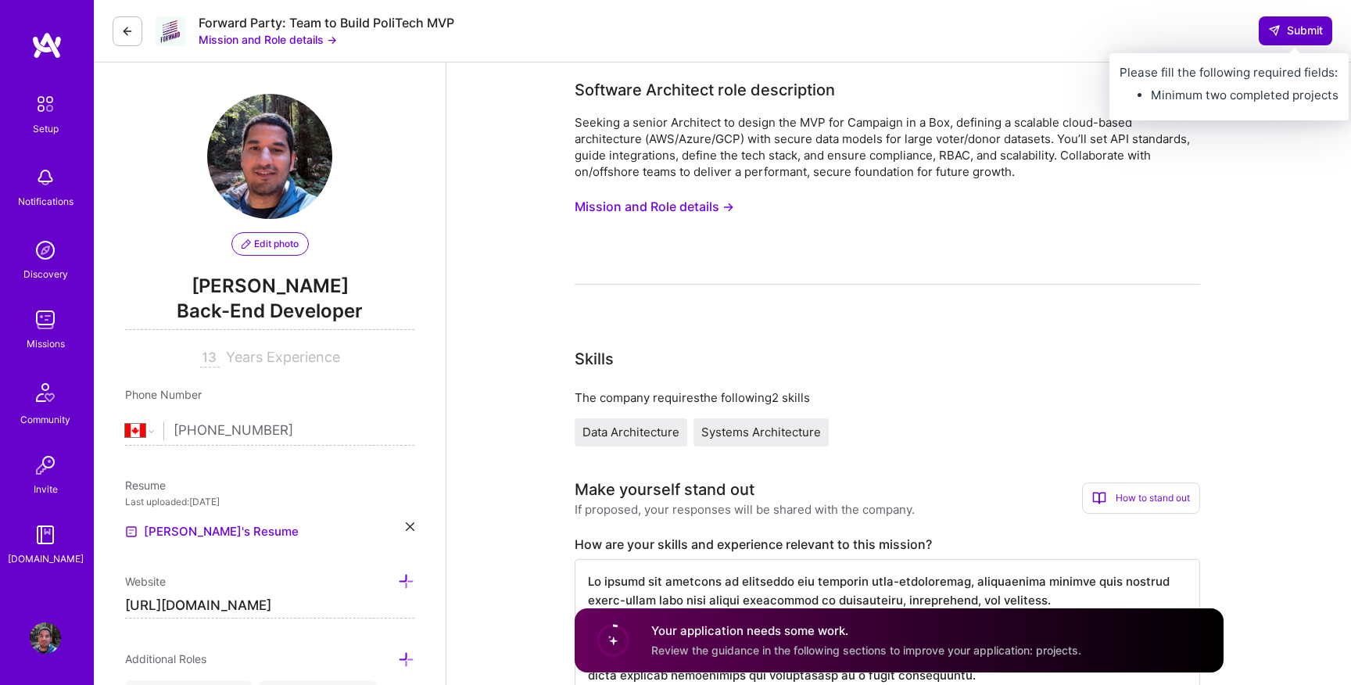
click at [1284, 26] on span "Submit" at bounding box center [1295, 31] width 55 height 16
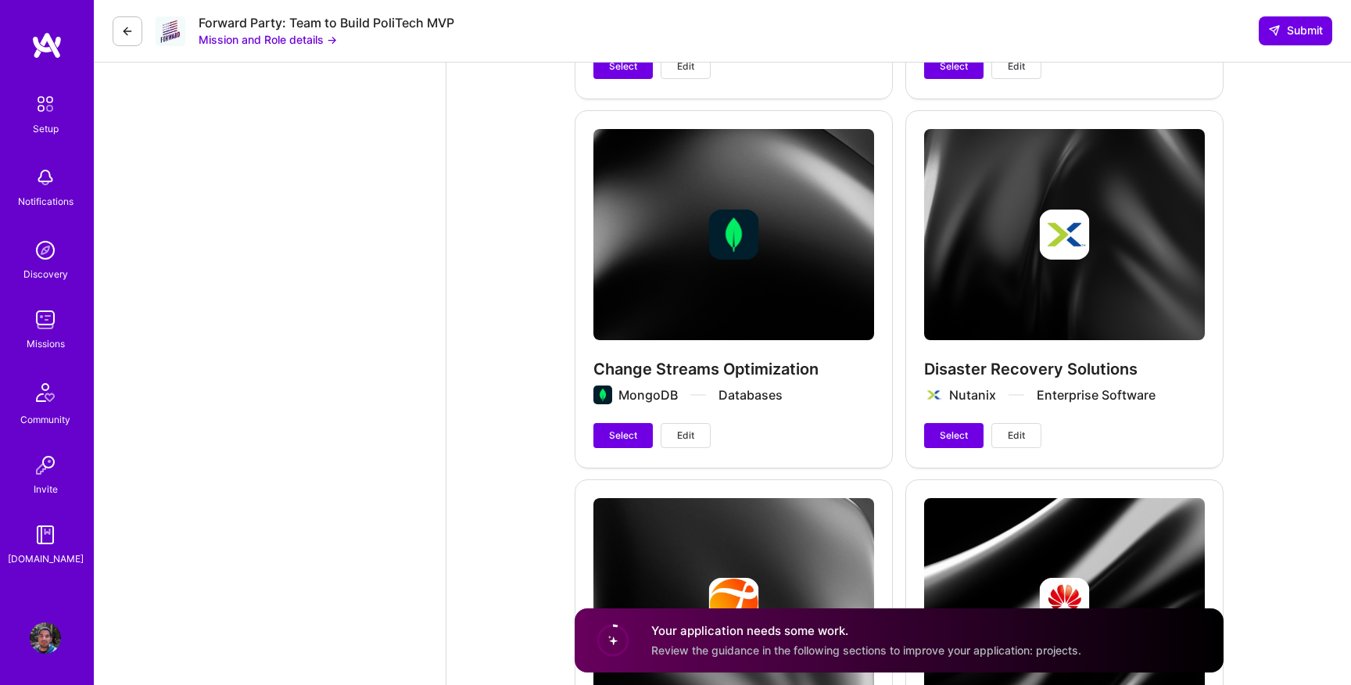
scroll to position [3665, 0]
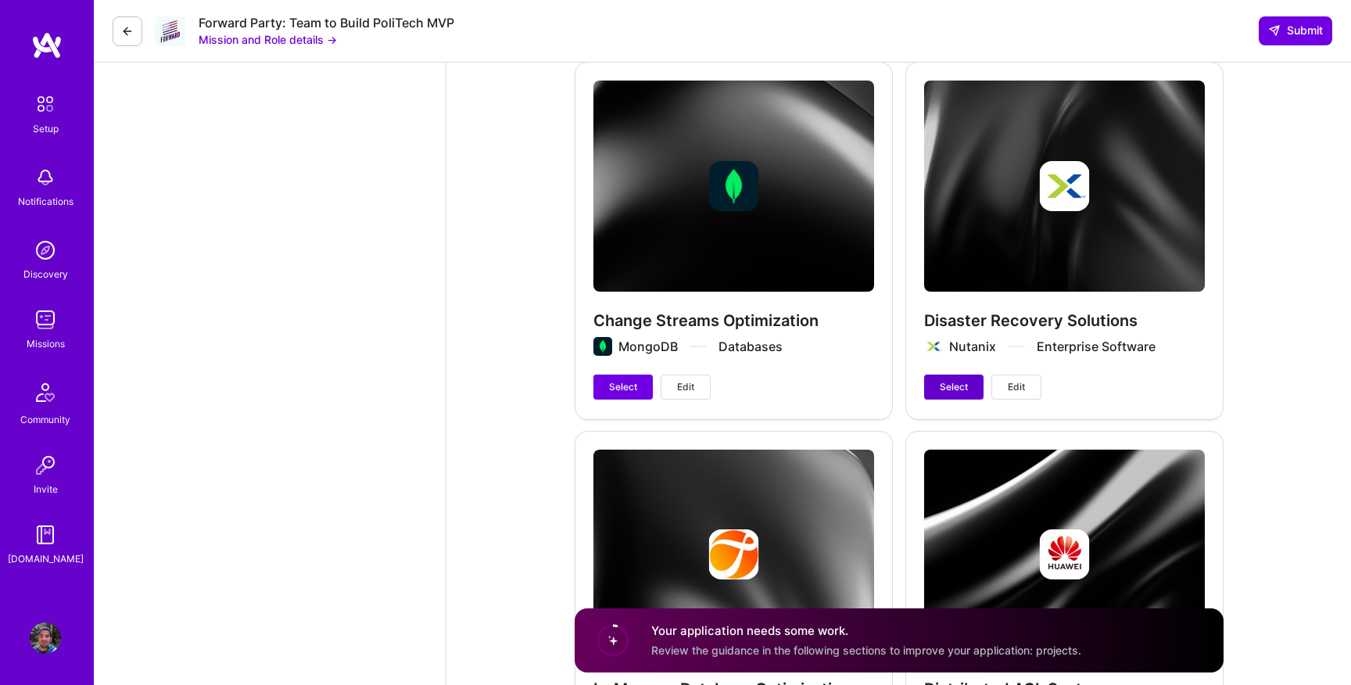
click at [972, 388] on button "Select" at bounding box center [953, 386] width 59 height 25
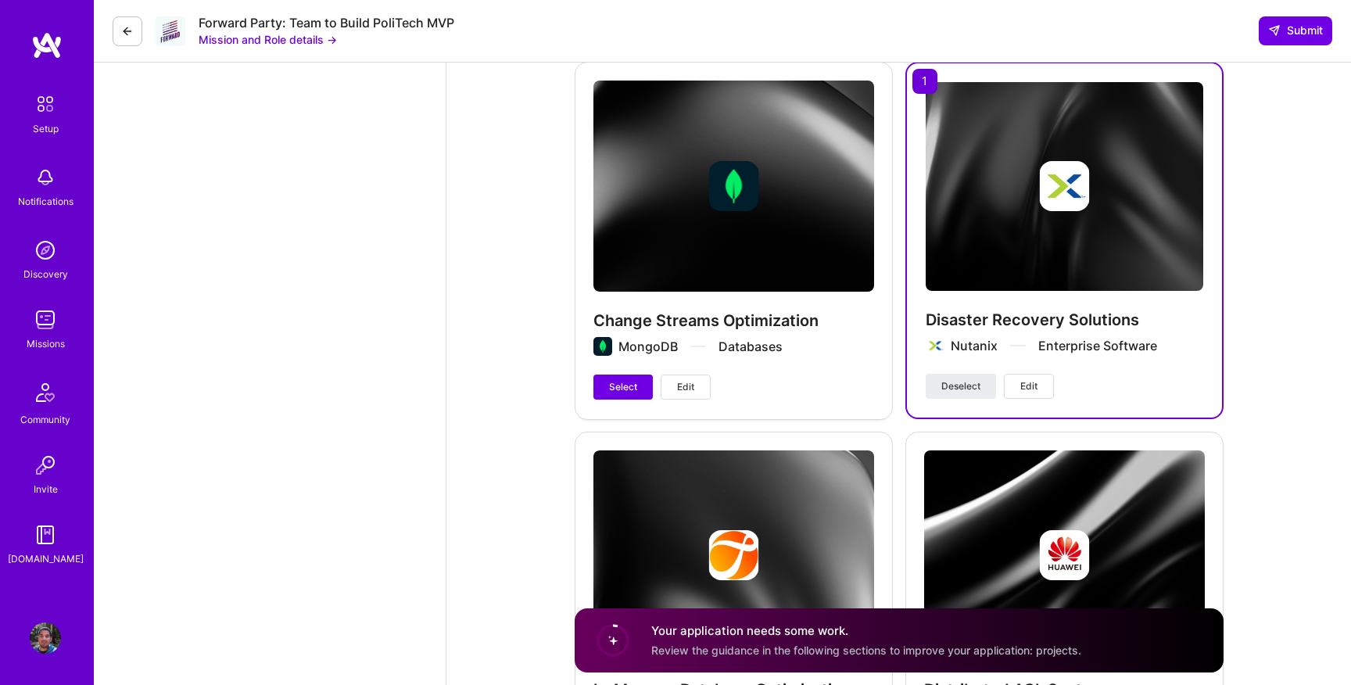
scroll to position [3643, 0]
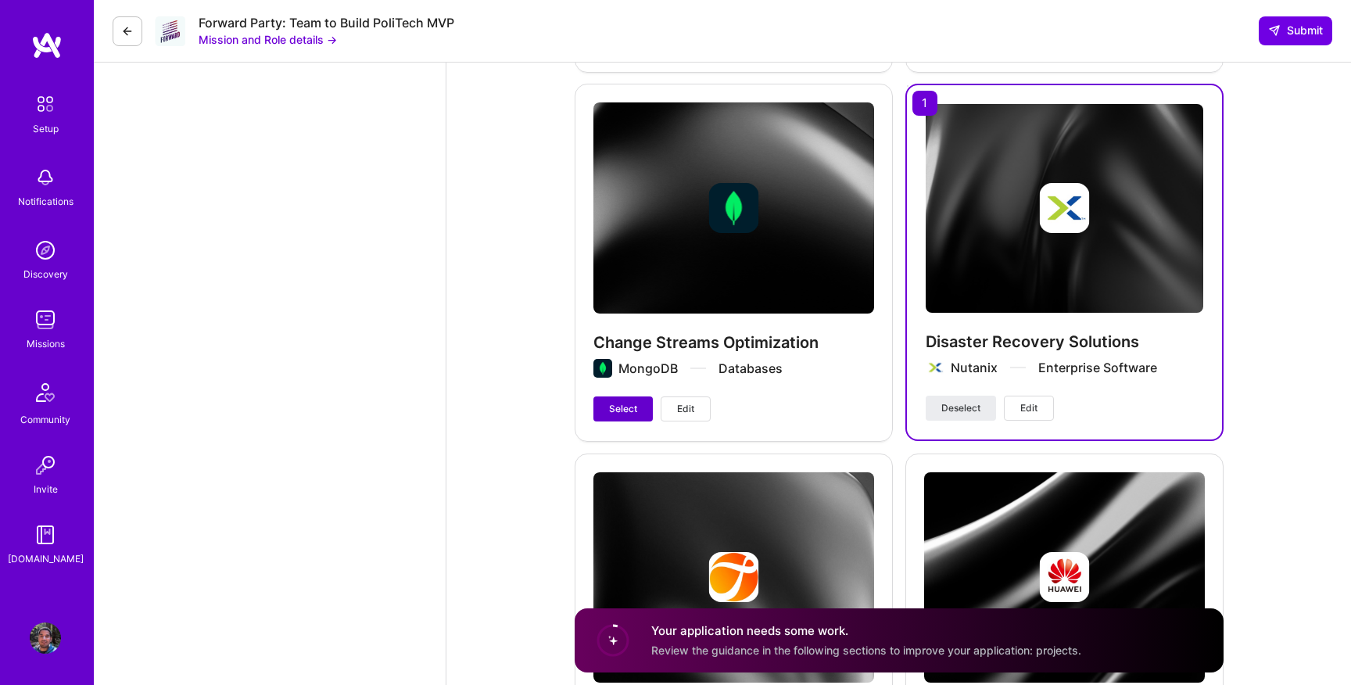
click at [603, 403] on button "Select" at bounding box center [622, 408] width 59 height 25
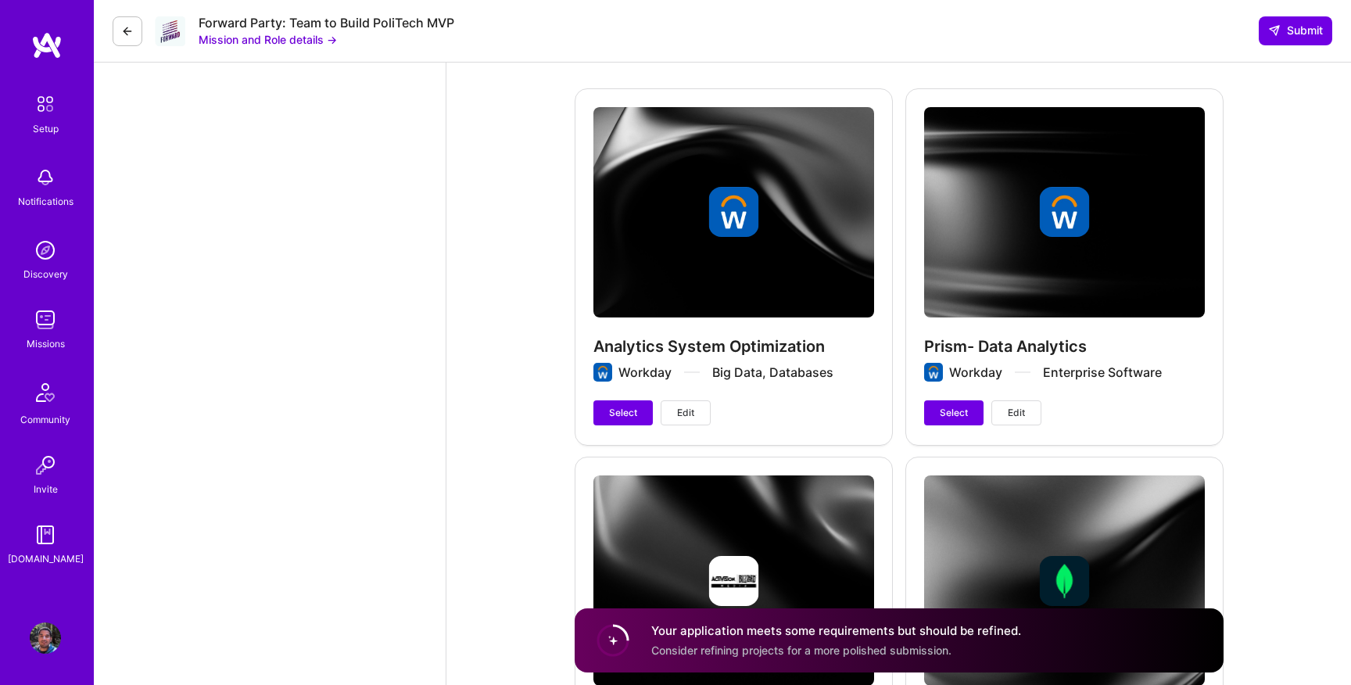
scroll to position [2986, 0]
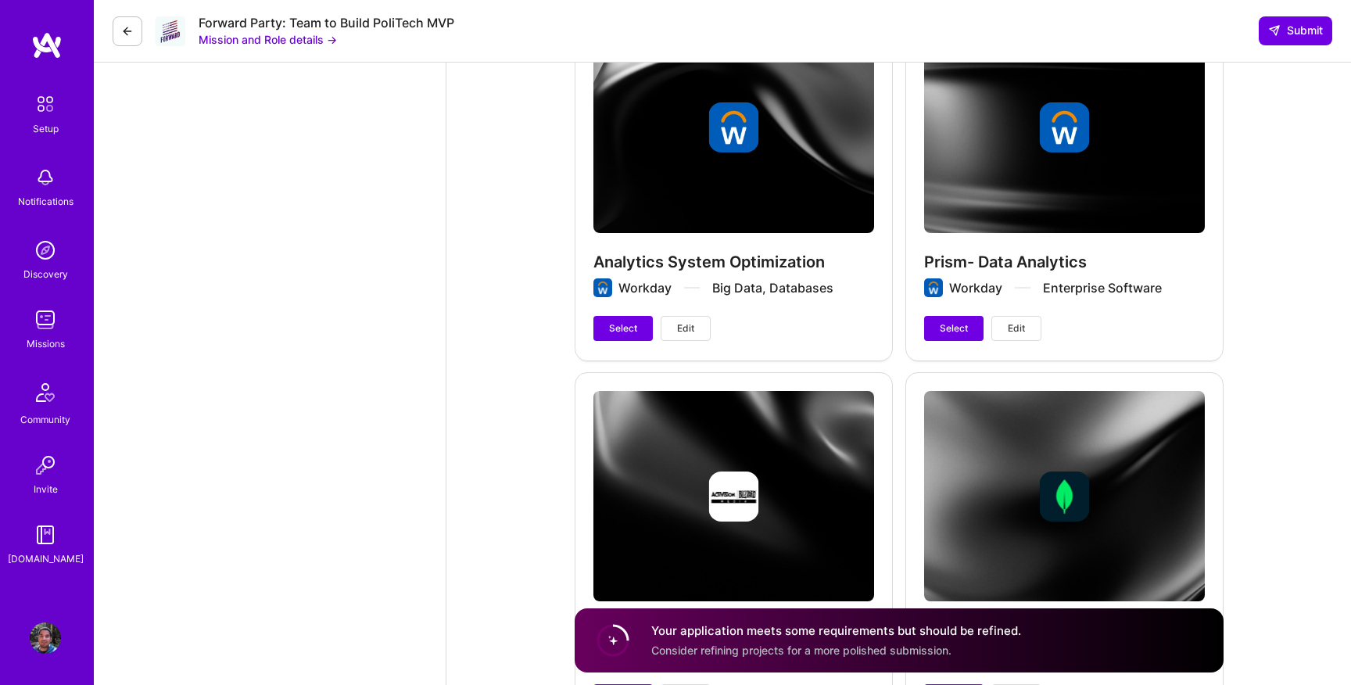
click at [1027, 324] on button "Edit" at bounding box center [1016, 328] width 50 height 25
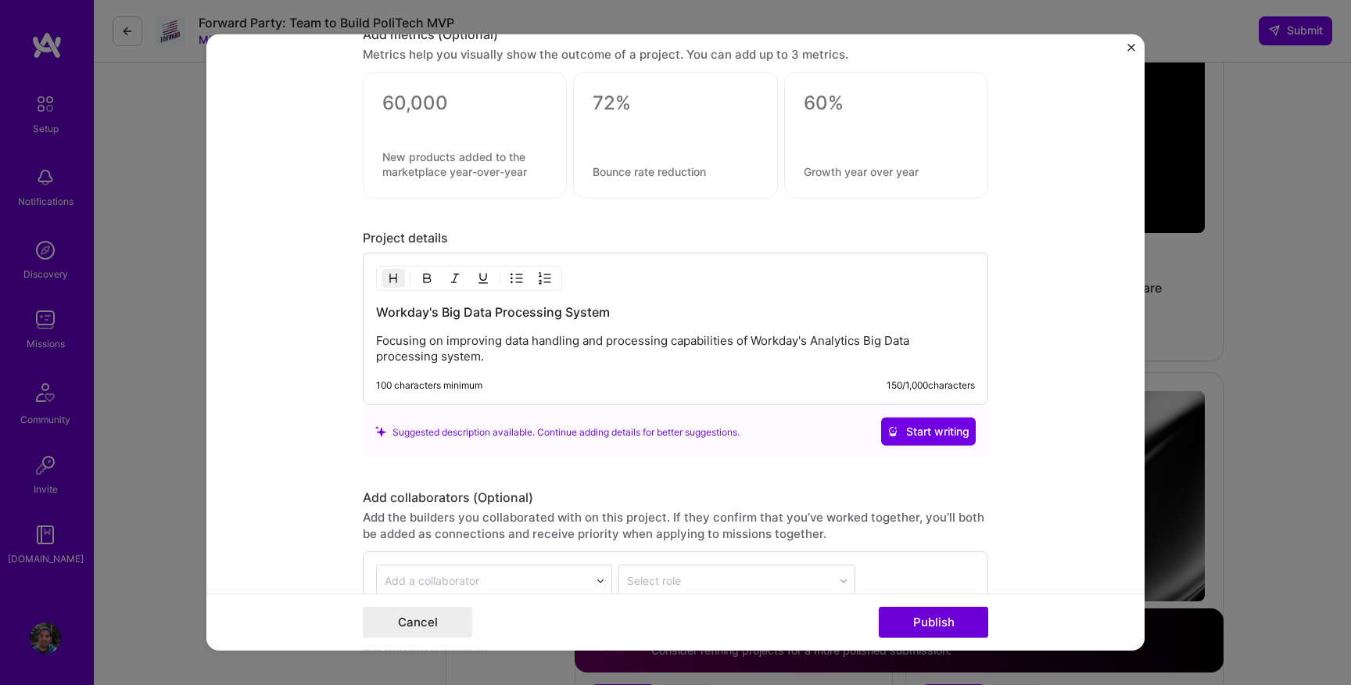
scroll to position [1210, 0]
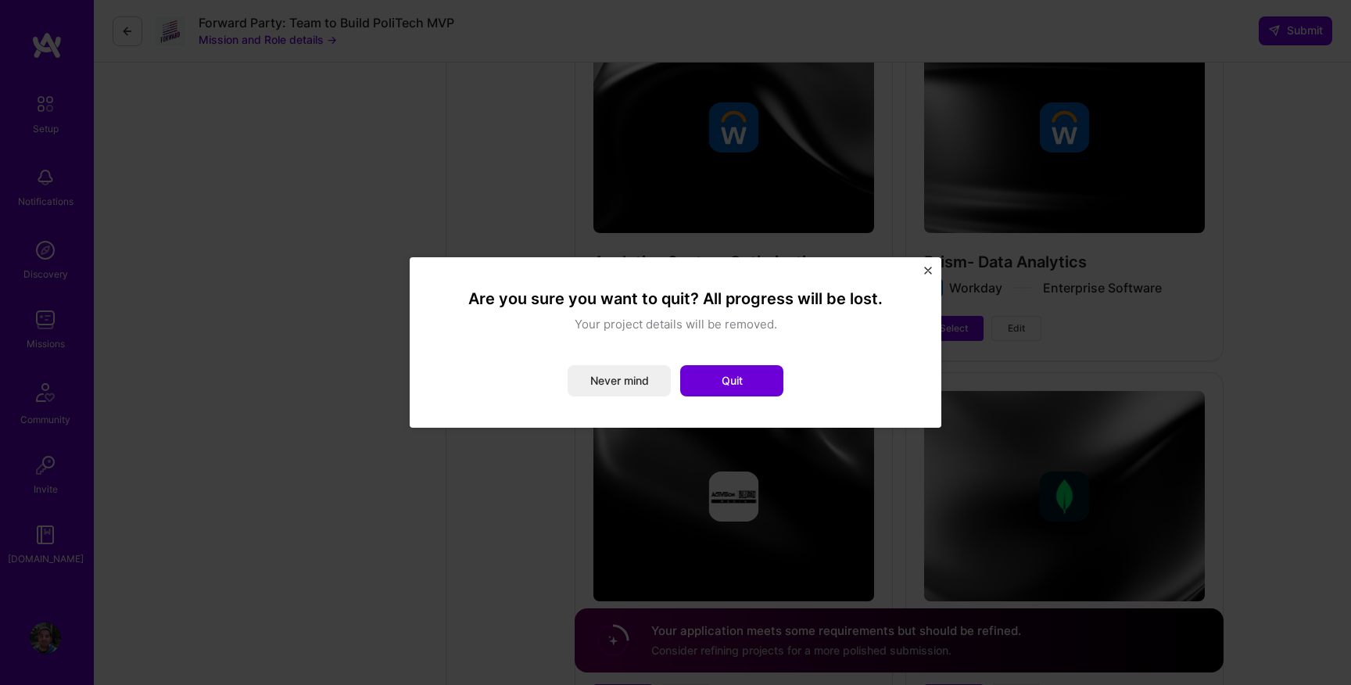
click at [926, 267] on img "Close" at bounding box center [928, 271] width 8 height 8
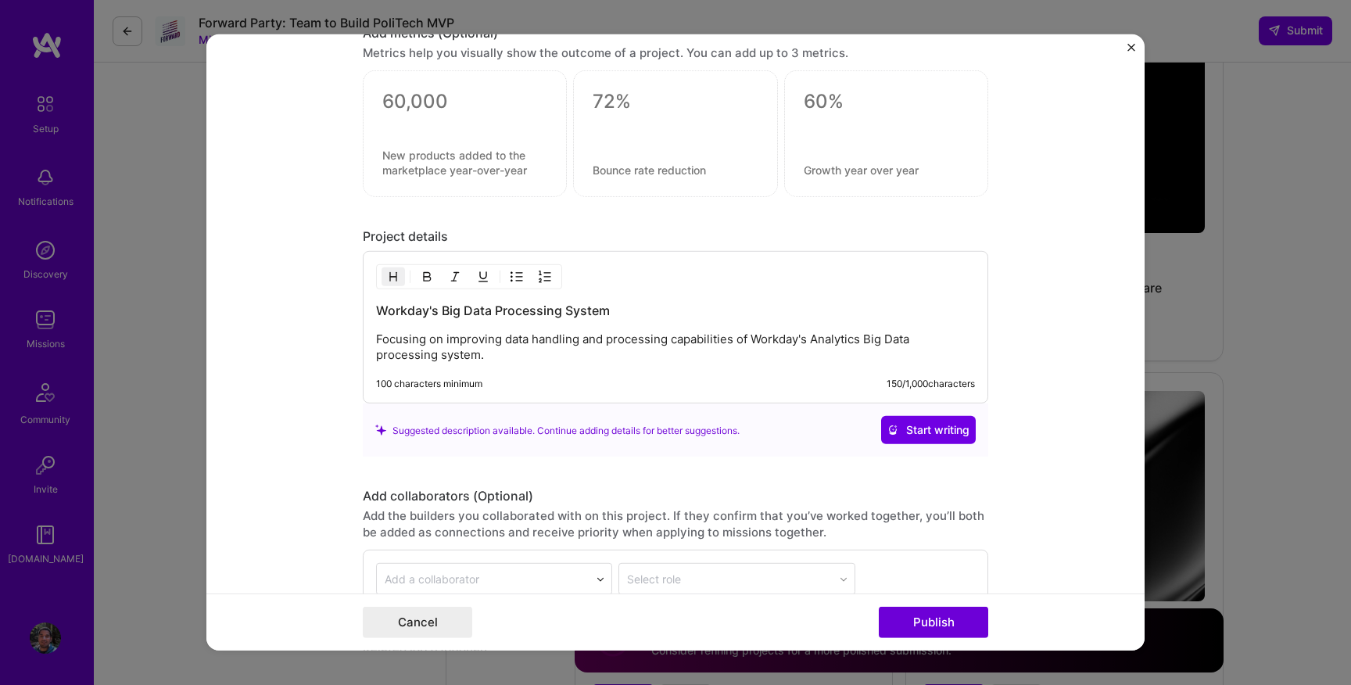
click at [1126, 46] on form "Project title Prism- Data Analytics Company Workday Project industry Industry 1…" at bounding box center [675, 342] width 938 height 616
click at [1130, 45] on img "Close" at bounding box center [1131, 48] width 8 height 8
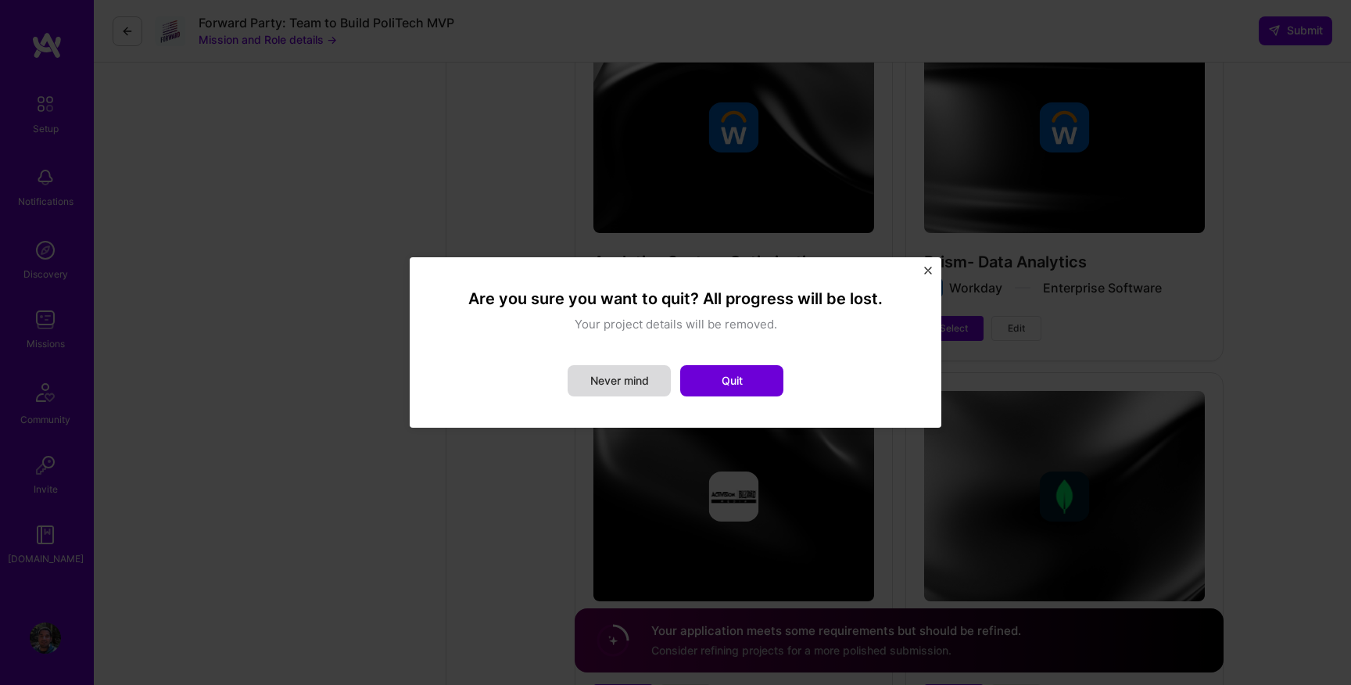
click at [648, 377] on button "Never mind" at bounding box center [619, 380] width 103 height 31
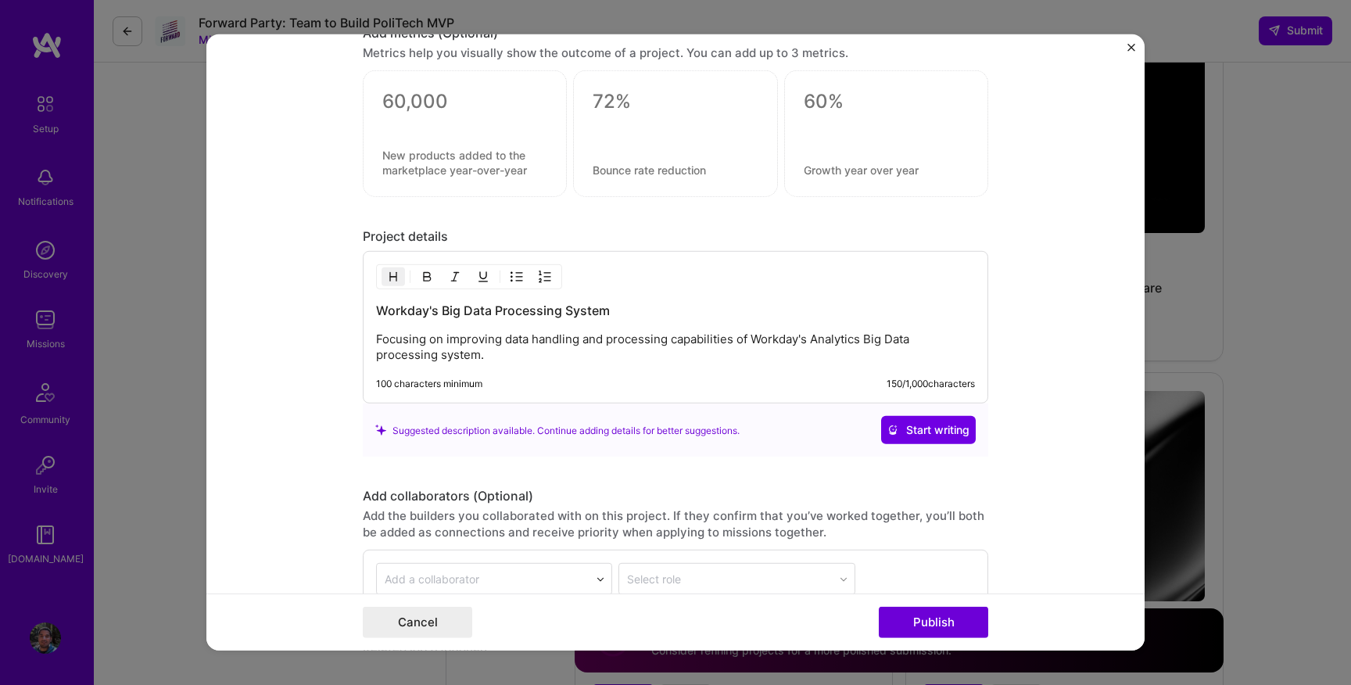
click at [1133, 46] on img "Close" at bounding box center [1131, 48] width 8 height 8
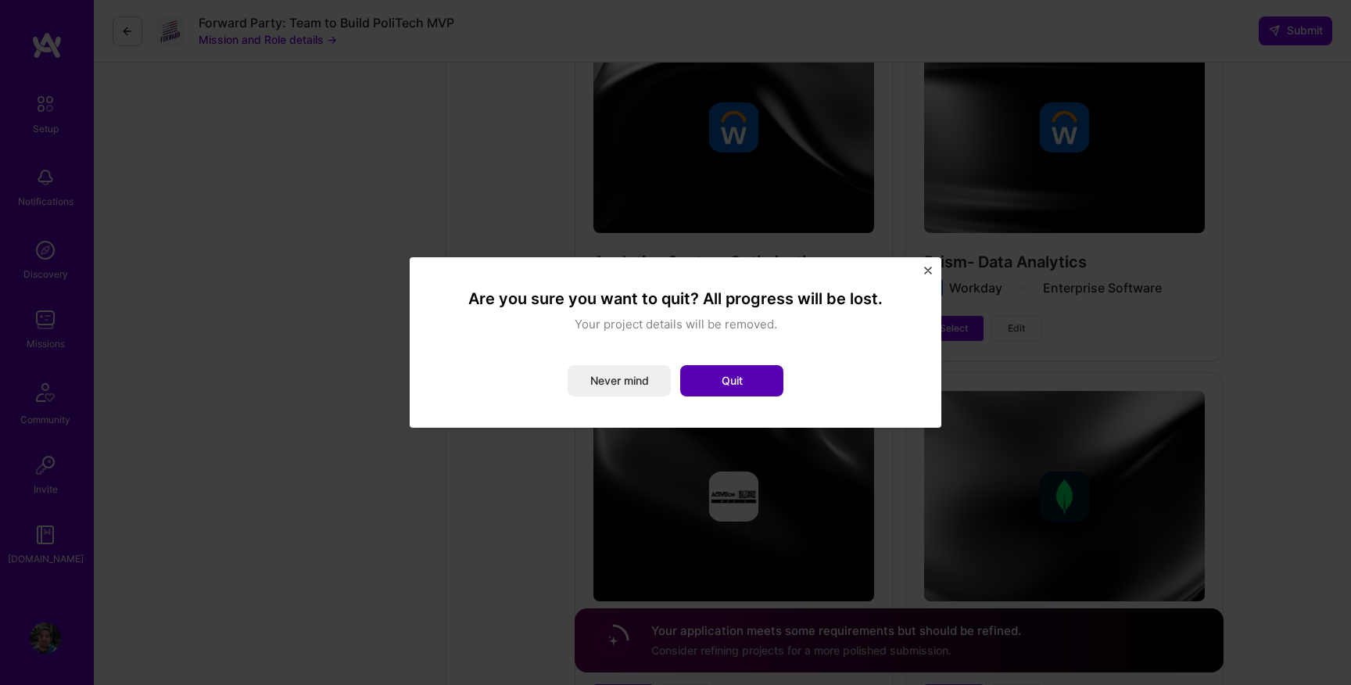
click at [758, 376] on button "Quit" at bounding box center [731, 380] width 103 height 31
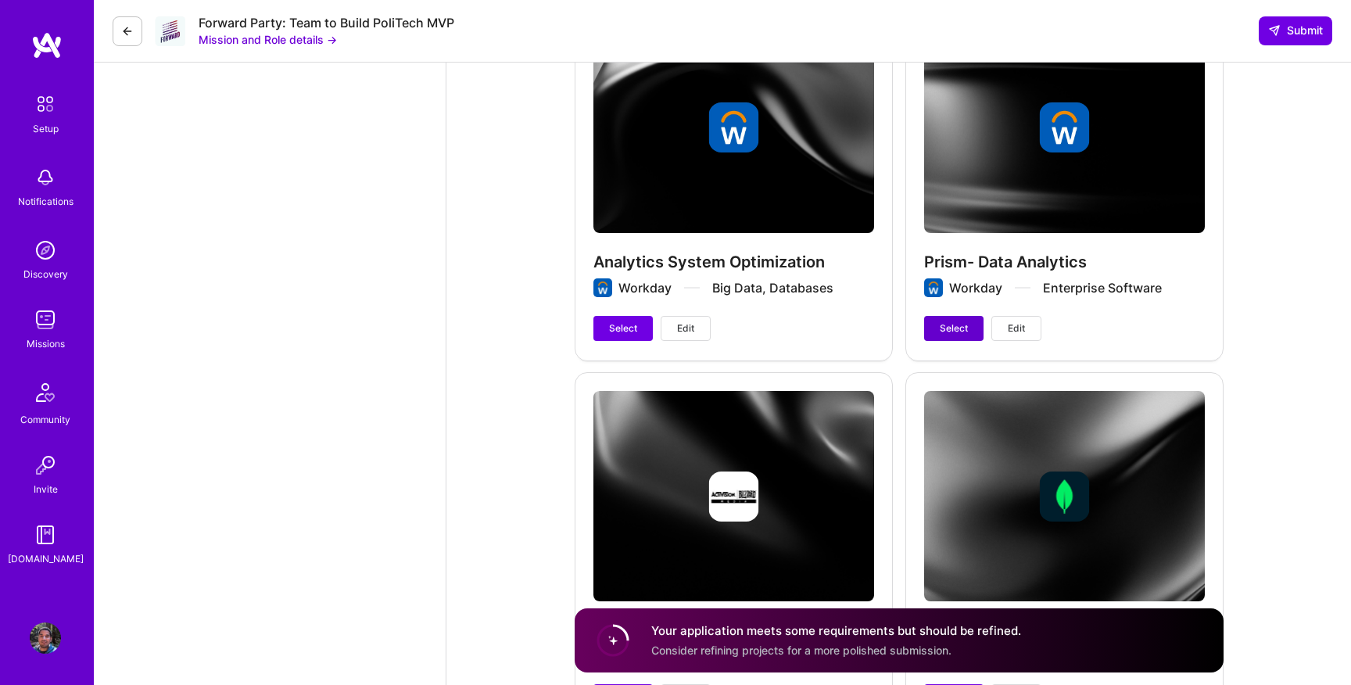
click at [942, 324] on span "Select" at bounding box center [954, 328] width 28 height 14
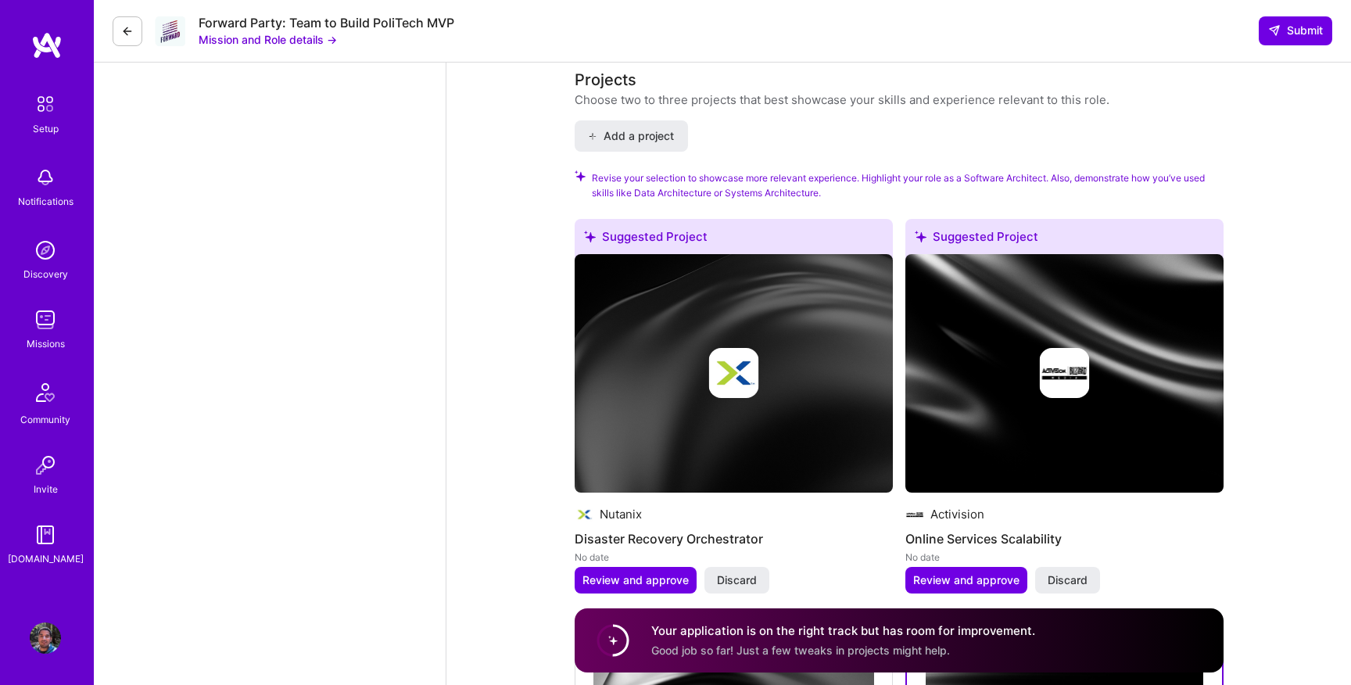
scroll to position [2309, 0]
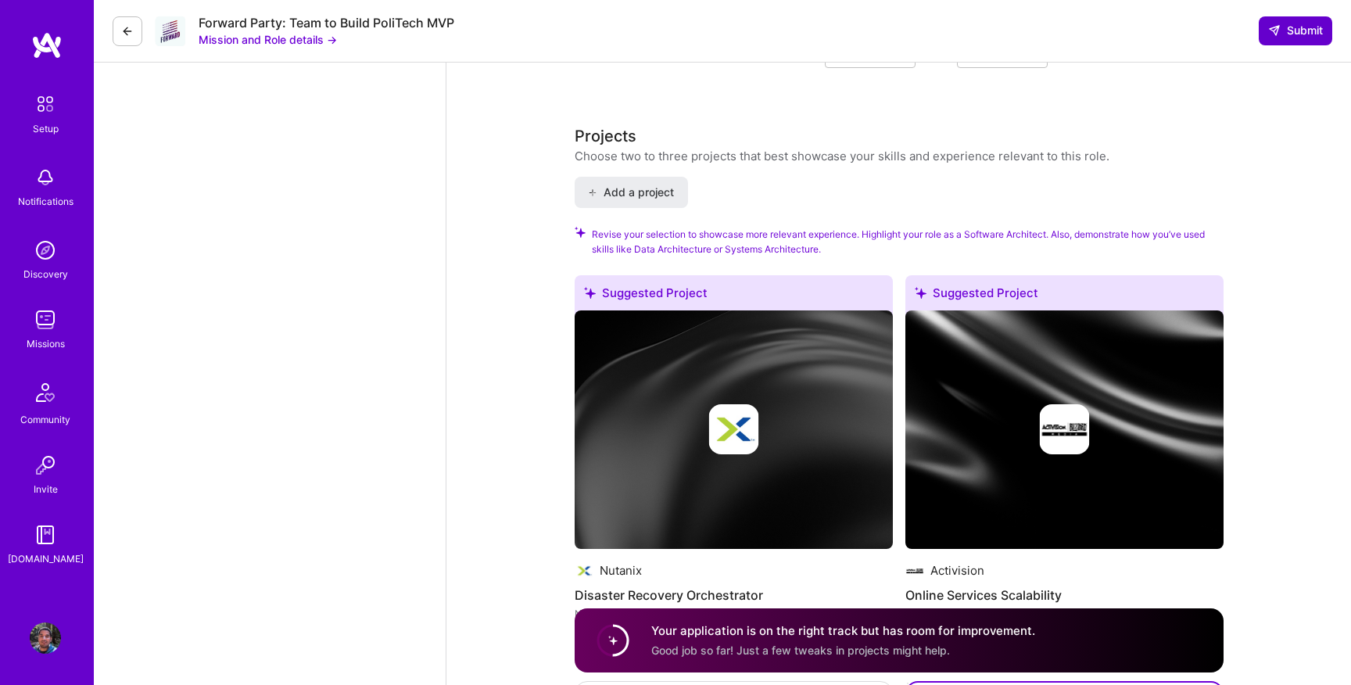
click at [1286, 34] on span "Submit" at bounding box center [1295, 31] width 55 height 16
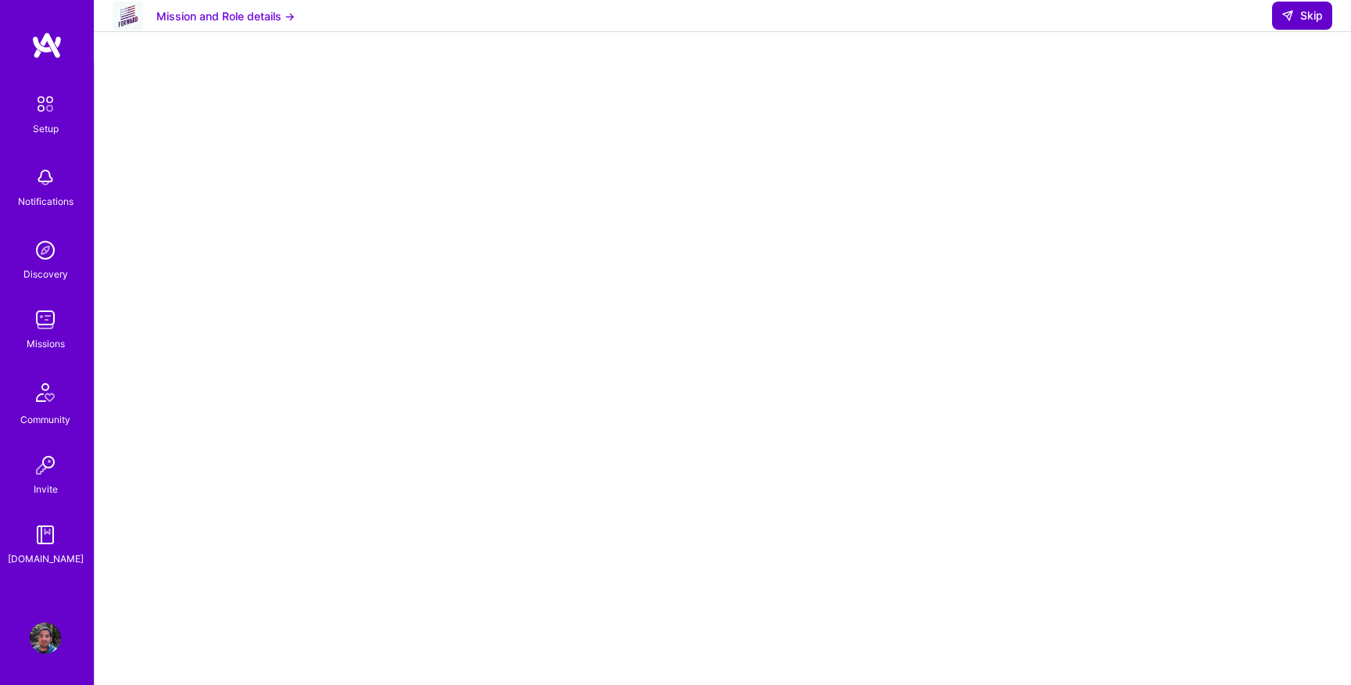
click at [1310, 23] on span "Skip" at bounding box center [1301, 16] width 41 height 16
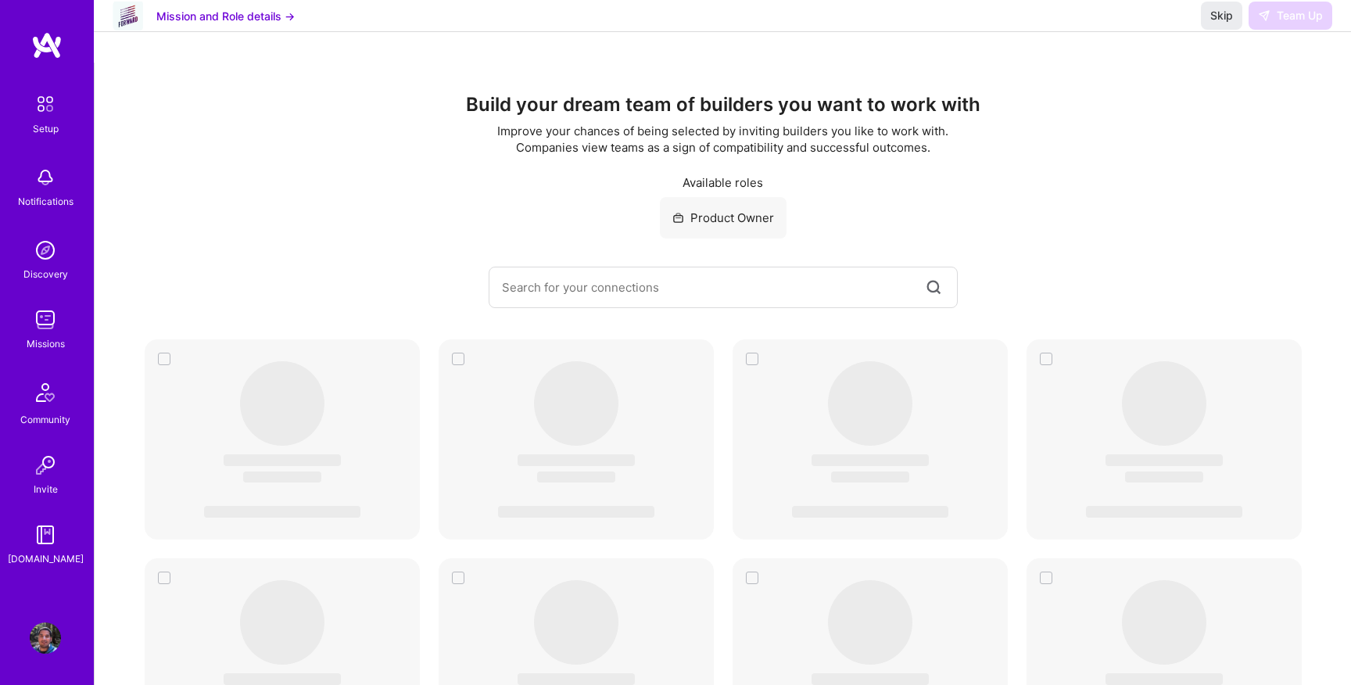
click at [43, 316] on img at bounding box center [45, 319] width 31 height 31
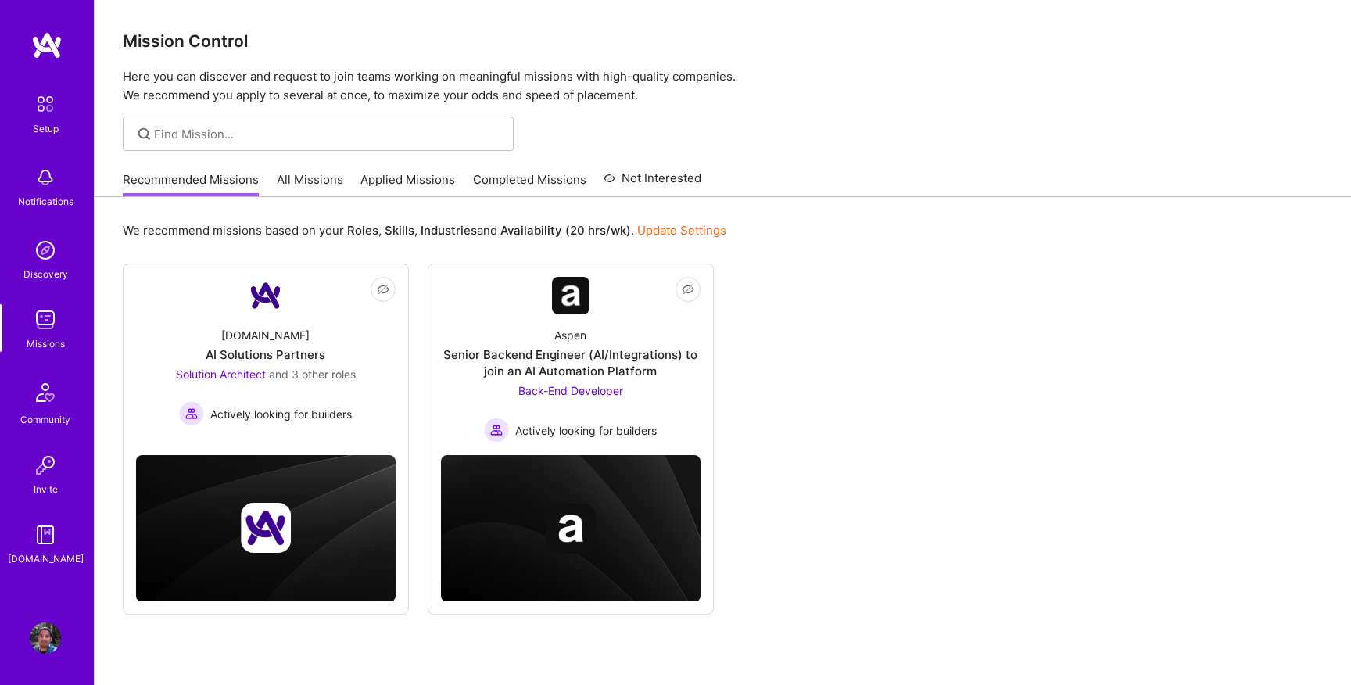
click at [428, 186] on link "Applied Missions" at bounding box center [407, 184] width 95 height 26
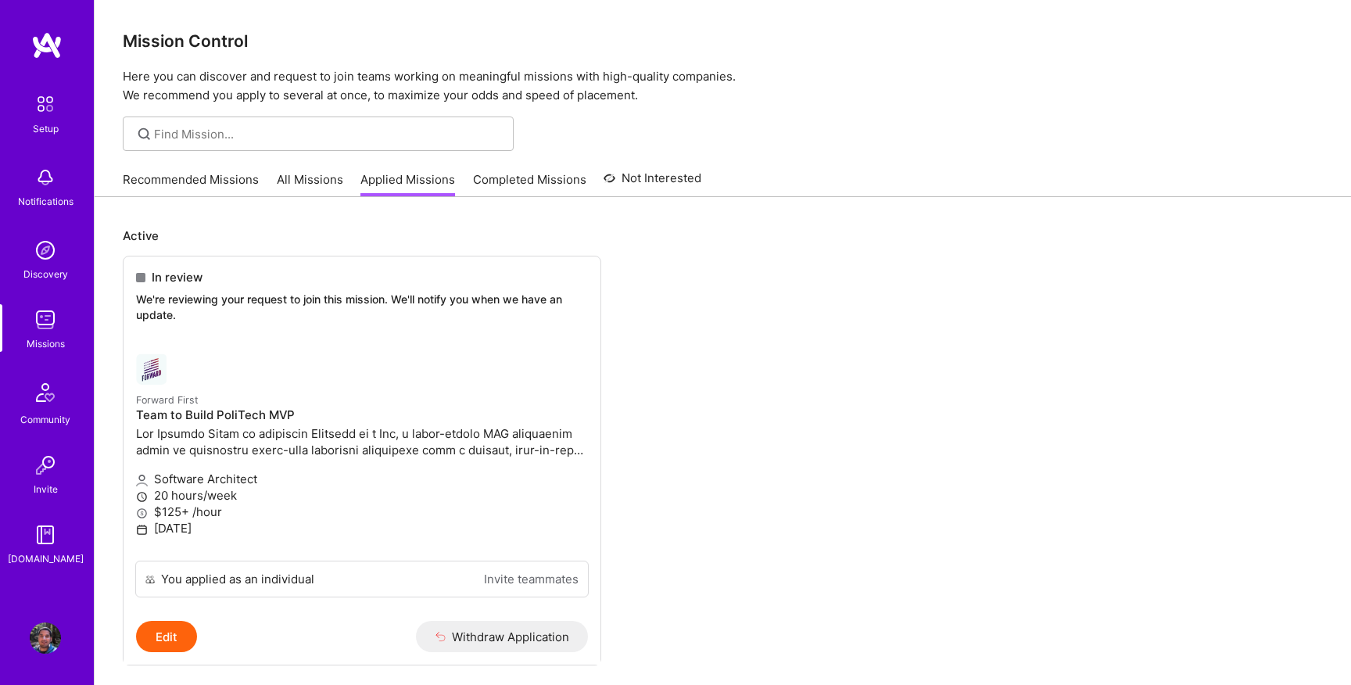
click at [220, 188] on link "Recommended Missions" at bounding box center [191, 184] width 136 height 26
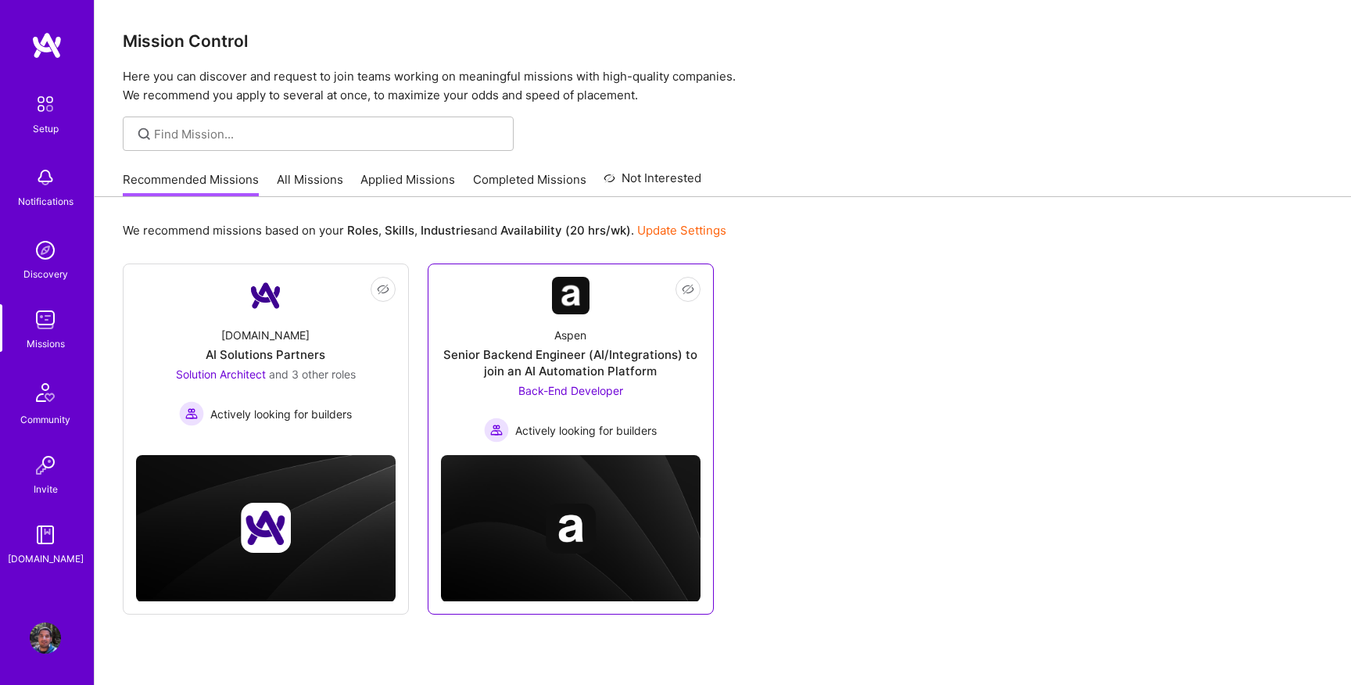
click at [605, 381] on div "Aspen Senior Backend Engineer (AI/Integrations) to join an AI Automation Platfo…" at bounding box center [571, 378] width 260 height 128
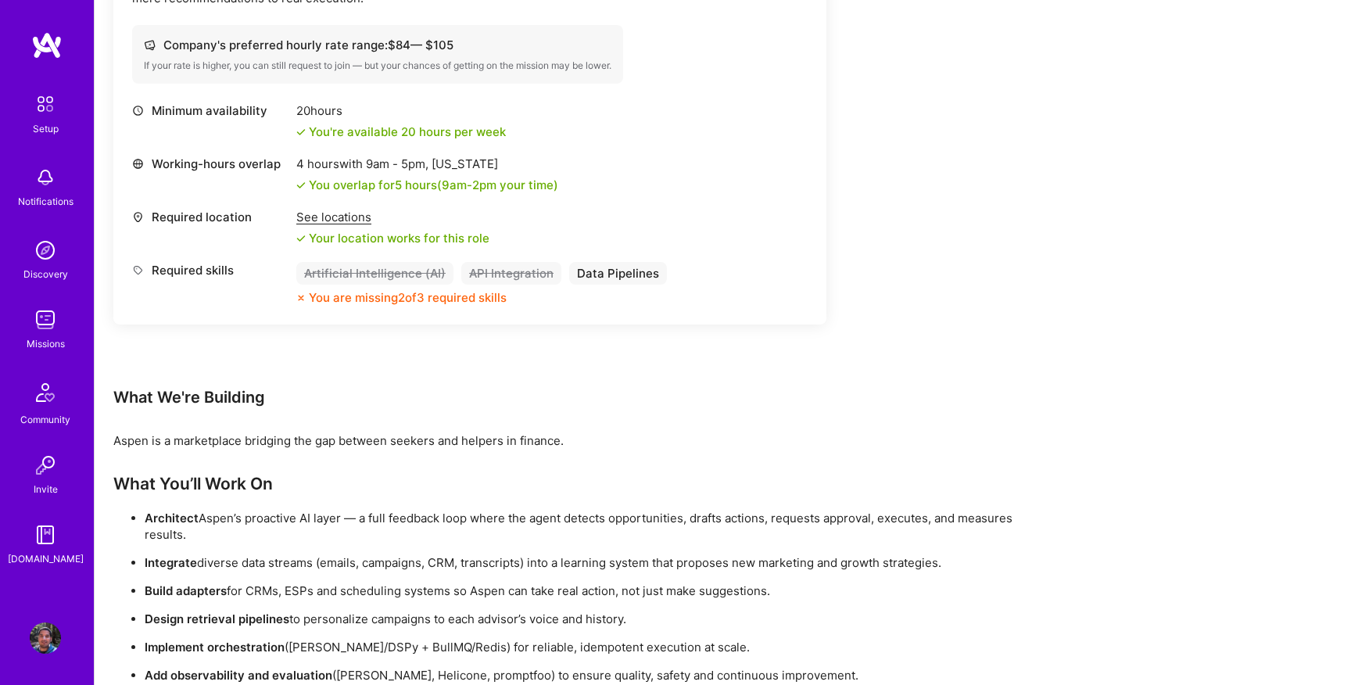
scroll to position [682, 0]
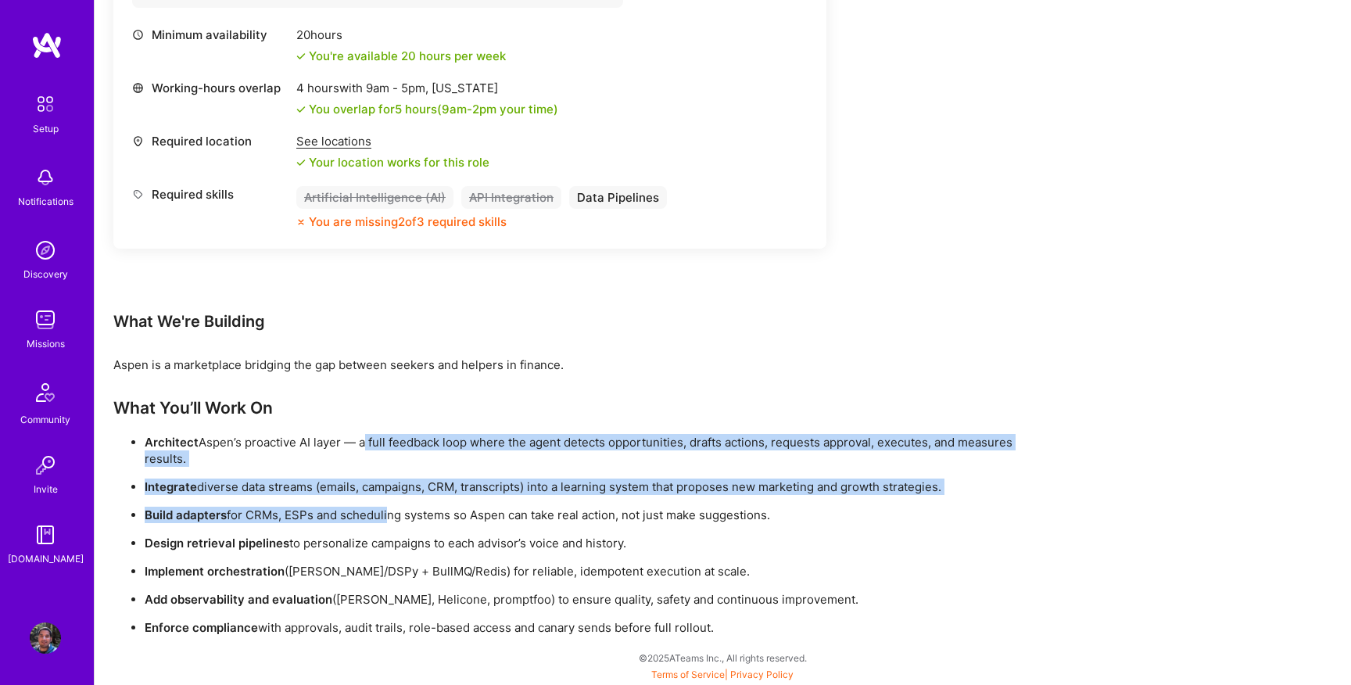
drag, startPoint x: 363, startPoint y: 446, endPoint x: 385, endPoint y: 511, distance: 69.5
click at [385, 512] on ul "Architect [PERSON_NAME]’s proactive AI layer — a full feedback loop where the a…" at bounding box center [582, 535] width 938 height 202
click at [385, 511] on p "Build adapters for CRMs, ESPs and scheduling systems so Aspen can take real act…" at bounding box center [598, 515] width 907 height 16
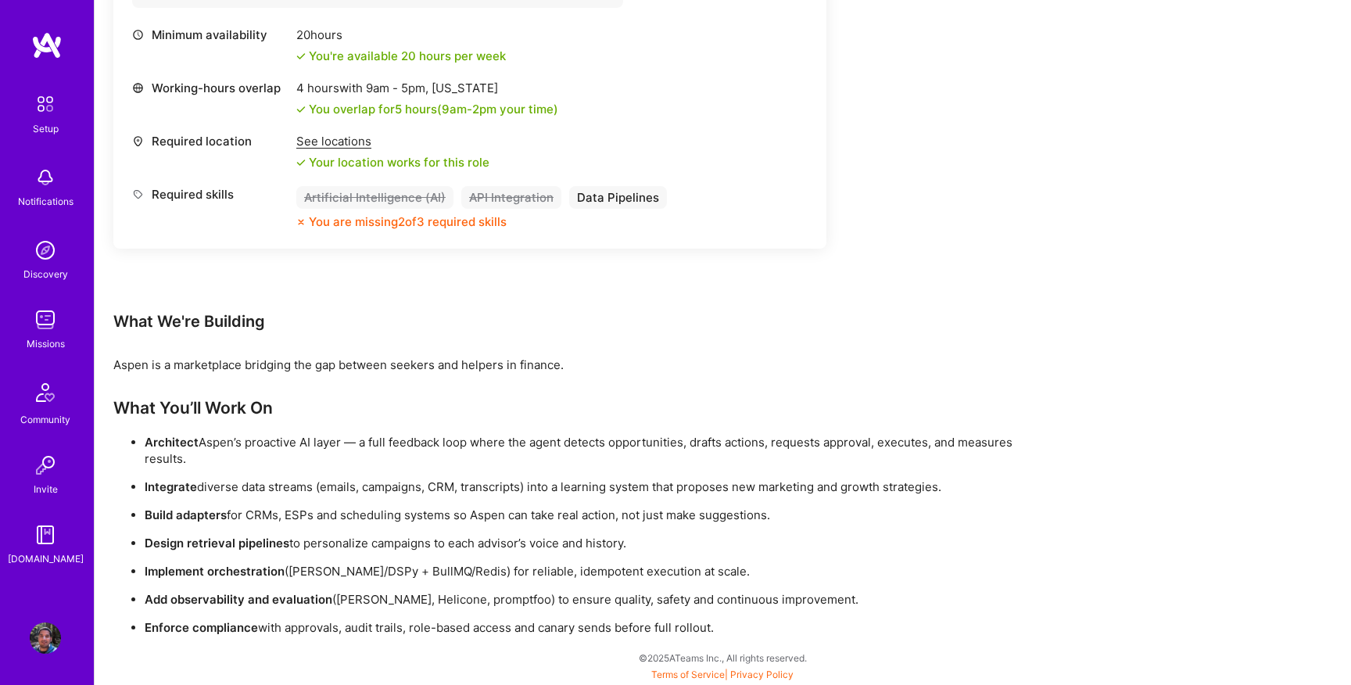
drag, startPoint x: 335, startPoint y: 546, endPoint x: 687, endPoint y: 546, distance: 351.8
click at [687, 546] on p "Design retrieval pipelines to personalize campaigns to each advisor’s voice and…" at bounding box center [598, 543] width 907 height 16
drag, startPoint x: 405, startPoint y: 581, endPoint x: 734, endPoint y: 575, distance: 329.2
click at [734, 575] on ul "Architect [PERSON_NAME]’s proactive AI layer — a full feedback loop where the a…" at bounding box center [582, 535] width 938 height 202
drag, startPoint x: 768, startPoint y: 575, endPoint x: 527, endPoint y: 575, distance: 241.6
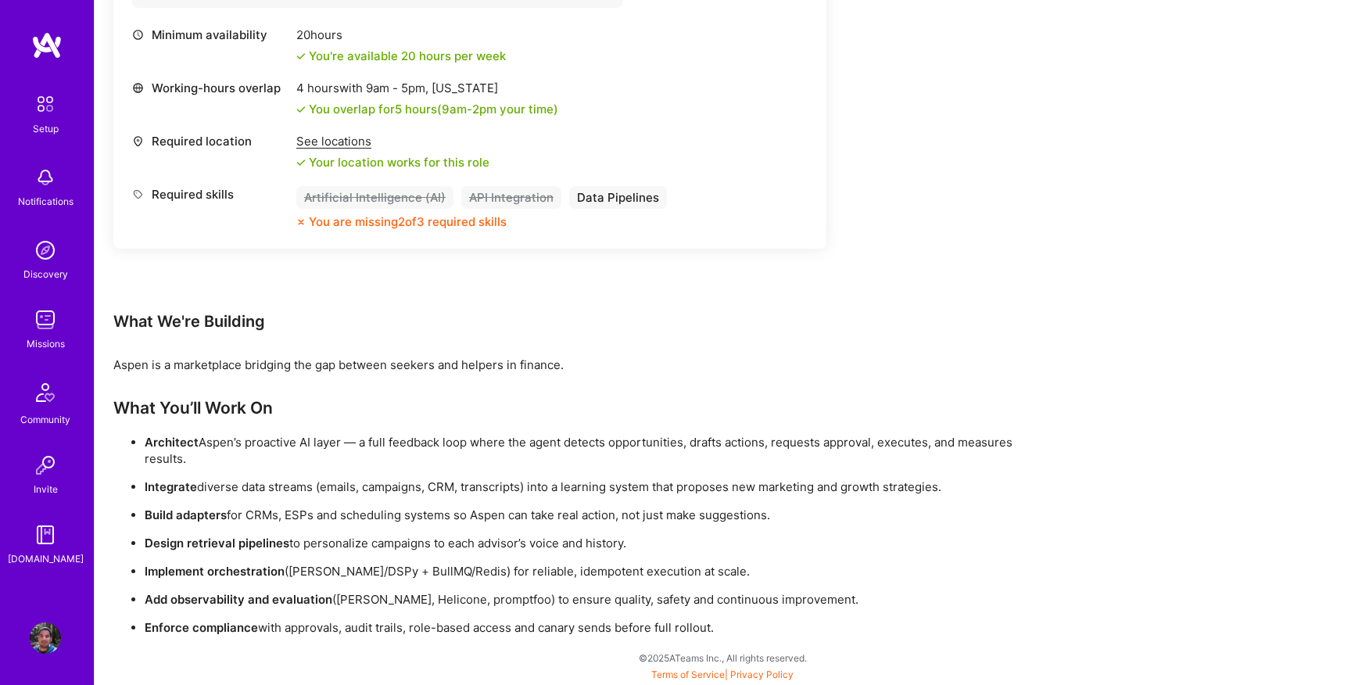
click at [527, 575] on p "Implement orchestration (e.g. LangGraph/DSPy + BullMQ/Redis) for reliable, idem…" at bounding box center [598, 571] width 907 height 16
drag, startPoint x: 395, startPoint y: 596, endPoint x: 659, endPoint y: 594, distance: 264.2
click at [659, 595] on p "Add observability and evaluation (e.g. Langfuse, Helicone, promptfoo) to ensure…" at bounding box center [598, 599] width 907 height 16
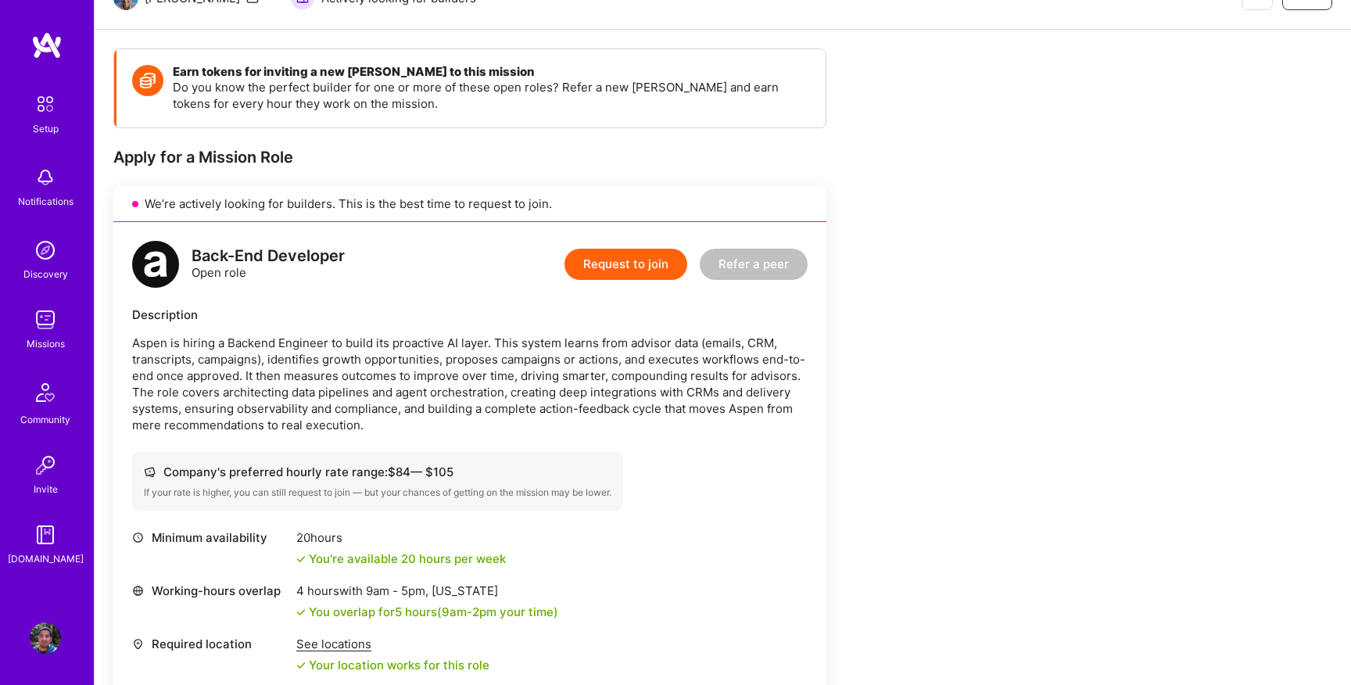
scroll to position [0, 0]
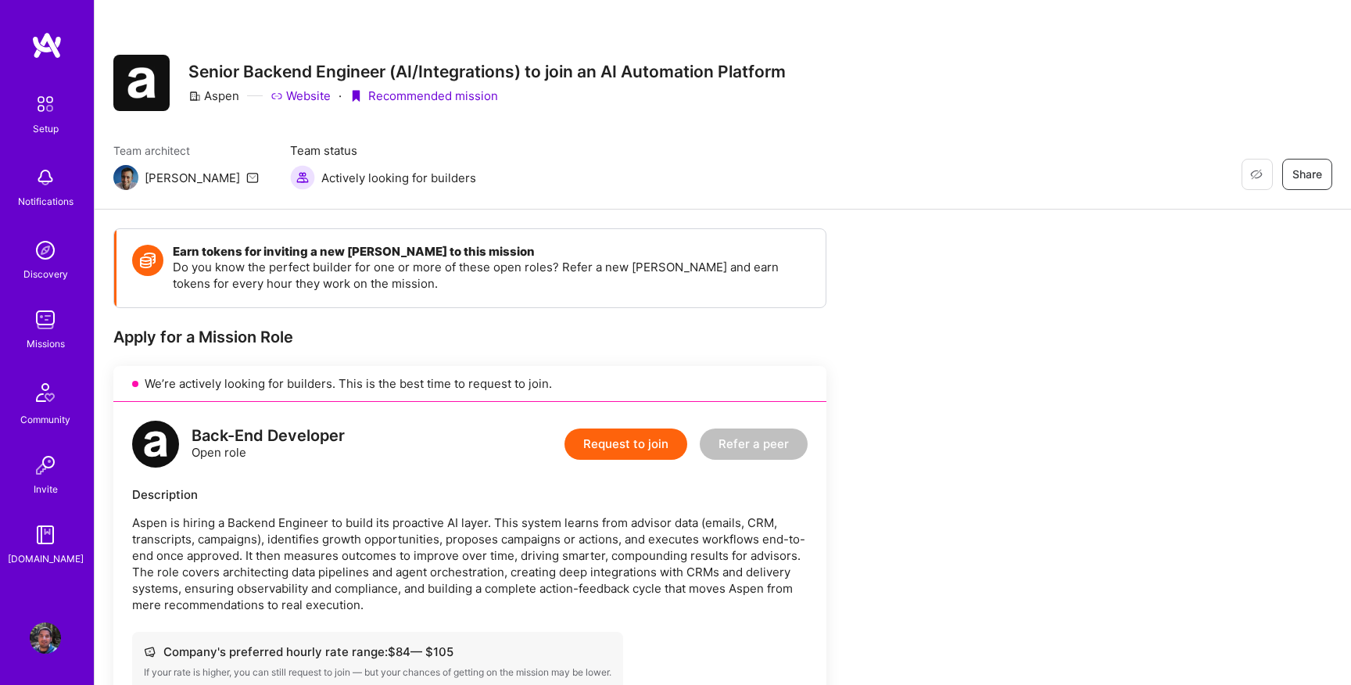
click at [622, 437] on button "Request to join" at bounding box center [625, 443] width 123 height 31
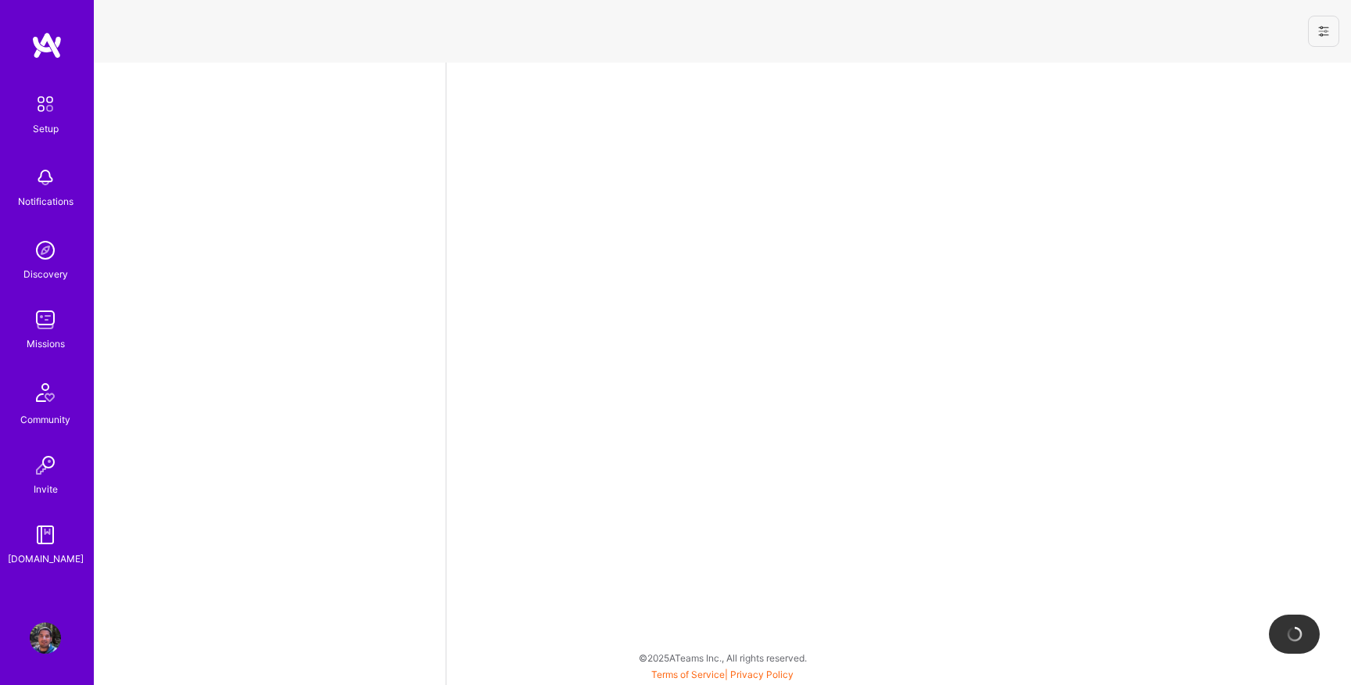
select select "CA"
